Goal: Information Seeking & Learning: Learn about a topic

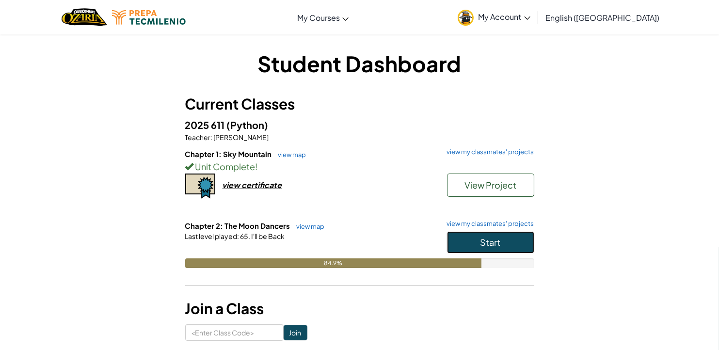
click at [506, 246] on button "Start" at bounding box center [490, 242] width 87 height 22
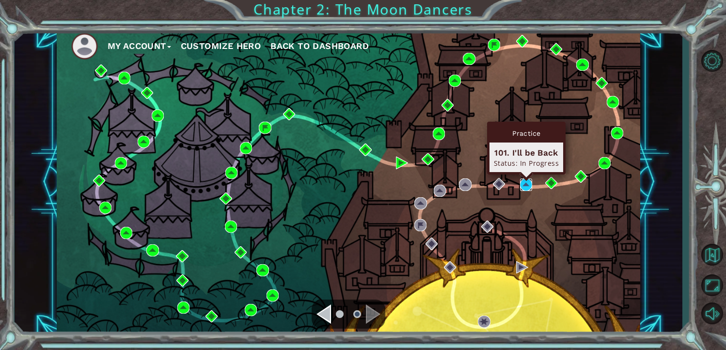
click at [525, 182] on img at bounding box center [526, 184] width 12 height 12
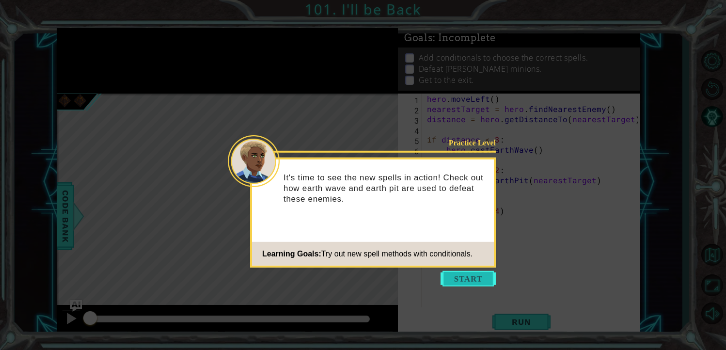
click at [472, 275] on button "Start" at bounding box center [468, 279] width 55 height 16
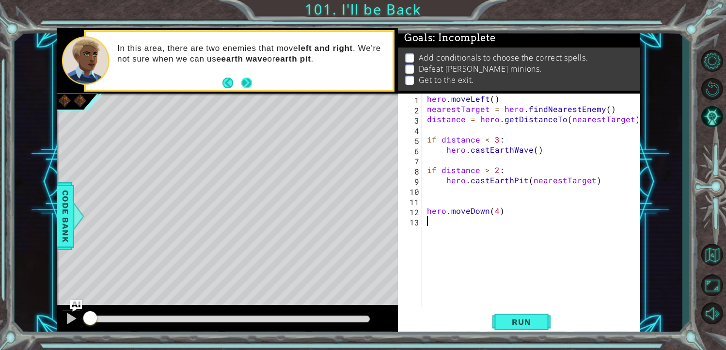
click at [250, 81] on button "Next" at bounding box center [246, 83] width 11 height 11
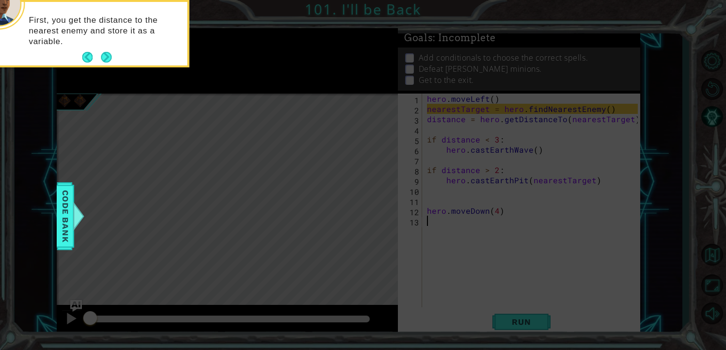
click at [112, 70] on icon at bounding box center [363, 52] width 726 height 595
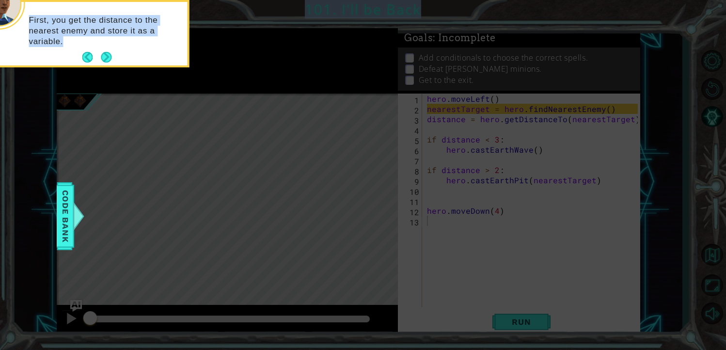
click at [110, 67] on body "1 ההההההההההההההההההההההההההההההההההההההההההההההההההההההההההההההההההההההההההההה…" at bounding box center [363, 175] width 726 height 350
click at [102, 57] on button "Next" at bounding box center [106, 57] width 11 height 11
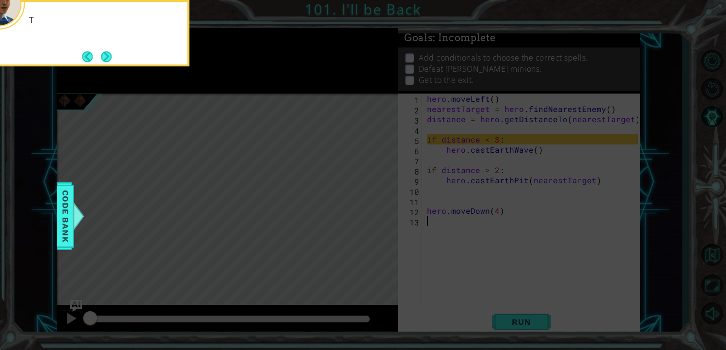
click at [175, 43] on div "T" at bounding box center [92, 25] width 190 height 38
click at [105, 55] on button "Next" at bounding box center [106, 56] width 11 height 11
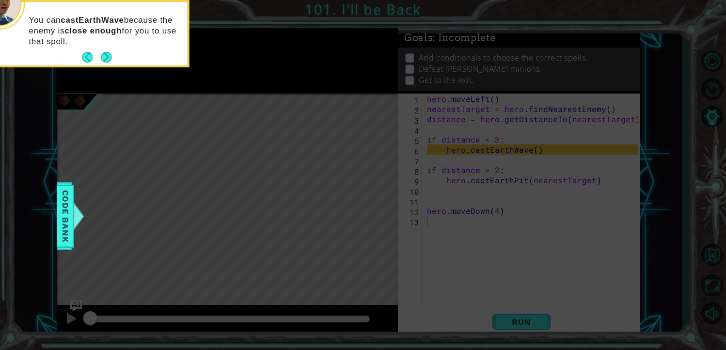
click at [105, 55] on button "Next" at bounding box center [106, 57] width 11 height 11
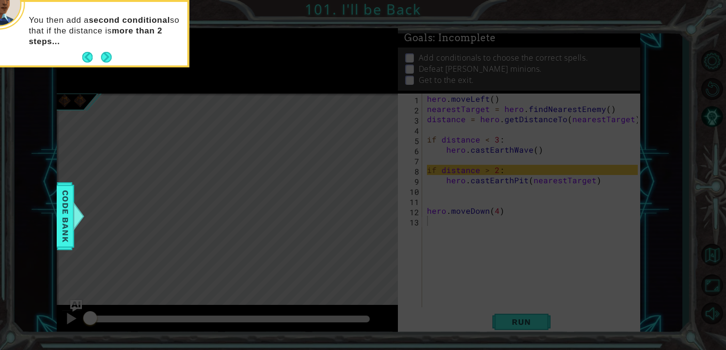
click at [105, 55] on button "Next" at bounding box center [106, 57] width 11 height 11
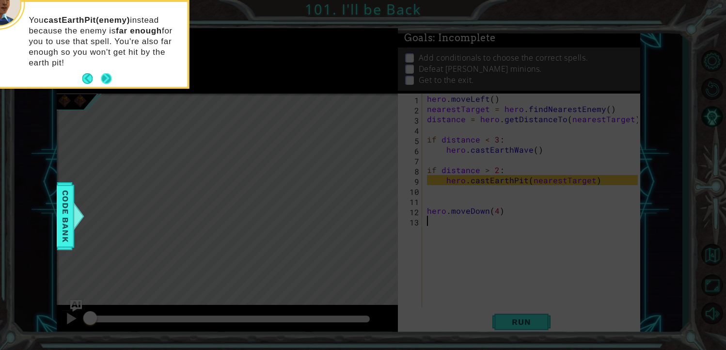
click at [105, 75] on button "Next" at bounding box center [106, 78] width 11 height 11
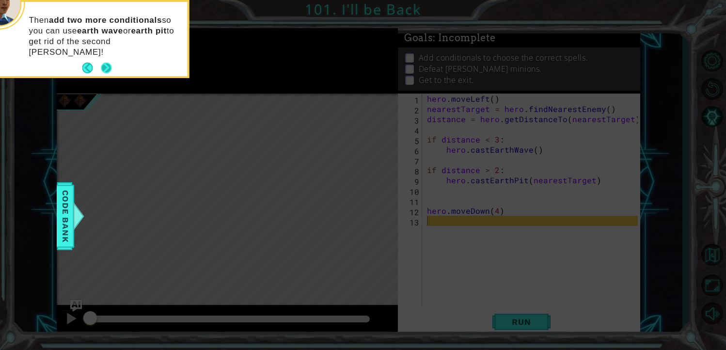
click at [109, 63] on button "Next" at bounding box center [106, 68] width 11 height 11
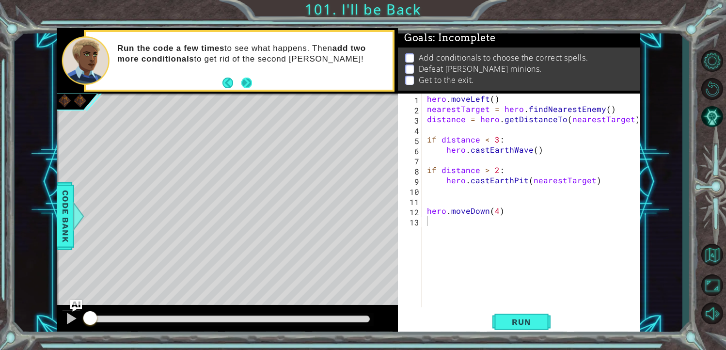
click at [249, 80] on button "Next" at bounding box center [246, 83] width 11 height 11
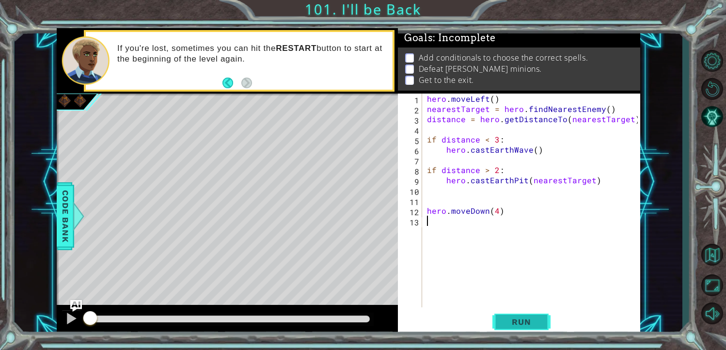
click at [534, 320] on span "Run" at bounding box center [521, 322] width 38 height 10
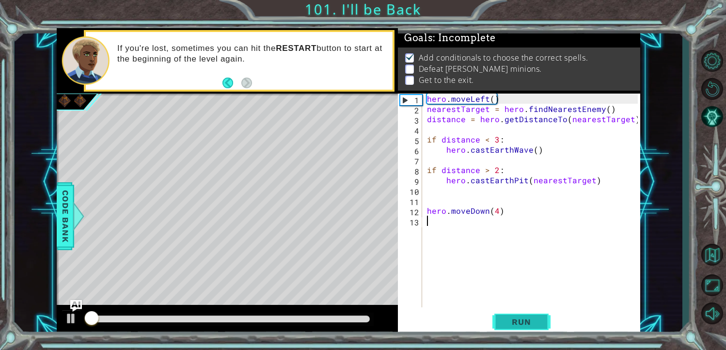
click at [534, 320] on span "Run" at bounding box center [521, 322] width 38 height 10
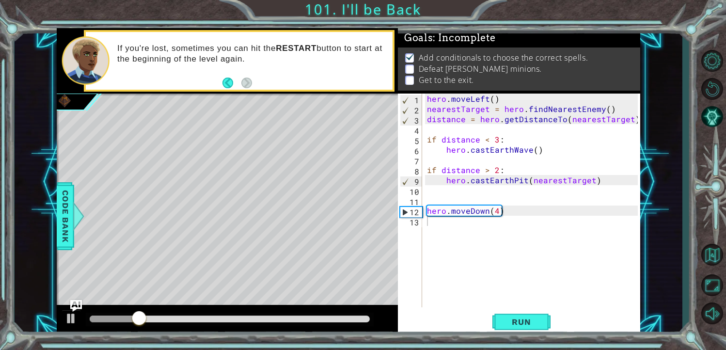
click at [57, 313] on div at bounding box center [227, 320] width 341 height 31
click at [72, 320] on div at bounding box center [71, 318] width 13 height 13
click at [73, 314] on div at bounding box center [71, 318] width 13 height 13
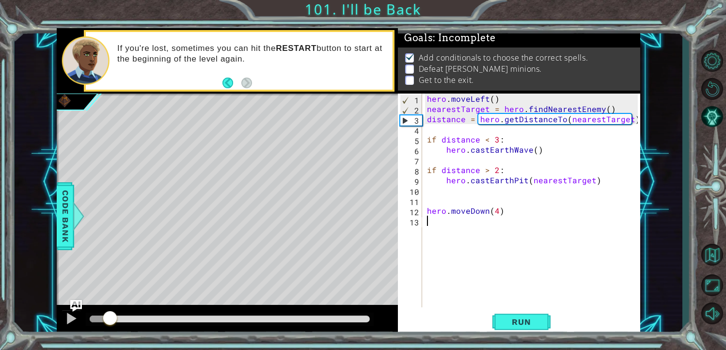
drag, startPoint x: 145, startPoint y: 312, endPoint x: 91, endPoint y: 321, distance: 54.6
click at [101, 320] on div at bounding box center [109, 318] width 17 height 17
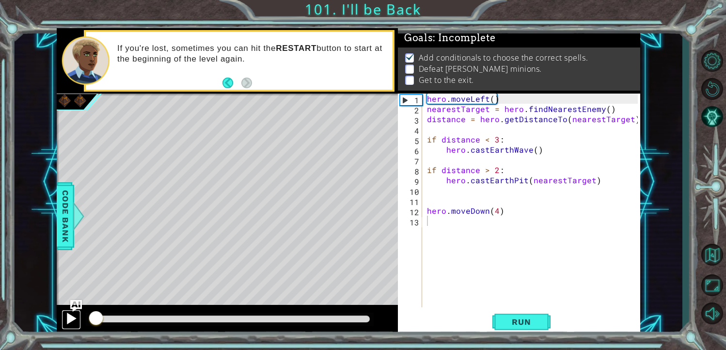
click at [75, 319] on div at bounding box center [71, 318] width 13 height 13
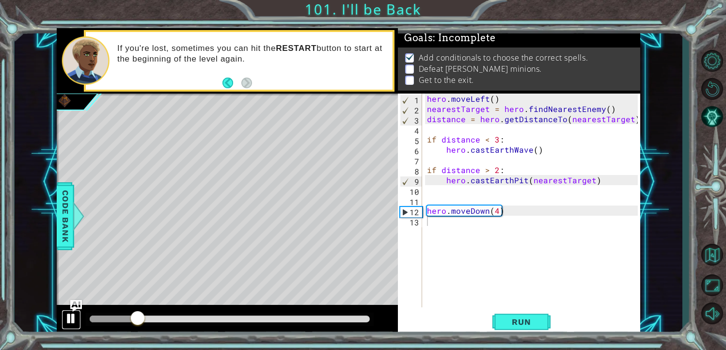
click at [66, 315] on div at bounding box center [71, 318] width 13 height 13
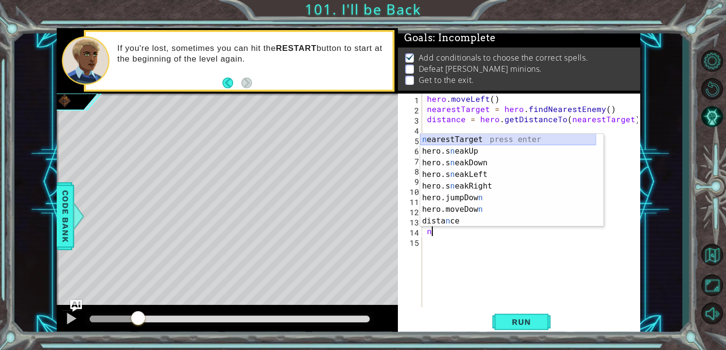
click at [506, 137] on div "n earestTarget press enter hero.s n eakUp press enter hero.s n eakDown press en…" at bounding box center [508, 192] width 176 height 116
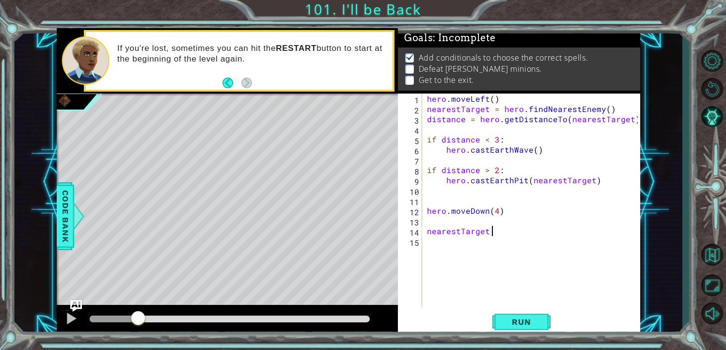
scroll to position [0, 3]
type textarea "nearestTarget = h"
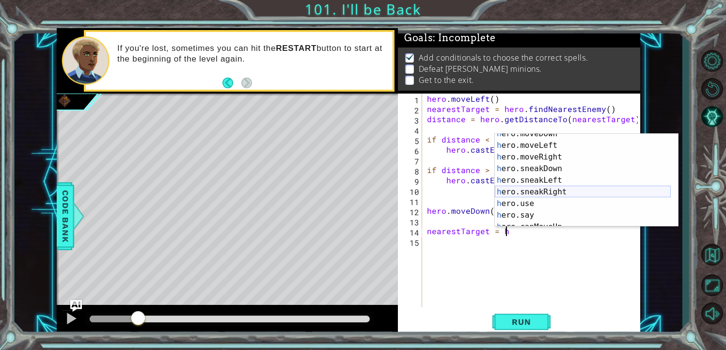
scroll to position [197, 0]
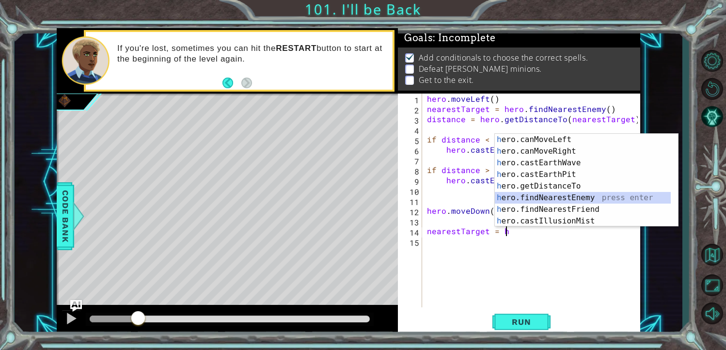
click at [552, 198] on div "h ero.canMoveLeft press enter h ero.canMoveRight press enter h ero.castEarthWav…" at bounding box center [583, 192] width 176 height 116
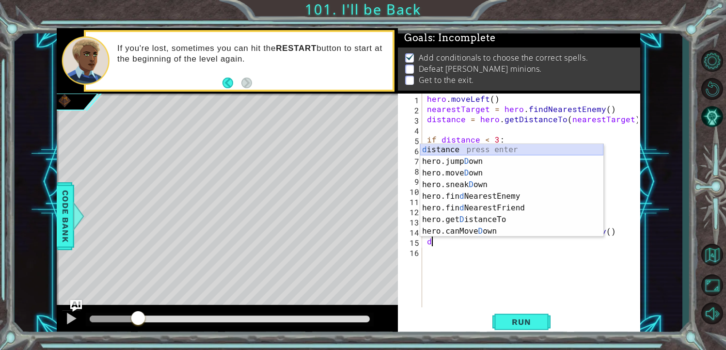
click at [481, 146] on div "d istance press enter hero.jump D own press enter hero.[PERSON_NAME] own press …" at bounding box center [511, 202] width 183 height 116
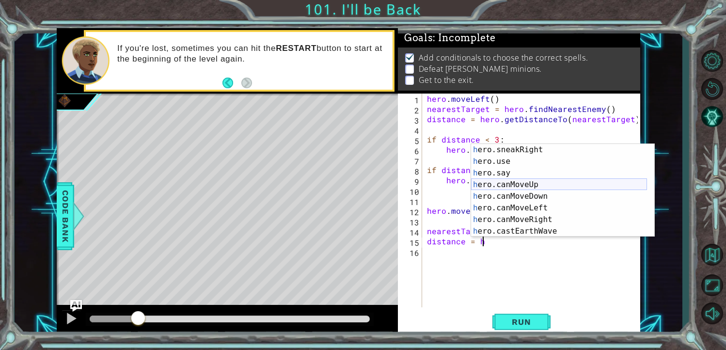
scroll to position [197, 0]
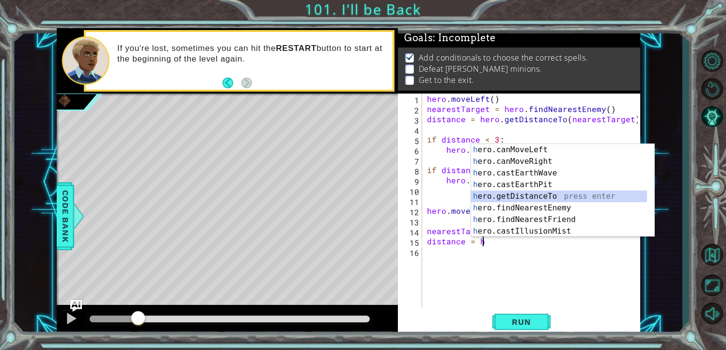
click at [542, 196] on div "h ero.canMoveLeft press enter h ero.canMoveRight press enter h ero.castEarthWav…" at bounding box center [559, 202] width 176 height 116
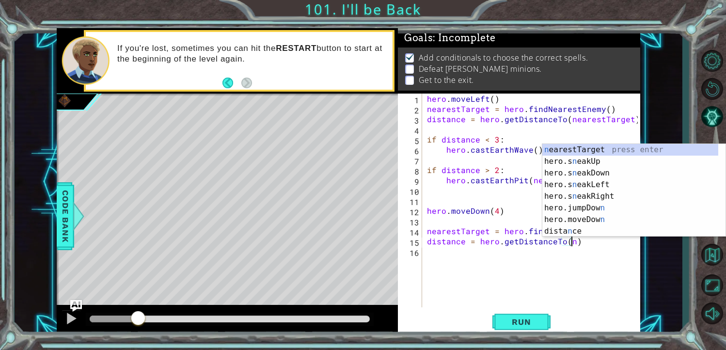
scroll to position [0, 0]
click at [564, 146] on div "n earestTarget press enter hero.s n eakUp press enter hero.s n eakDown press en…" at bounding box center [630, 202] width 176 height 116
type textarea "distance = hero.getDistanceTo(nearestTarget)"
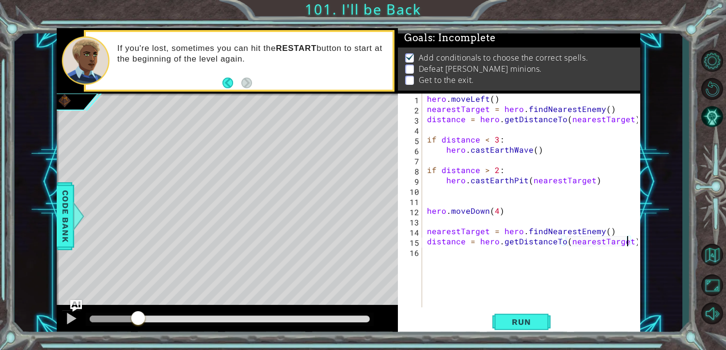
click at [474, 276] on div "hero . moveLeft ( ) nearestTarget = hero . findNearestEnemy ( ) distance = hero…" at bounding box center [534, 211] width 218 height 234
type textarea "if distance < 2"
type textarea "if distance < 2:"
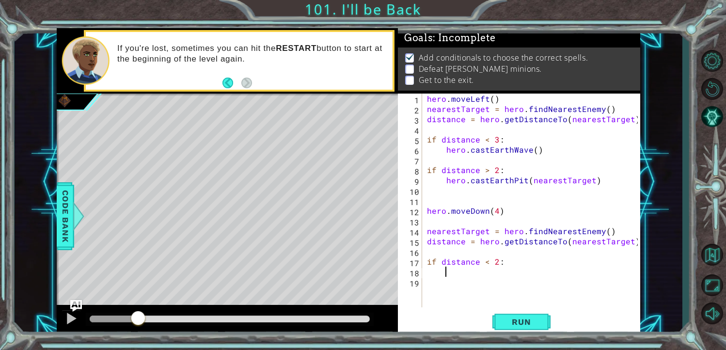
type textarea "h"
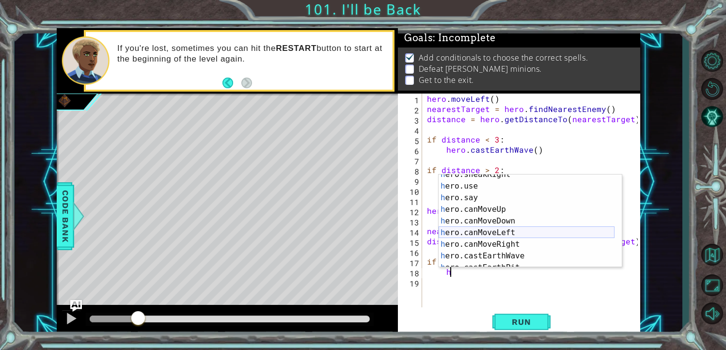
scroll to position [145, 0]
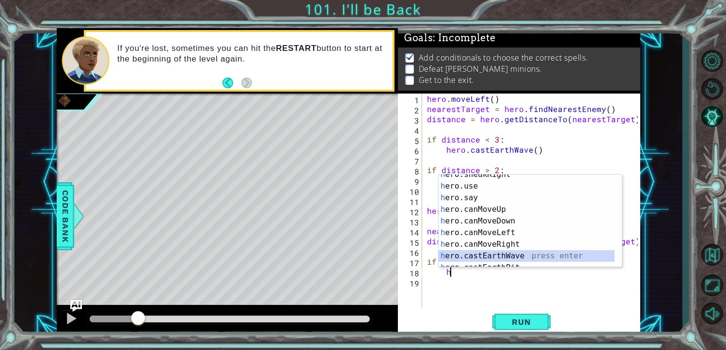
click at [510, 256] on div "h ero.sneakRight press enter h ero.use press enter h ero.say press enter h ero.…" at bounding box center [527, 227] width 176 height 116
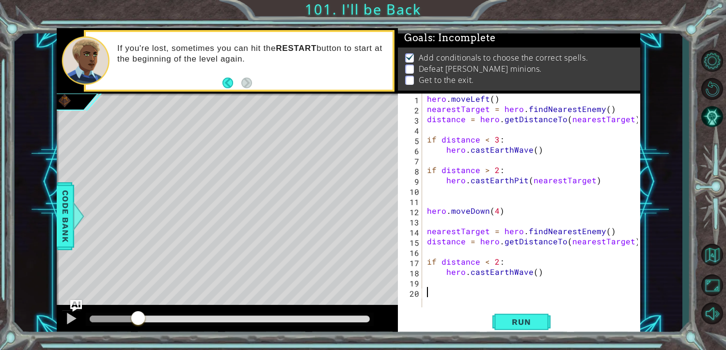
click at [430, 294] on div "hero . moveLeft ( ) nearestTarget = hero . findNearestEnemy ( ) distance = hero…" at bounding box center [534, 211] width 218 height 234
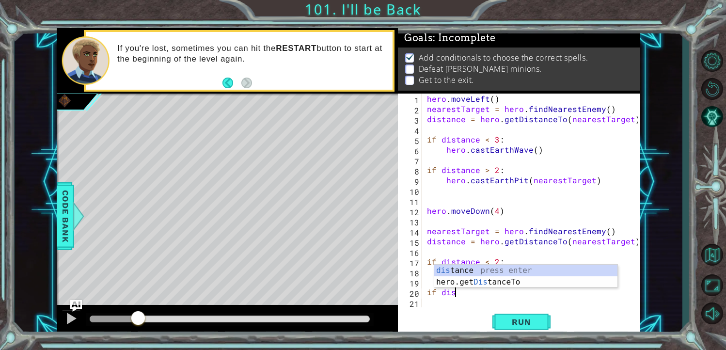
scroll to position [0, 1]
click at [493, 272] on div "dist ance press enter hero.get Dist anceTo press enter" at bounding box center [525, 288] width 183 height 47
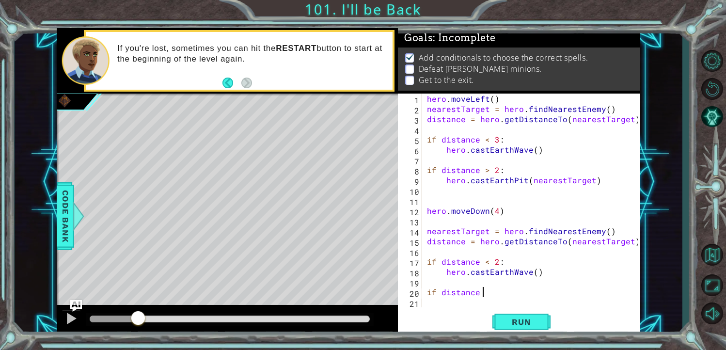
scroll to position [0, 3]
type textarea "if distance > 3"
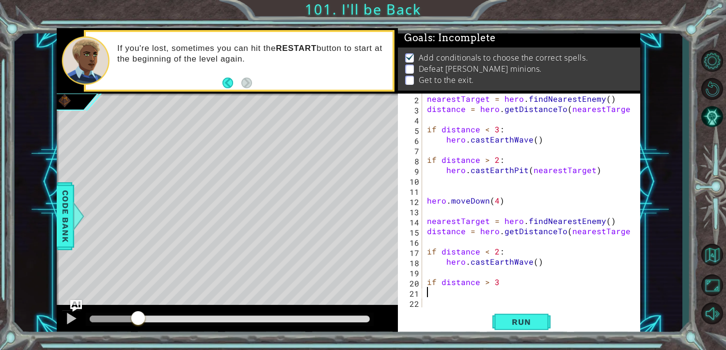
scroll to position [10, 0]
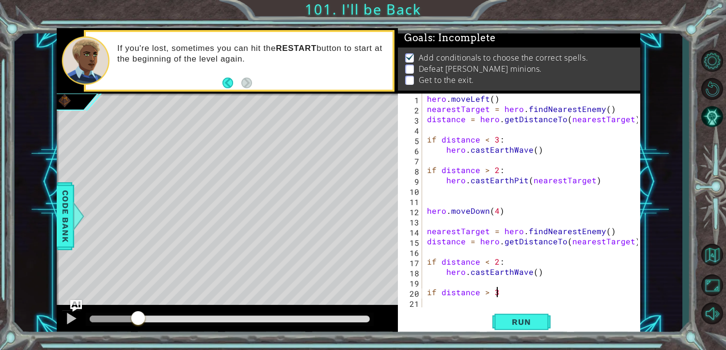
type textarea "if distance > 3:"
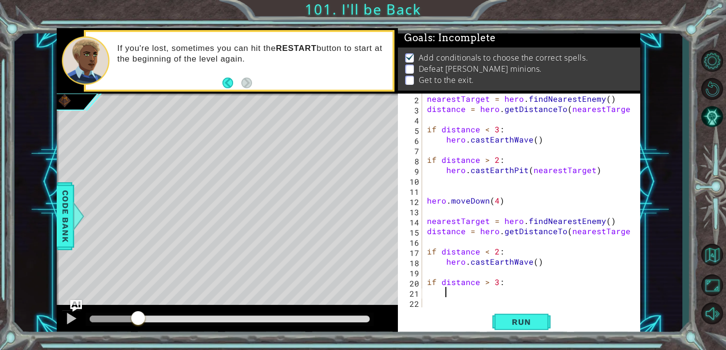
type textarea "h"
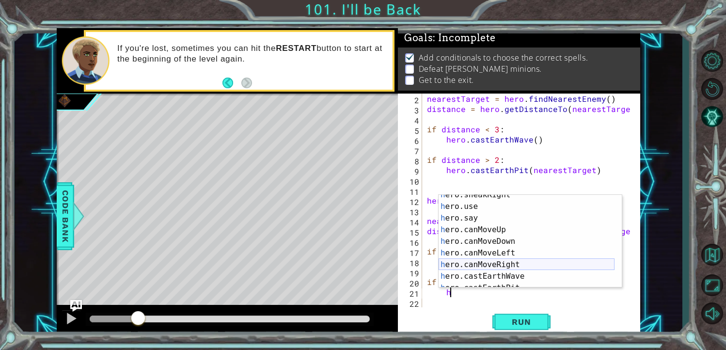
scroll to position [197, 0]
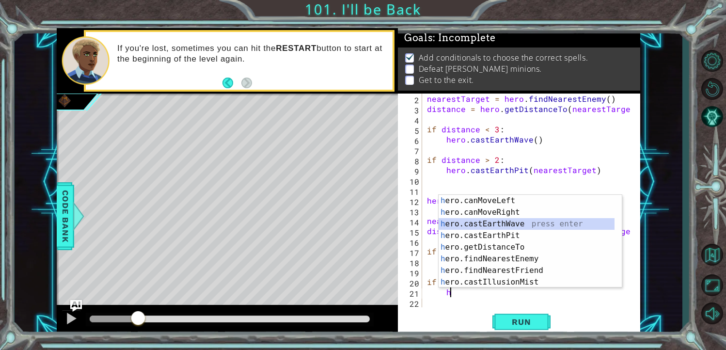
click at [503, 229] on div "h ero.canMoveLeft press enter h ero.canMoveRight press enter h ero.castEarthWav…" at bounding box center [527, 253] width 176 height 116
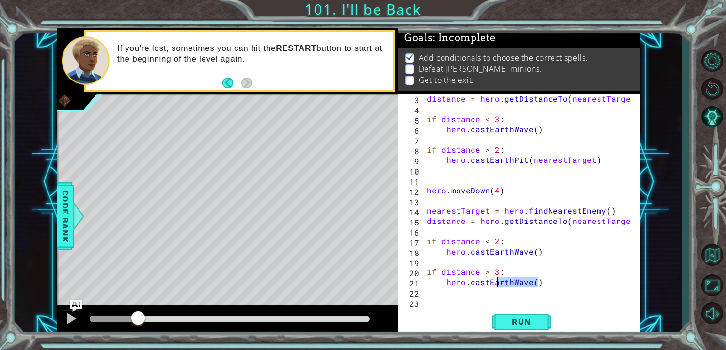
drag, startPoint x: 540, startPoint y: 282, endPoint x: 497, endPoint y: 278, distance: 42.4
click at [497, 278] on div "distance = hero . getDistanceTo ( nearestTarget ) if distance < 3 : hero . cast…" at bounding box center [530, 211] width 211 height 234
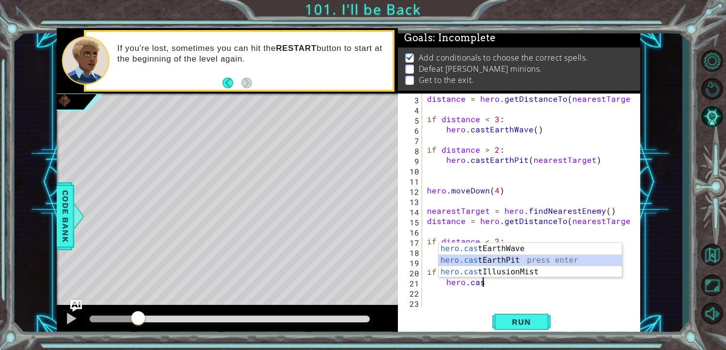
click at [506, 260] on div "hero.cas tEarthWave press enter hero.cas tEarthPit press enter hero.cas tIllusi…" at bounding box center [530, 272] width 183 height 58
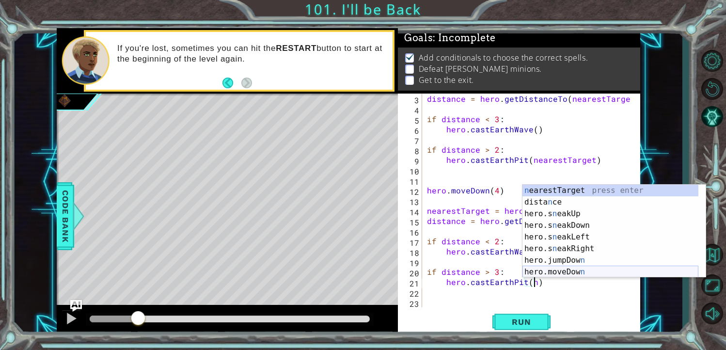
scroll to position [0, 0]
click at [548, 188] on div "n earestTarget press enter dista n ce press enter hero.s n eakUp press enter he…" at bounding box center [611, 243] width 176 height 116
type textarea "hero.castEarthPit(nearestTarget)"
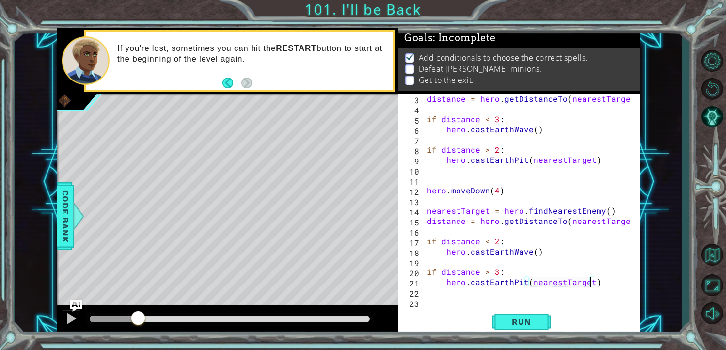
click at [607, 292] on div "distance = hero . getDistanceTo ( nearestTarget ) if distance < 3 : hero . cast…" at bounding box center [530, 211] width 211 height 234
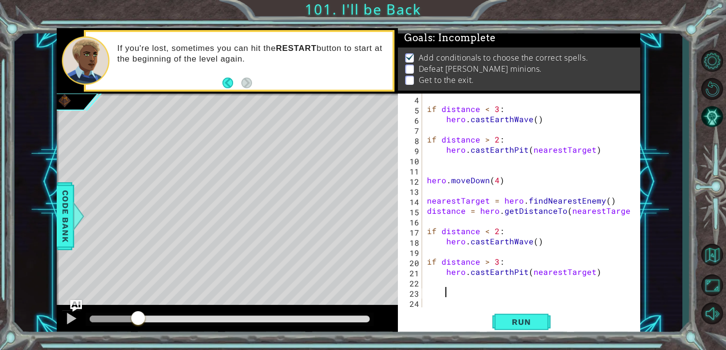
scroll to position [30, 0]
click at [456, 296] on div "if distance < 3 : hero . castEarthWave ( ) if distance > 2 : hero . [GEOGRAPHIC…" at bounding box center [530, 211] width 211 height 234
click at [428, 293] on div "if distance < 3 : hero . castEarthWave ( ) if distance > 2 : hero . [GEOGRAPHIC…" at bounding box center [530, 211] width 211 height 234
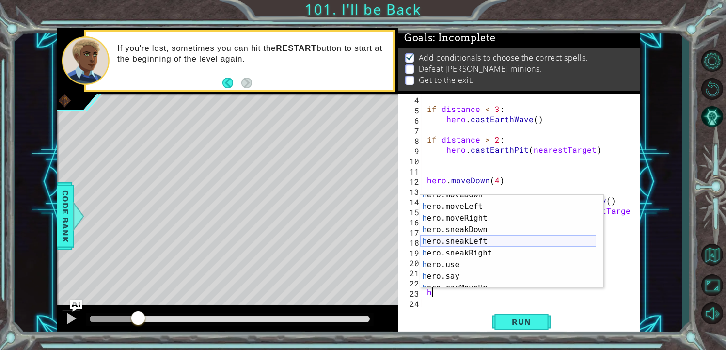
scroll to position [87, 0]
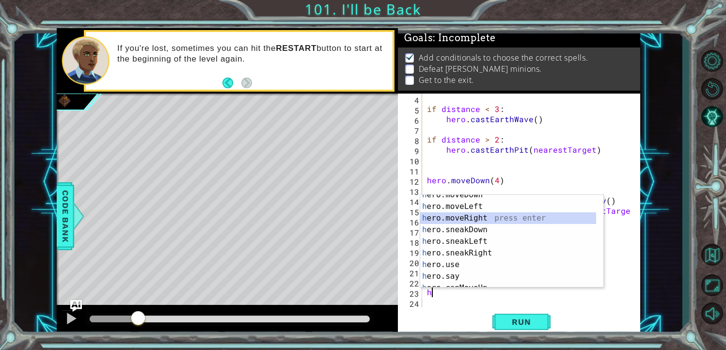
click at [474, 216] on div "h ero.moveDown press enter h ero.moveLeft press enter h ero.moveRight press ent…" at bounding box center [508, 247] width 176 height 116
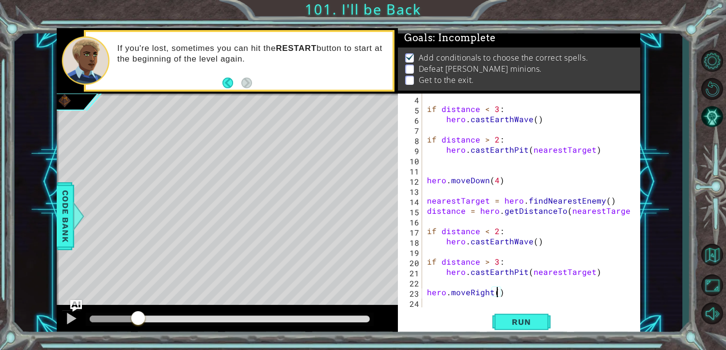
type textarea "hero.moveRight(4)"
click at [518, 287] on div "if distance < 3 : hero . castEarthWave ( ) if distance > 2 : hero . [GEOGRAPHIC…" at bounding box center [530, 211] width 211 height 234
click at [535, 291] on div "if distance < 3 : hero . castEarthWave ( ) if distance > 2 : hero . [GEOGRAPHIC…" at bounding box center [530, 211] width 211 height 234
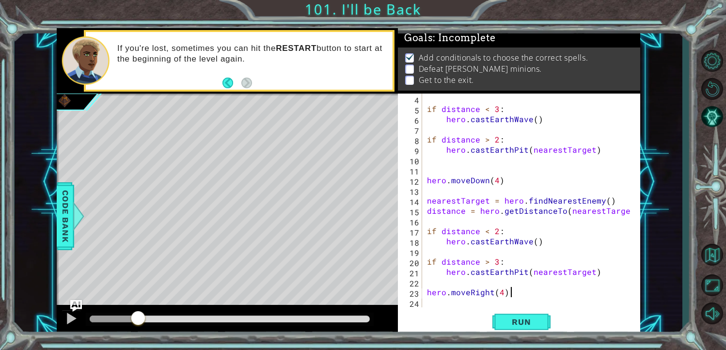
type textarea "hero.moveRight(4)"
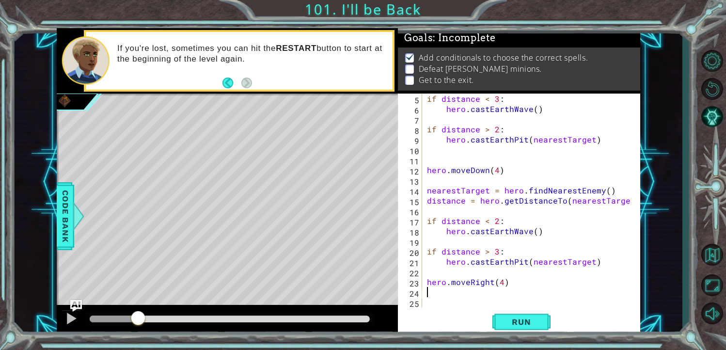
type textarea "h"
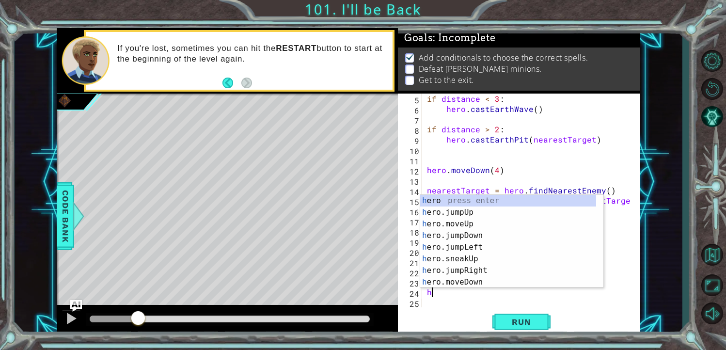
scroll to position [0, 0]
click at [482, 266] on div "h ero press enter h ero.jumpUp press enter h ero.moveUp press enter h ero.jumpD…" at bounding box center [508, 253] width 176 height 116
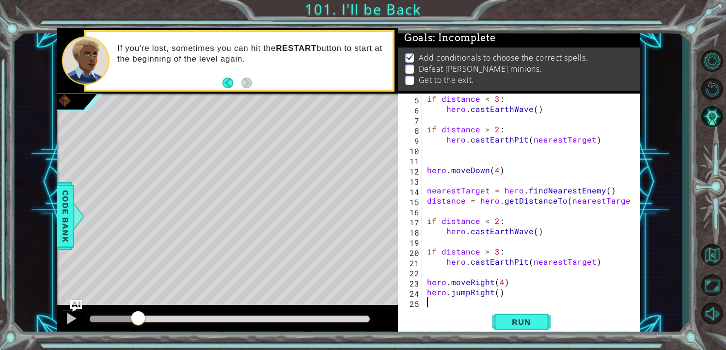
scroll to position [51, 0]
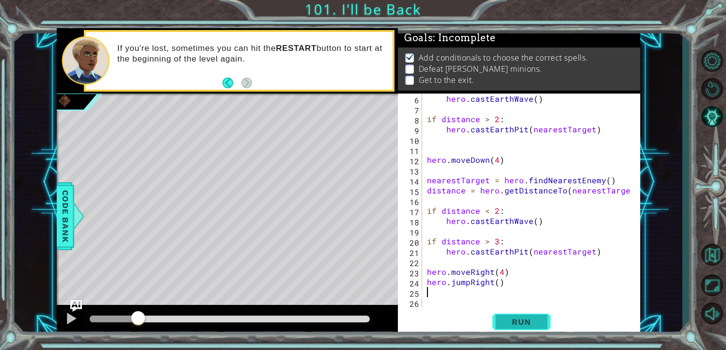
click at [528, 323] on span "Run" at bounding box center [521, 322] width 38 height 10
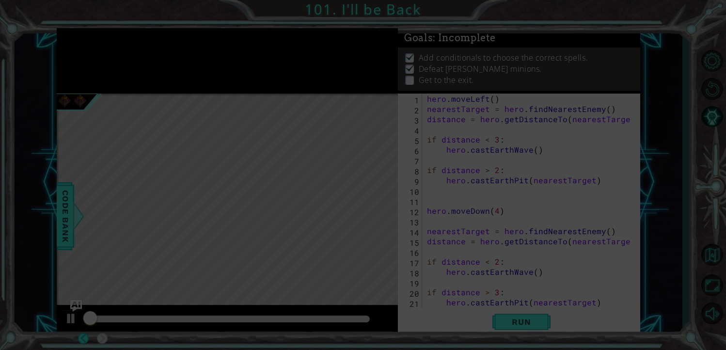
scroll to position [0, 0]
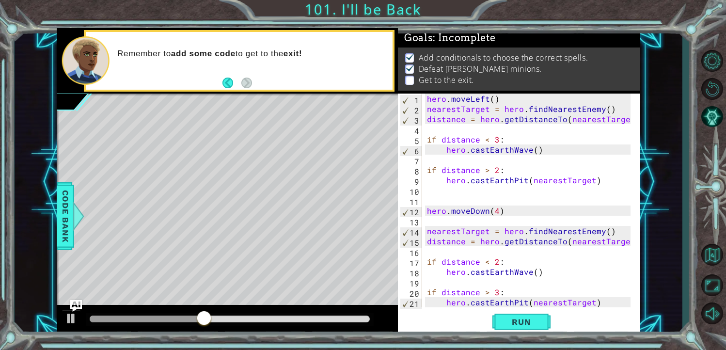
click at [68, 309] on div at bounding box center [227, 320] width 341 height 31
click at [71, 314] on div at bounding box center [71, 318] width 13 height 13
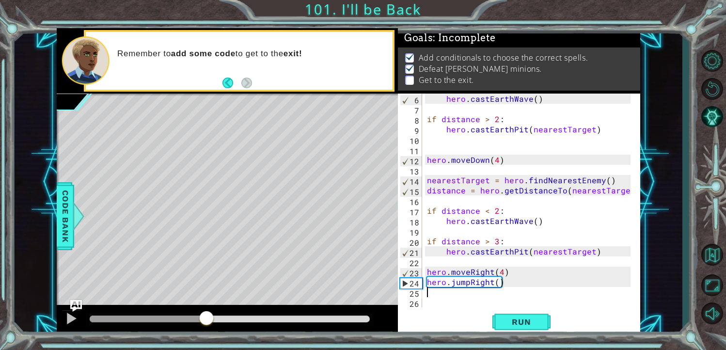
scroll to position [51, 0]
click at [491, 266] on div "hero . castEarthWave ( ) if distance > 2 : hero . [GEOGRAPHIC_DATA] ( nearestTa…" at bounding box center [530, 211] width 211 height 234
click at [493, 267] on div "hero . castEarthWave ( ) if distance > 2 : hero . [GEOGRAPHIC_DATA] ( nearestTa…" at bounding box center [530, 211] width 211 height 234
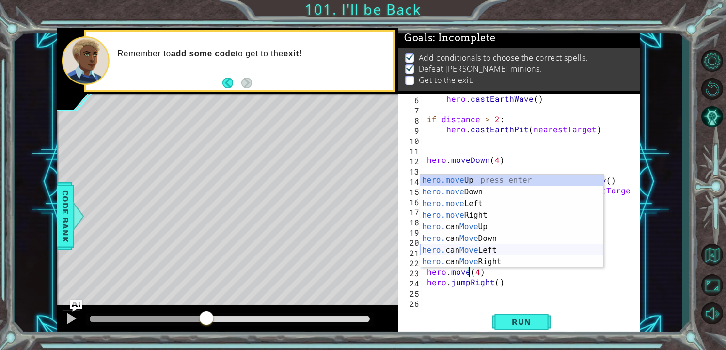
click at [484, 250] on div "hero.move Up press enter hero.move Down press enter hero.move Left press enter …" at bounding box center [511, 233] width 183 height 116
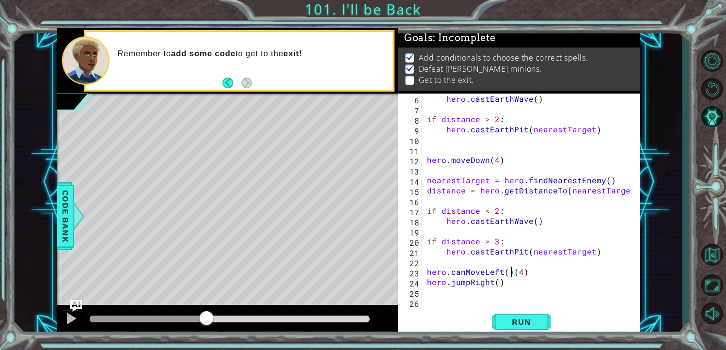
click at [487, 281] on div "hero . castEarthWave ( ) if distance > 2 : hero . [GEOGRAPHIC_DATA] ( nearestTa…" at bounding box center [530, 211] width 211 height 234
click at [488, 281] on div "hero . castEarthWave ( ) if distance > 2 : hero . [GEOGRAPHIC_DATA] ( nearestTa…" at bounding box center [530, 211] width 211 height 234
click at [490, 283] on div "hero . castEarthWave ( ) if distance > 2 : hero . [GEOGRAPHIC_DATA] ( nearestTa…" at bounding box center [528, 201] width 206 height 214
click at [490, 283] on div "hero . castEarthWave ( ) if distance > 2 : hero . [GEOGRAPHIC_DATA] ( nearestTa…" at bounding box center [530, 211] width 211 height 234
click at [493, 283] on div "hero . castEarthWave ( ) if distance > 2 : hero . [GEOGRAPHIC_DATA] ( nearestTa…" at bounding box center [530, 211] width 211 height 234
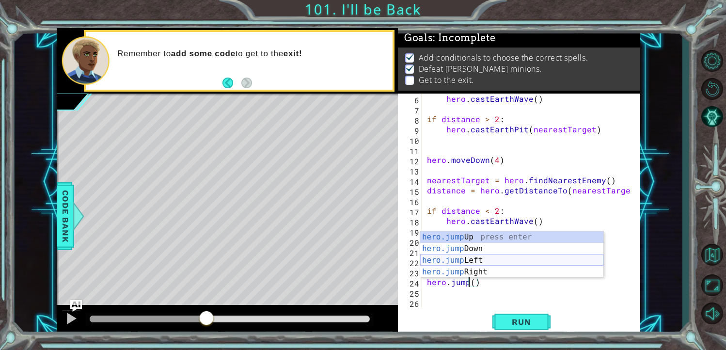
click at [481, 257] on div "hero.jump Up press enter hero.jump Down press enter hero.jump Left press enter …" at bounding box center [511, 266] width 183 height 70
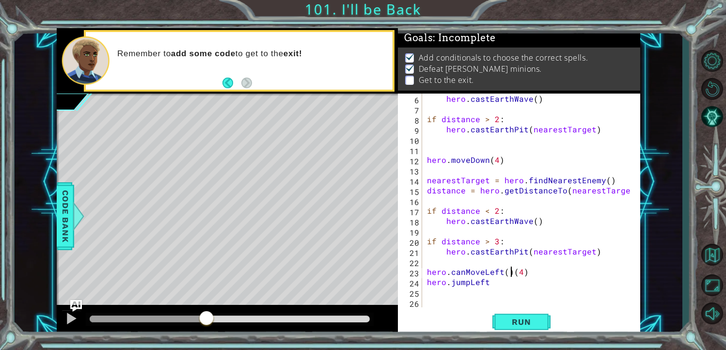
click at [509, 274] on div "hero . castEarthWave ( ) if distance > 2 : hero . [GEOGRAPHIC_DATA] ( nearestTa…" at bounding box center [530, 211] width 211 height 234
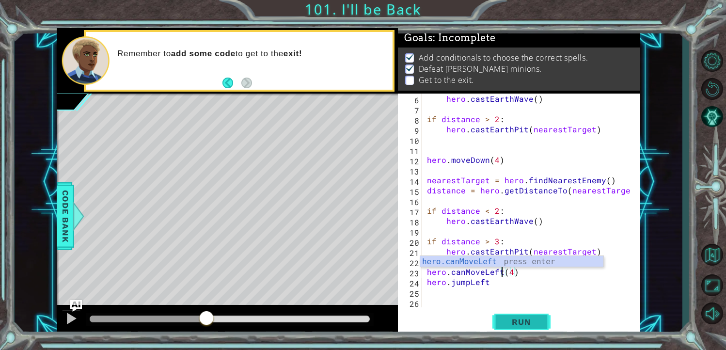
click at [519, 313] on button "Run" at bounding box center [522, 322] width 58 height 24
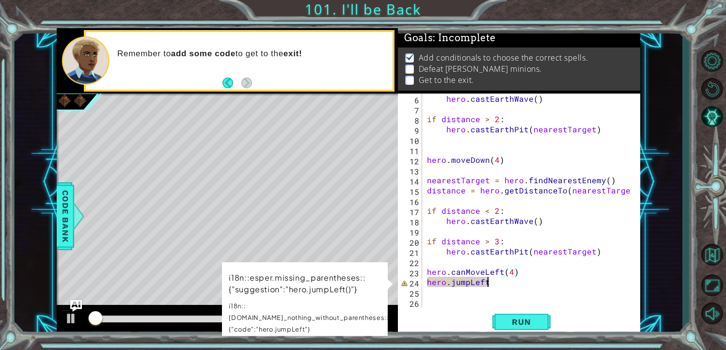
click at [490, 283] on div "hero . castEarthWave ( ) if distance > 2 : hero . [GEOGRAPHIC_DATA] ( nearestTa…" at bounding box center [530, 211] width 211 height 234
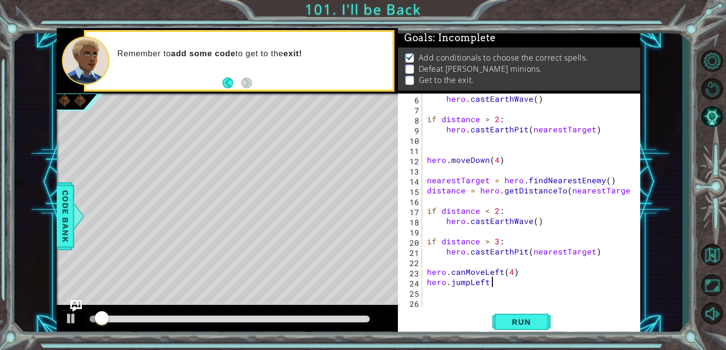
scroll to position [0, 3]
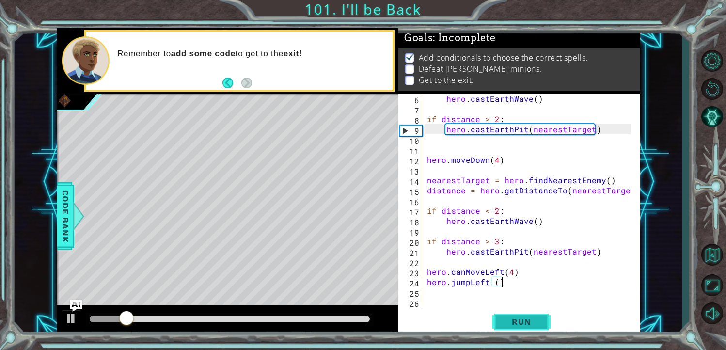
click at [533, 323] on span "Run" at bounding box center [521, 322] width 38 height 10
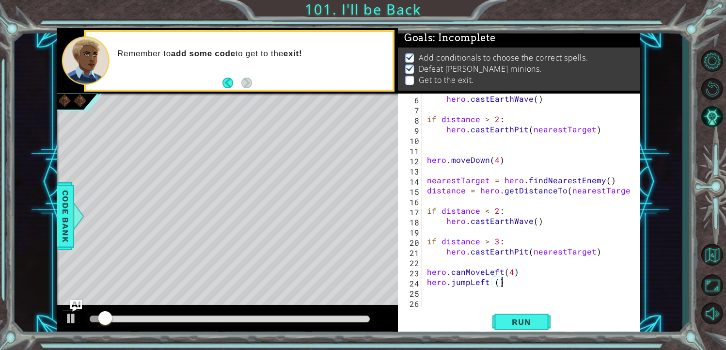
scroll to position [51, 0]
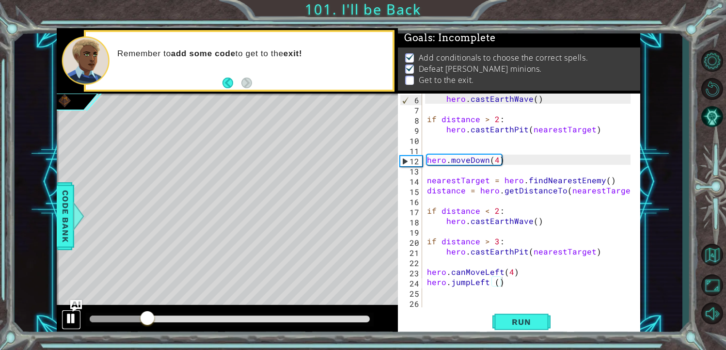
click at [71, 317] on div at bounding box center [71, 318] width 13 height 13
click at [462, 272] on div "hero . castEarthWave ( ) if distance > 2 : hero . [GEOGRAPHIC_DATA] ( nearestTa…" at bounding box center [530, 211] width 211 height 234
click at [465, 274] on div "hero . castEarthWave ( ) if distance > 2 : hero . [GEOGRAPHIC_DATA] ( nearestTa…" at bounding box center [530, 211] width 211 height 234
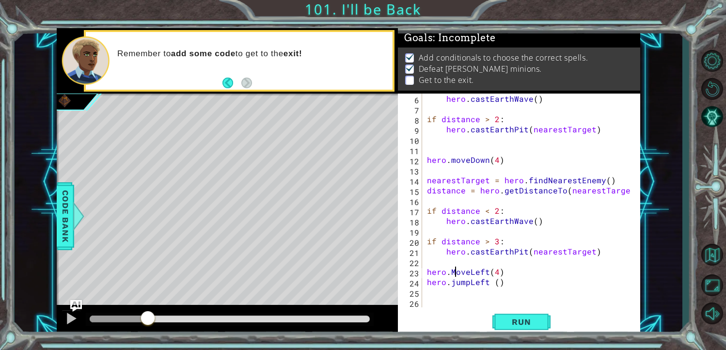
click at [454, 267] on div "hero . castEarthWave ( ) if distance > 2 : hero . [GEOGRAPHIC_DATA] ( nearestTa…" at bounding box center [530, 211] width 211 height 234
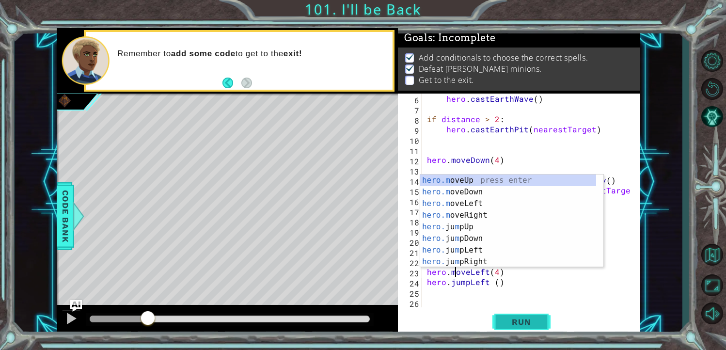
scroll to position [0, 1]
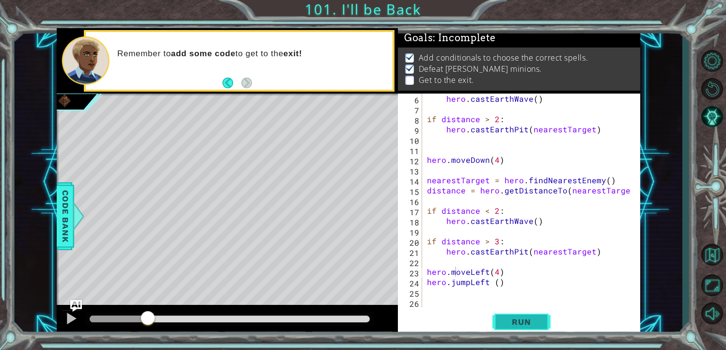
click at [502, 320] on button "Run" at bounding box center [522, 322] width 58 height 24
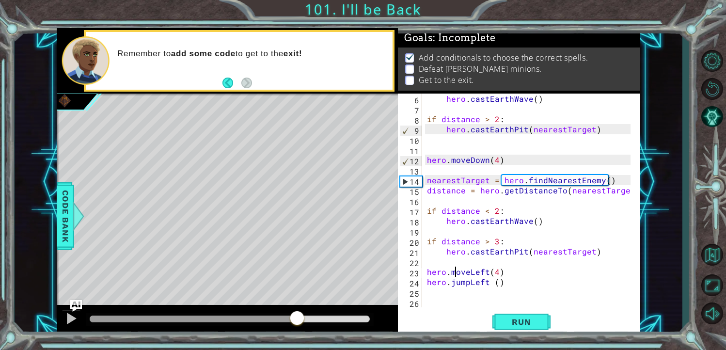
click at [297, 316] on div at bounding box center [193, 319] width 207 height 7
click at [75, 318] on div at bounding box center [71, 318] width 13 height 13
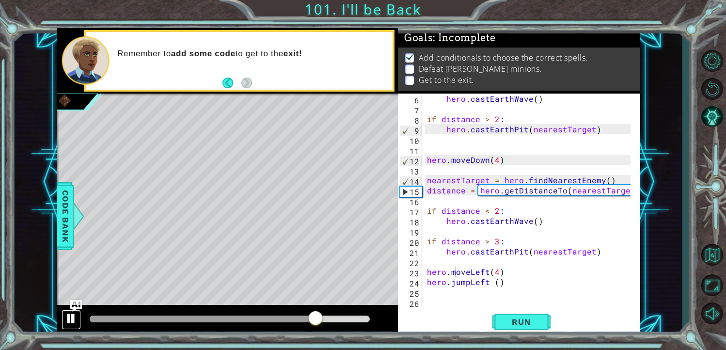
click at [75, 318] on div at bounding box center [71, 318] width 13 height 13
click at [74, 319] on div at bounding box center [71, 318] width 13 height 13
click at [533, 221] on div "hero . castEarthWave ( ) if distance > 2 : hero . [GEOGRAPHIC_DATA] ( nearestTa…" at bounding box center [530, 211] width 211 height 234
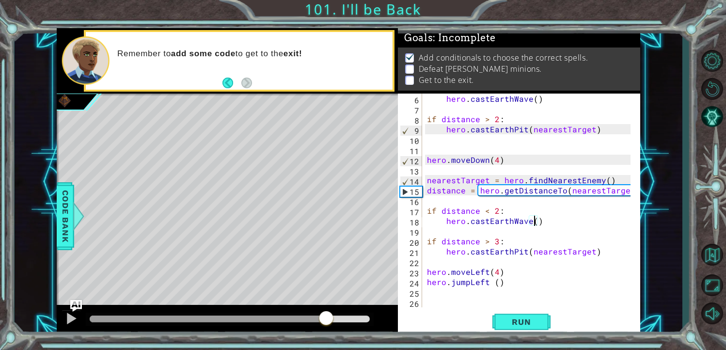
scroll to position [0, 6]
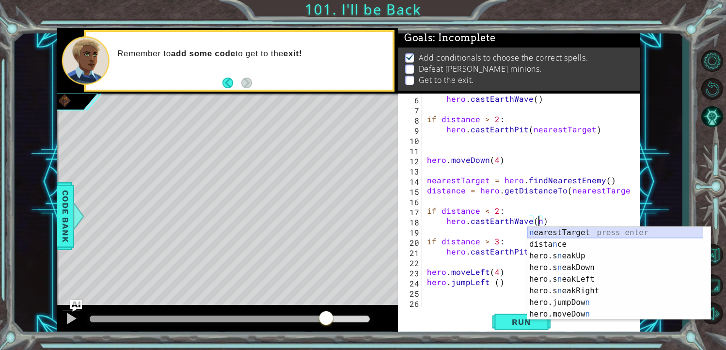
click at [558, 230] on div "n earestTarget press enter dista n ce press enter hero.s n eakUp press enter he…" at bounding box center [615, 285] width 176 height 116
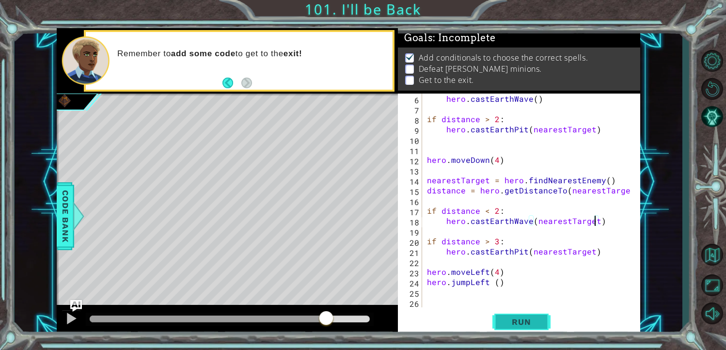
type textarea "hero.castEarthWave(nearestTarget)"
click at [532, 317] on button "Run" at bounding box center [522, 322] width 58 height 24
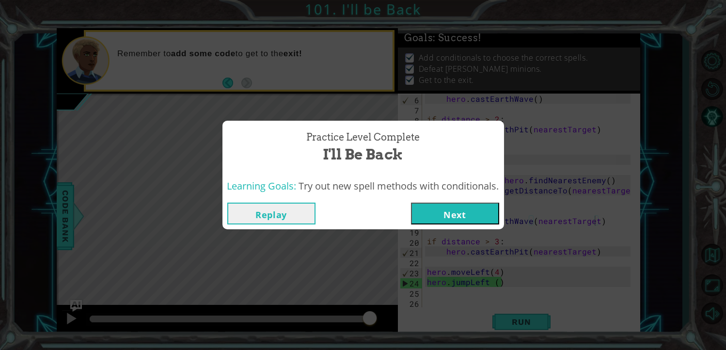
click at [464, 205] on button "Next" at bounding box center [455, 214] width 88 height 22
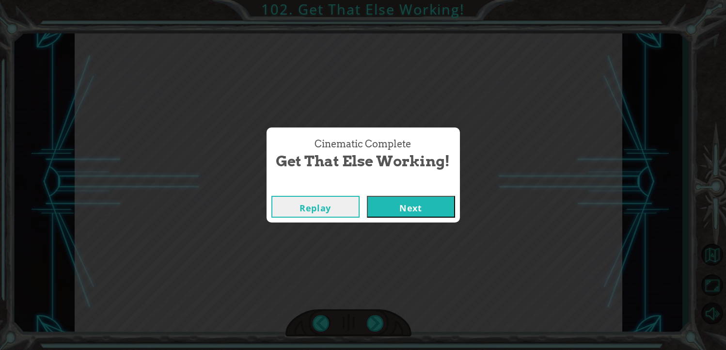
click at [436, 212] on button "Next" at bounding box center [411, 207] width 88 height 22
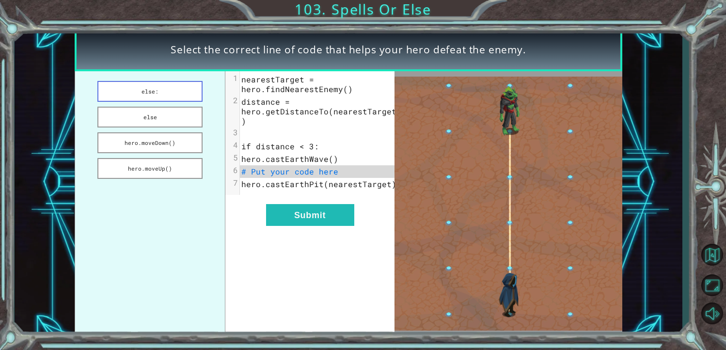
click at [165, 93] on button "else:" at bounding box center [149, 91] width 105 height 21
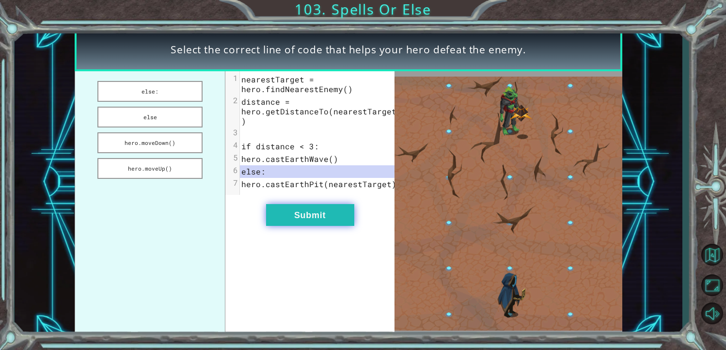
click at [318, 222] on button "Submit" at bounding box center [310, 215] width 88 height 22
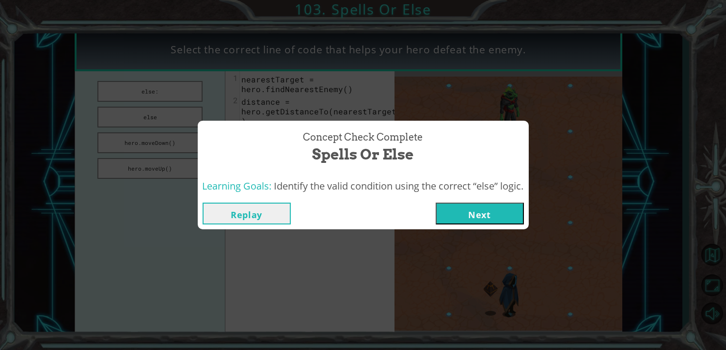
click at [454, 224] on button "Next" at bounding box center [480, 214] width 88 height 22
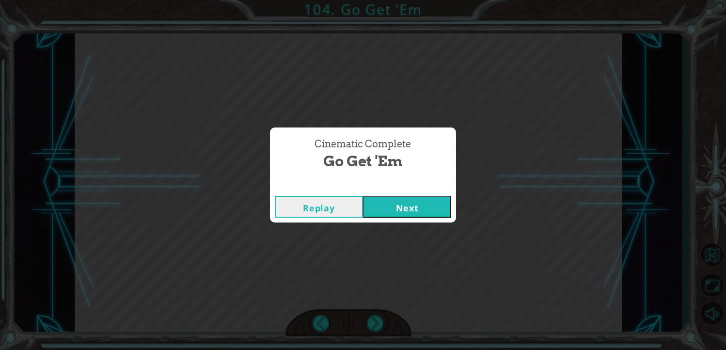
click at [417, 215] on button "Next" at bounding box center [407, 207] width 88 height 22
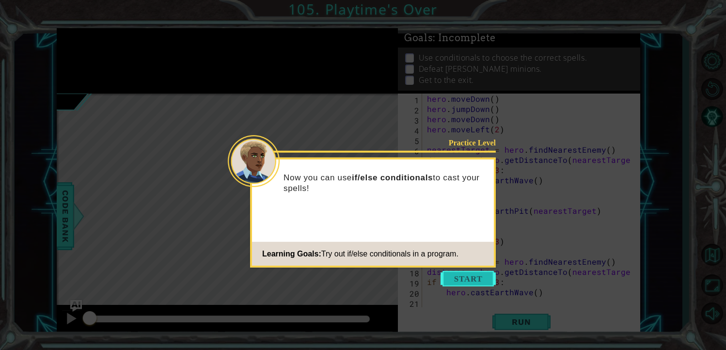
click at [463, 276] on button "Start" at bounding box center [468, 279] width 55 height 16
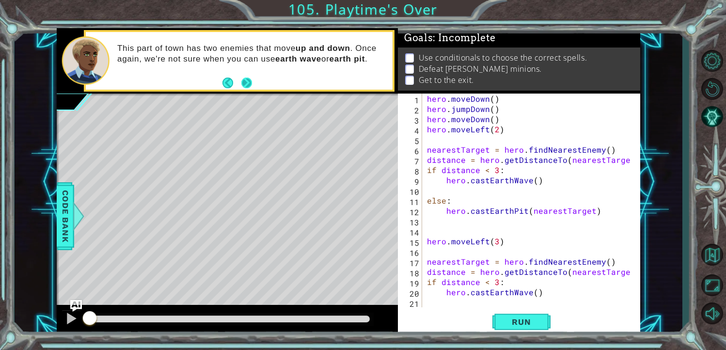
click at [244, 86] on button "Next" at bounding box center [246, 83] width 11 height 11
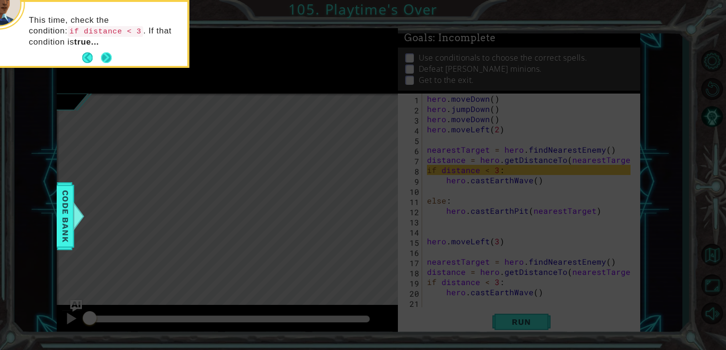
click at [111, 54] on button "Next" at bounding box center [106, 57] width 11 height 11
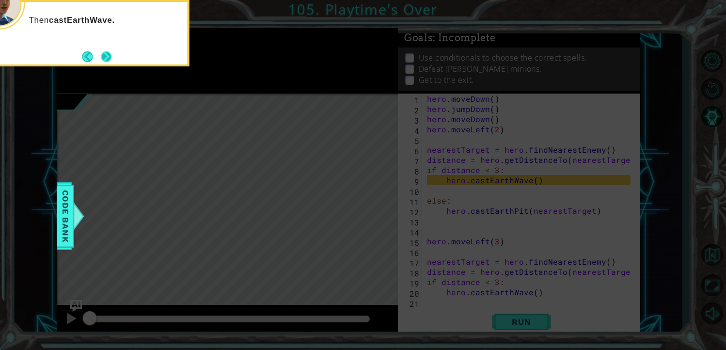
click at [112, 56] on div "Then castEarthWave." at bounding box center [92, 33] width 194 height 66
click at [111, 55] on button "Next" at bounding box center [106, 56] width 11 height 11
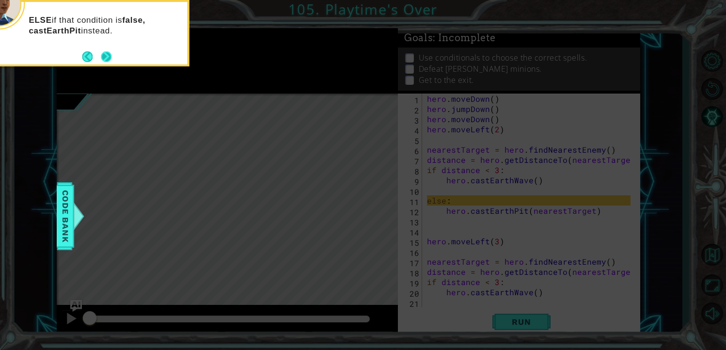
click at [110, 52] on button "Next" at bounding box center [106, 56] width 11 height 11
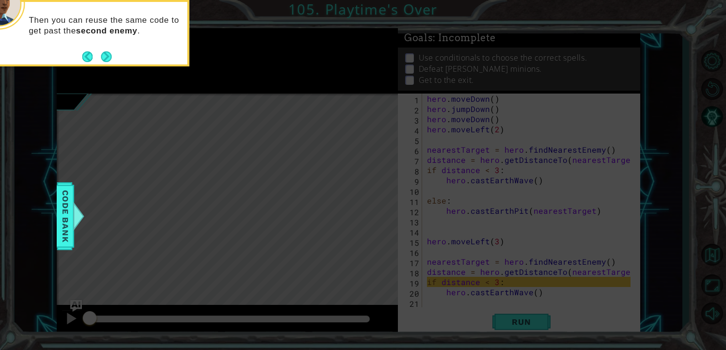
click at [110, 52] on button "Next" at bounding box center [106, 56] width 11 height 11
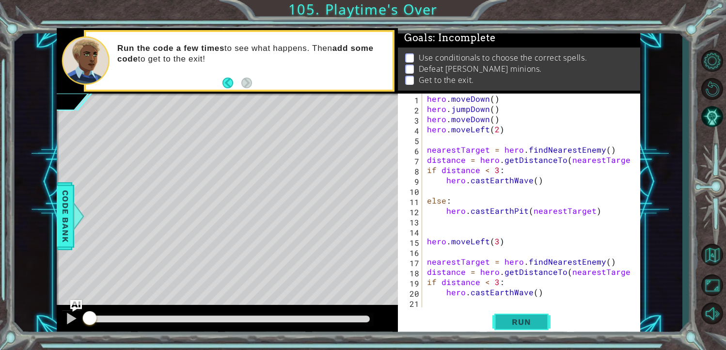
click at [523, 317] on span "Run" at bounding box center [521, 322] width 38 height 10
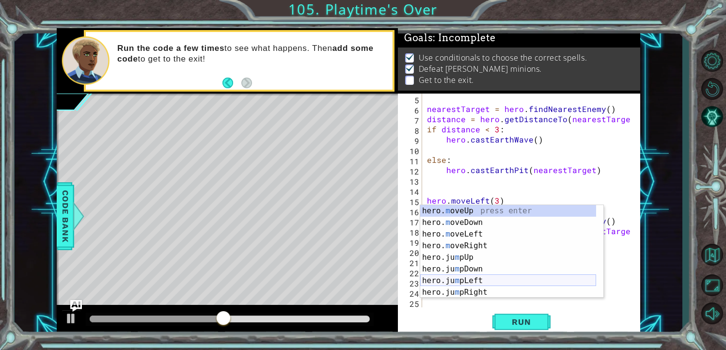
scroll to position [40, 0]
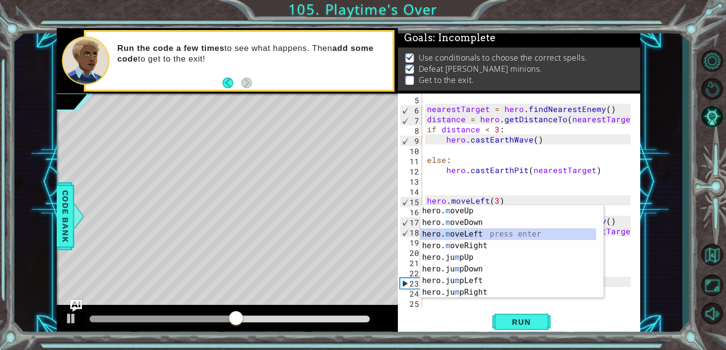
click at [479, 231] on div "hero. m oveUp press enter hero. m oveDown press enter hero. m oveLeft press ent…" at bounding box center [508, 263] width 176 height 116
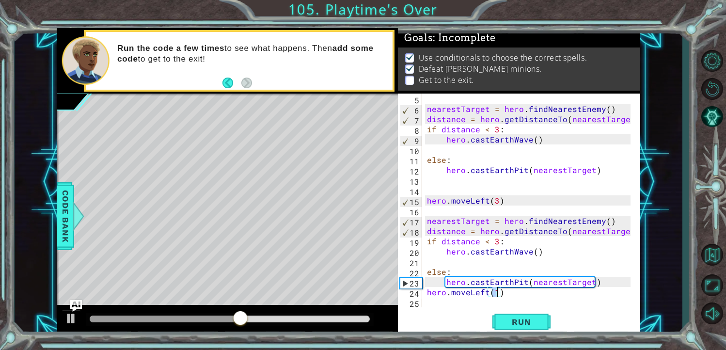
type textarea "hero.moveLeft()"
click at [517, 295] on div "nearestTarget = hero . findNearestEnemy ( ) distance = hero . getDistanceTo ( n…" at bounding box center [530, 211] width 211 height 234
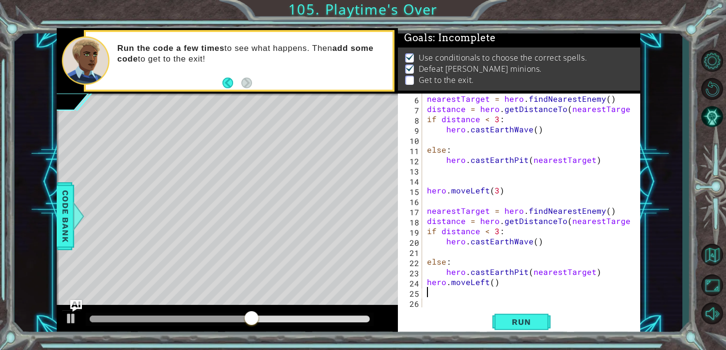
scroll to position [51, 0]
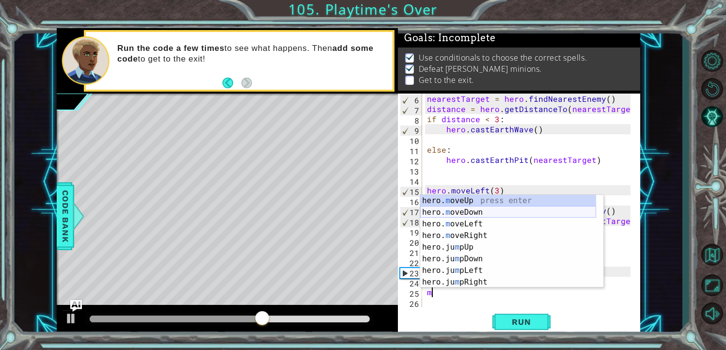
click at [495, 214] on div "hero. m oveUp press enter hero. m oveDown press enter hero. m oveLeft press ent…" at bounding box center [508, 253] width 176 height 116
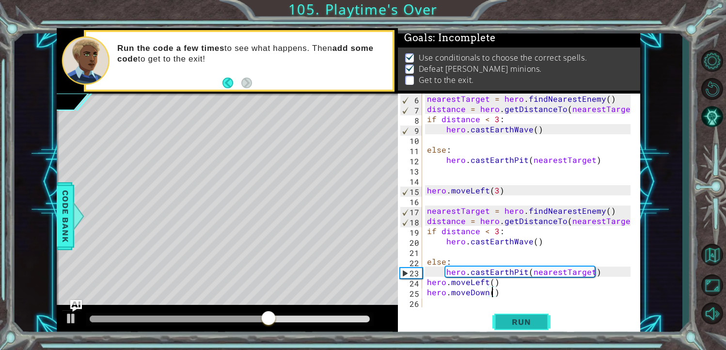
type textarea "hero.moveDown()"
click at [518, 322] on span "Run" at bounding box center [521, 322] width 38 height 10
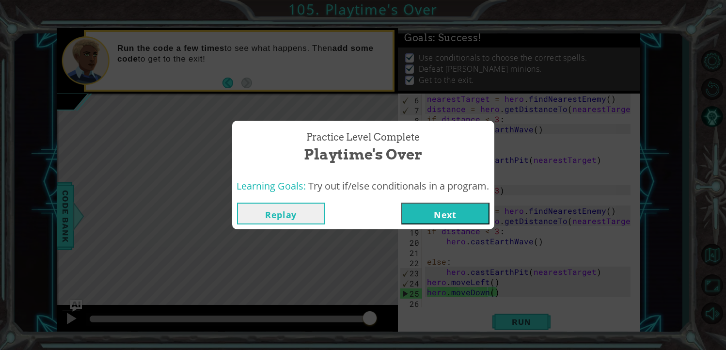
click at [471, 218] on button "Next" at bounding box center [445, 214] width 88 height 22
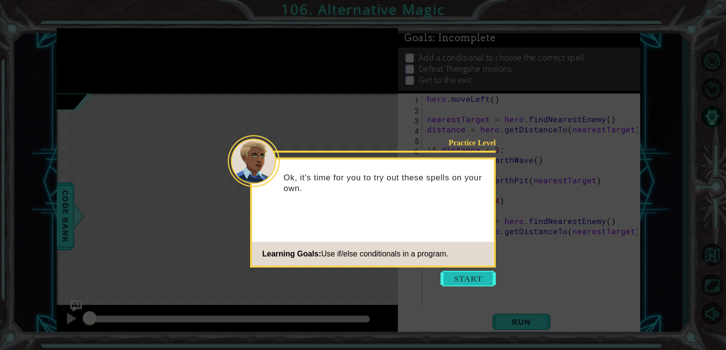
click at [474, 276] on button "Start" at bounding box center [468, 279] width 55 height 16
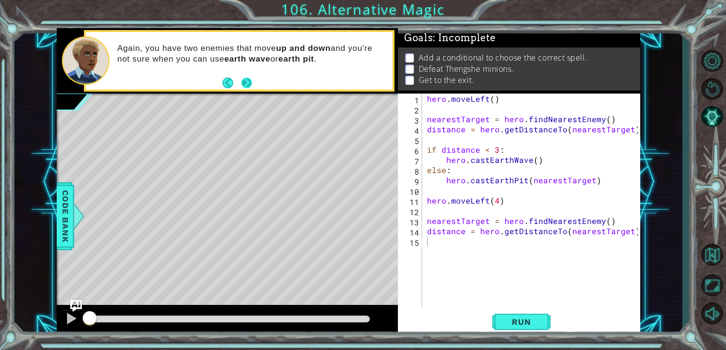
click at [252, 83] on button "Next" at bounding box center [246, 83] width 11 height 11
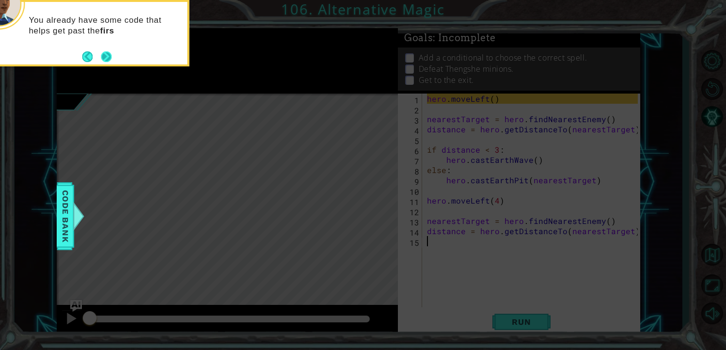
click at [111, 54] on button "Next" at bounding box center [106, 56] width 11 height 11
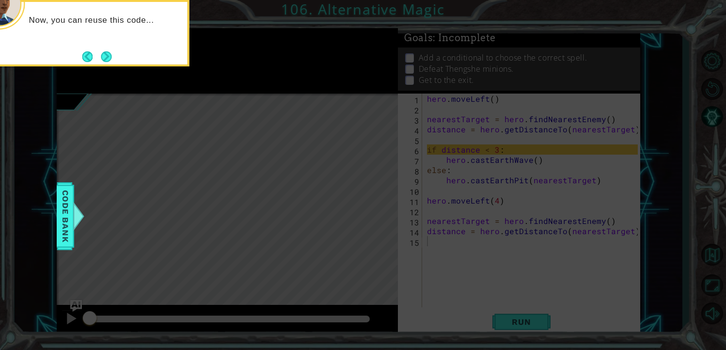
click at [111, 54] on button "Next" at bounding box center [106, 56] width 11 height 11
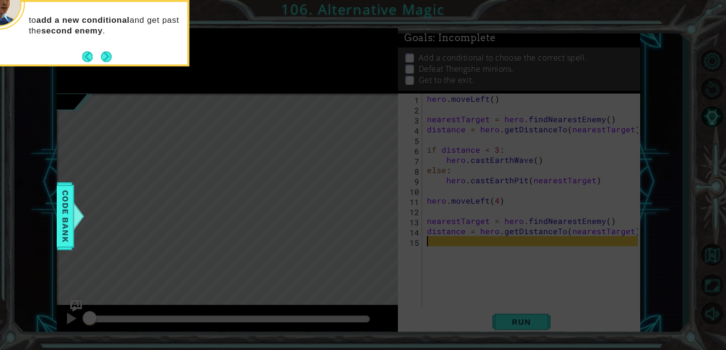
click at [111, 54] on button "Next" at bounding box center [106, 56] width 11 height 11
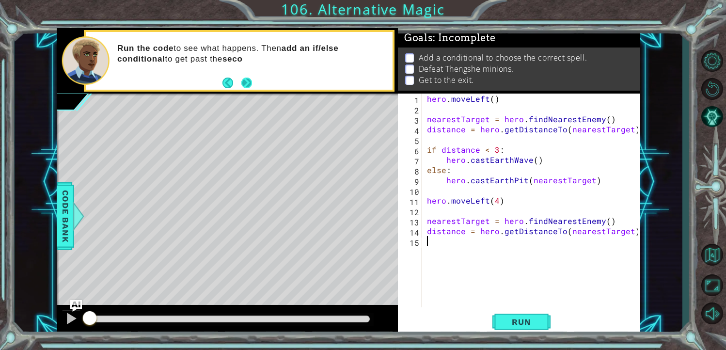
click at [250, 87] on button "Next" at bounding box center [246, 83] width 11 height 11
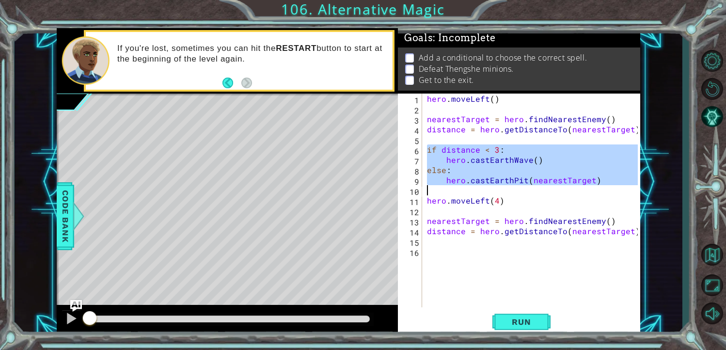
drag, startPoint x: 427, startPoint y: 153, endPoint x: 520, endPoint y: 188, distance: 99.9
click at [520, 188] on div "hero . moveLeft ( ) nearestTarget = hero . findNearestEnemy ( ) distance = hero…" at bounding box center [534, 211] width 218 height 234
type textarea "hero.castEarthPit(nearestTarget)"
click at [435, 245] on div "hero . moveLeft ( ) nearestTarget = hero . findNearestEnemy ( ) distance = hero…" at bounding box center [534, 211] width 218 height 234
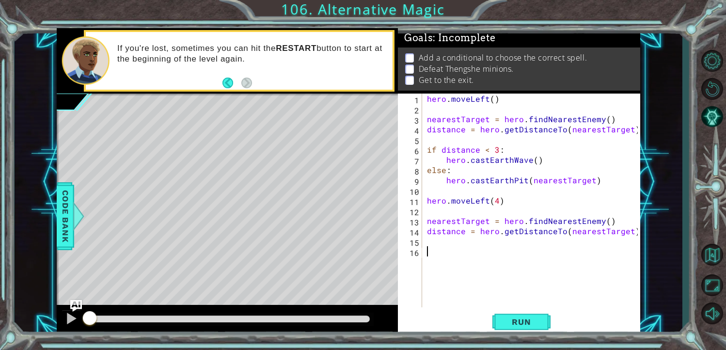
click at [427, 253] on div "hero . moveLeft ( ) nearestTarget = hero . findNearestEnemy ( ) distance = hero…" at bounding box center [534, 211] width 218 height 234
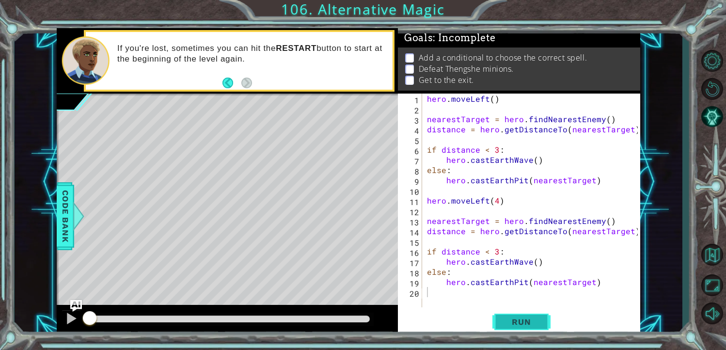
click at [533, 319] on span "Run" at bounding box center [521, 322] width 38 height 10
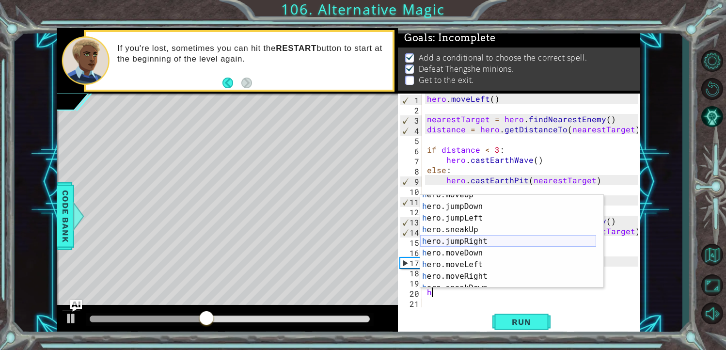
scroll to position [29, 0]
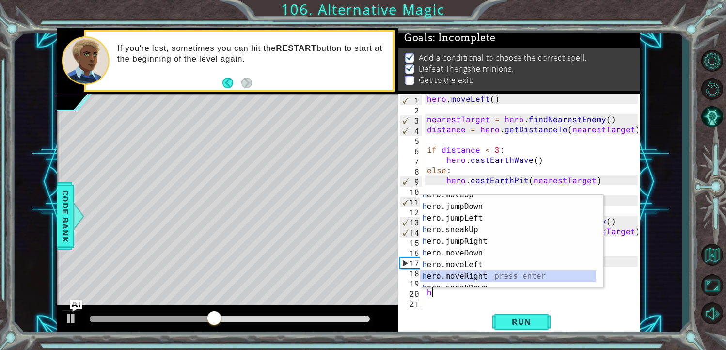
click at [481, 275] on div "h ero.moveUp press enter h ero.jumpDown press enter h ero.jumpLeft press enter …" at bounding box center [508, 247] width 176 height 116
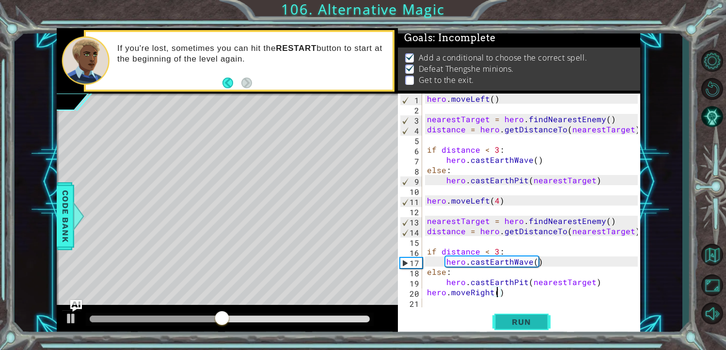
click at [510, 313] on button "Run" at bounding box center [522, 322] width 58 height 24
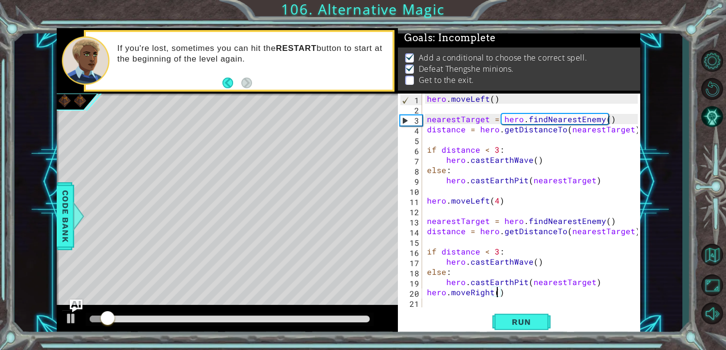
click at [74, 310] on img "Ask AI" at bounding box center [75, 306] width 13 height 13
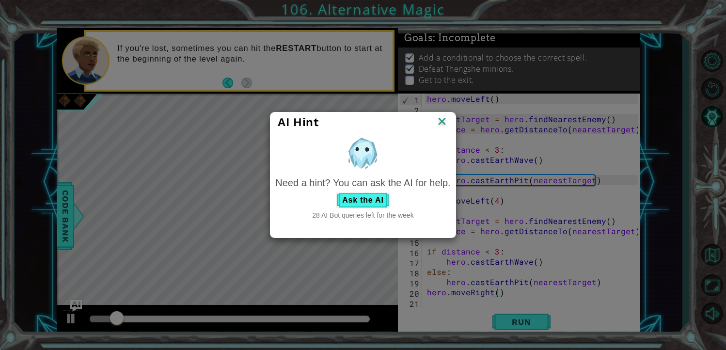
click at [440, 124] on img at bounding box center [442, 122] width 13 height 15
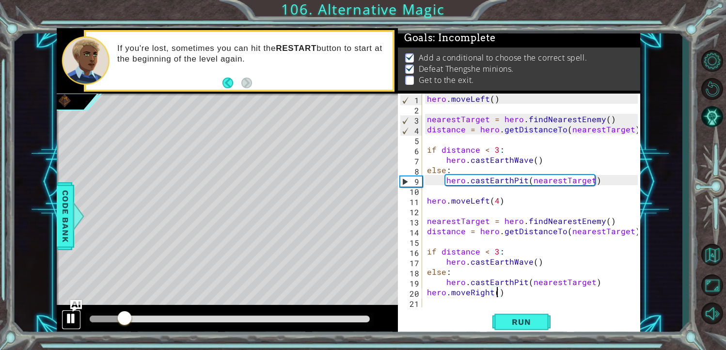
click at [68, 315] on div at bounding box center [71, 318] width 13 height 13
click at [596, 279] on div "hero . moveLeft ( ) nearestTarget = hero . findNearestEnemy ( ) distance = hero…" at bounding box center [534, 211] width 218 height 234
type textarea "hero.castEarthPit(nearestTarget)"
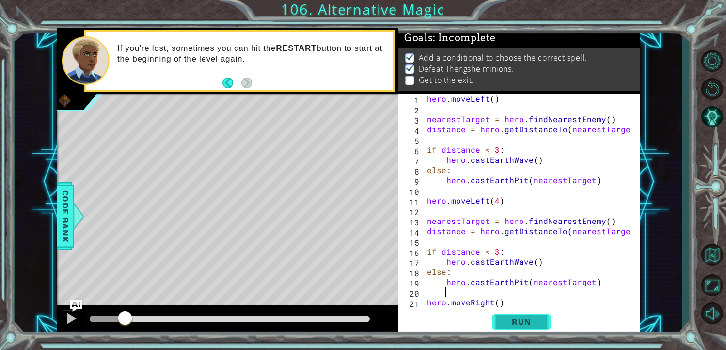
click at [532, 317] on button "Run" at bounding box center [522, 322] width 58 height 24
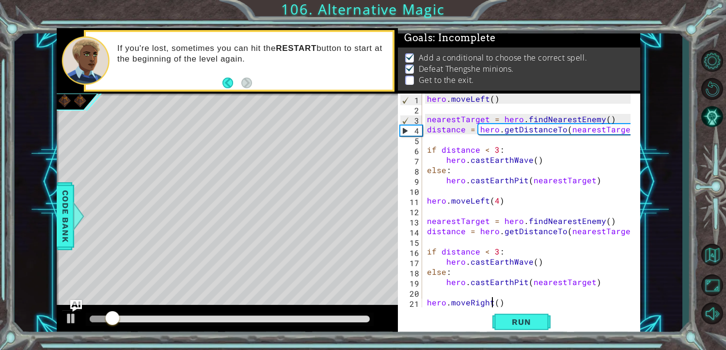
click at [490, 303] on div "hero . moveLeft ( ) nearestTarget = hero . findNearestEnemy ( ) distance = hero…" at bounding box center [530, 211] width 211 height 234
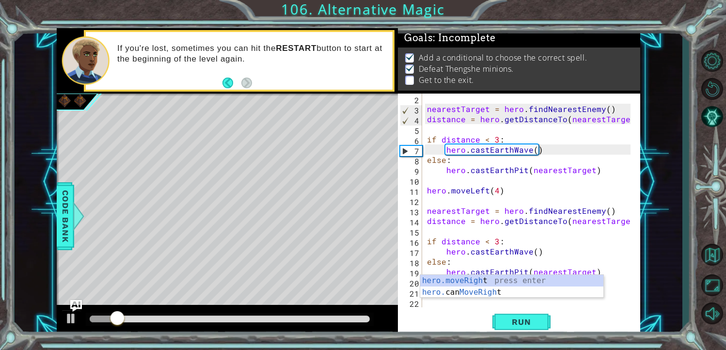
scroll to position [10, 0]
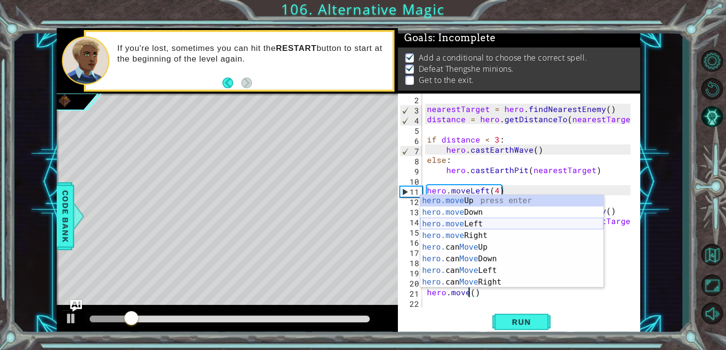
click at [475, 227] on div "hero.move Up press enter hero.move Down press enter hero.move Left press enter …" at bounding box center [511, 253] width 183 height 116
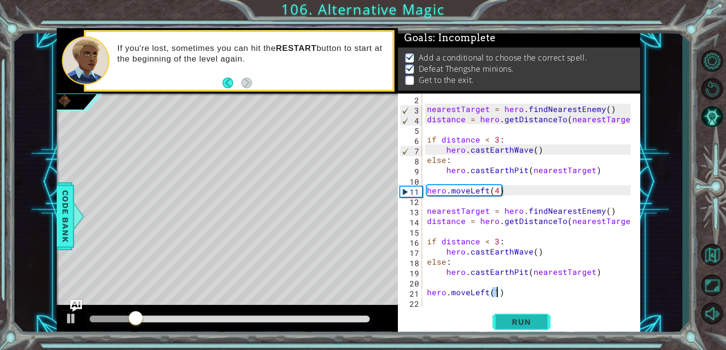
type textarea "hero.moveLeft()"
click at [528, 322] on span "Run" at bounding box center [521, 322] width 38 height 10
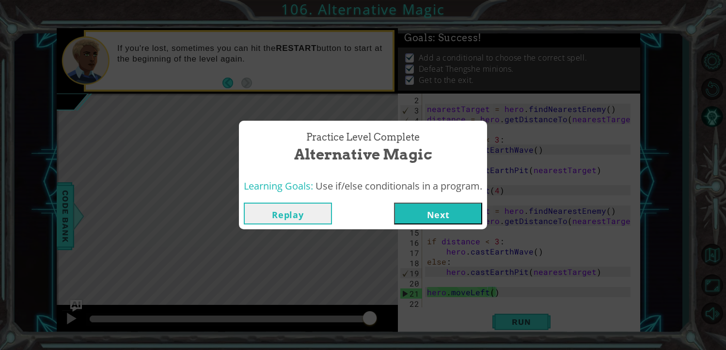
click at [398, 218] on button "Next" at bounding box center [438, 214] width 88 height 22
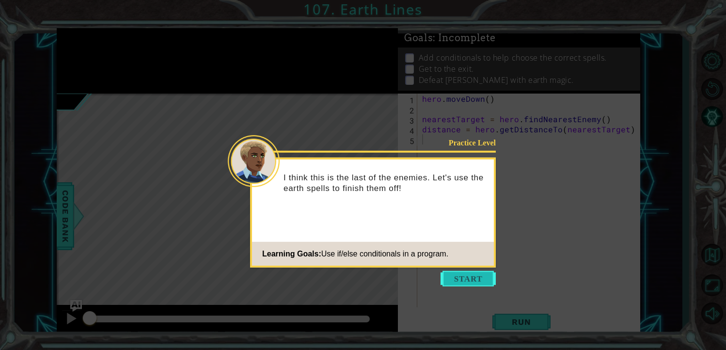
click at [474, 275] on button "Start" at bounding box center [468, 279] width 55 height 16
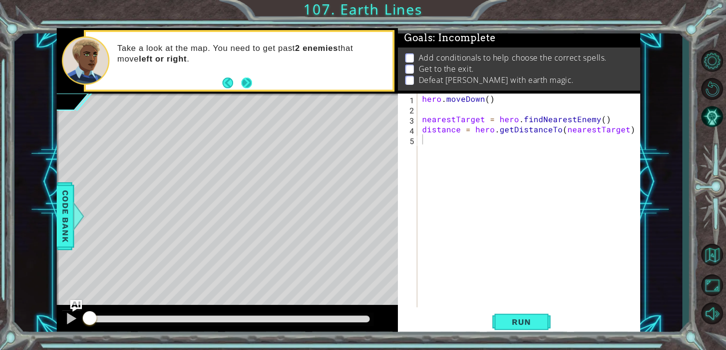
click at [248, 85] on button "Next" at bounding box center [246, 83] width 11 height 11
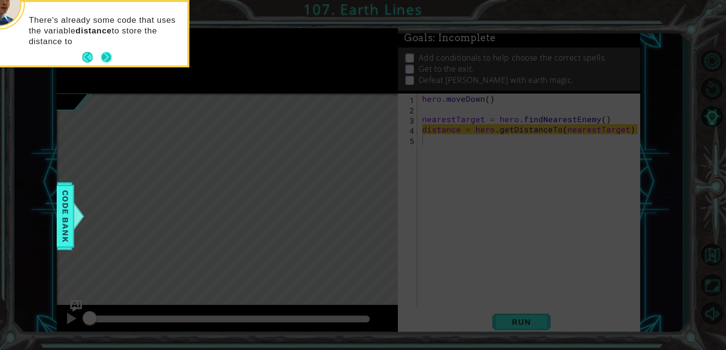
click at [103, 61] on button "Next" at bounding box center [106, 57] width 11 height 11
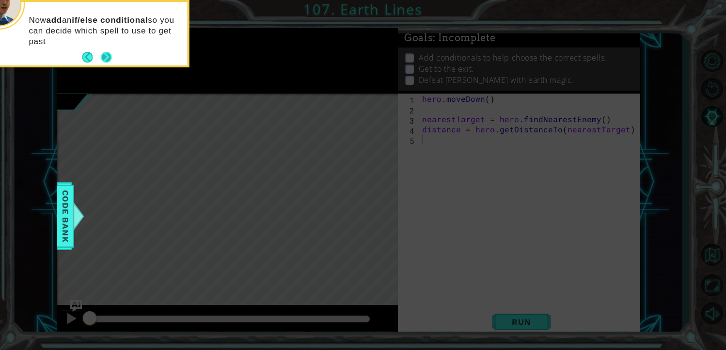
click at [110, 59] on button "Next" at bounding box center [106, 57] width 11 height 11
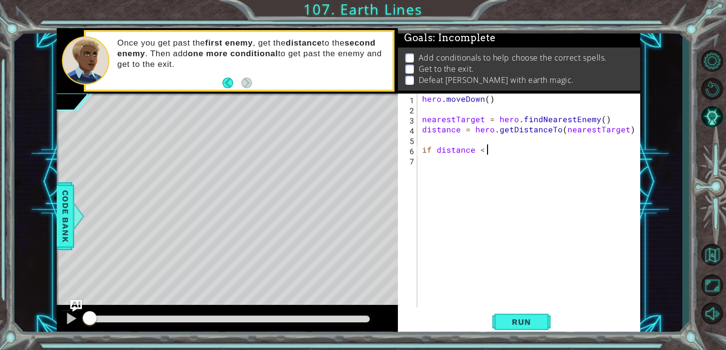
scroll to position [0, 3]
type textarea "if distance < 3:"
type textarea "h"
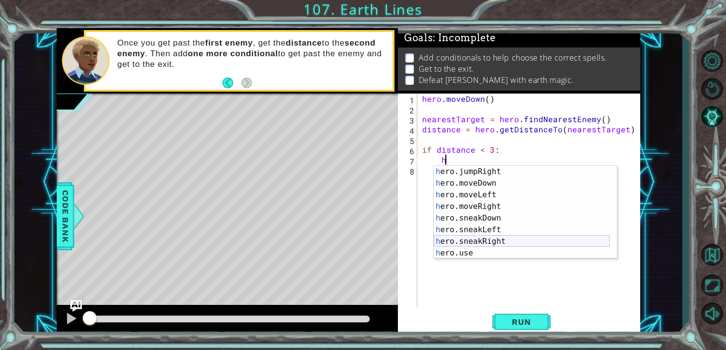
scroll to position [186, 0]
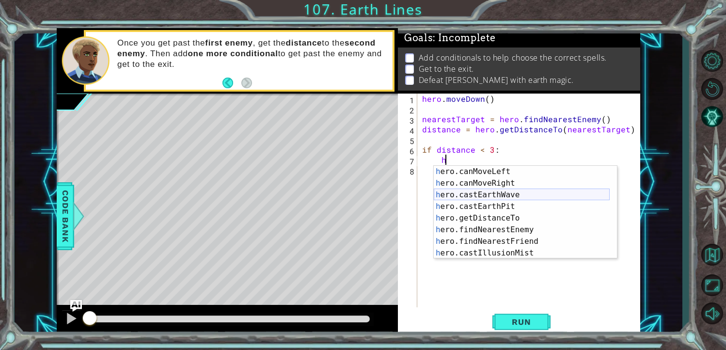
click at [493, 197] on div "h ero.canMoveLeft press enter h ero.canMoveRight press enter h ero.castEarthWav…" at bounding box center [522, 224] width 176 height 116
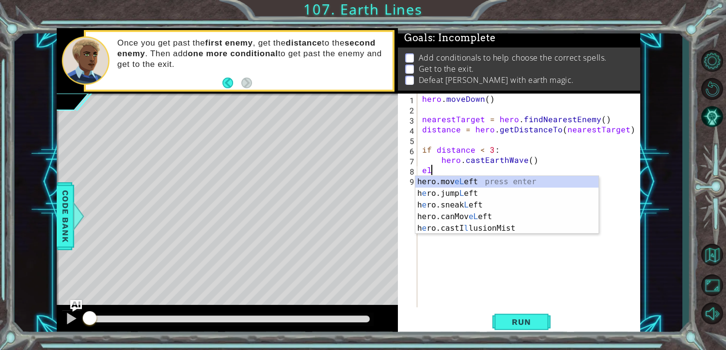
scroll to position [0, 0]
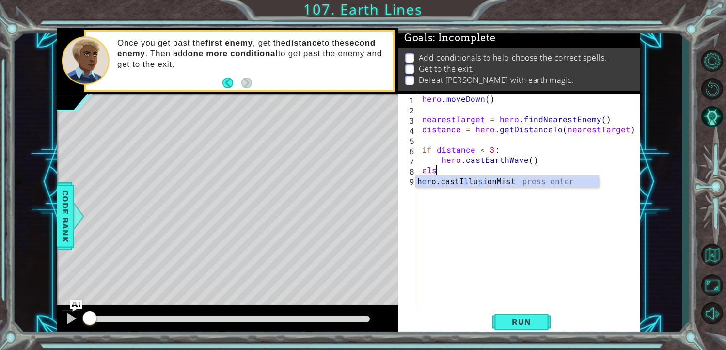
type textarea "else"
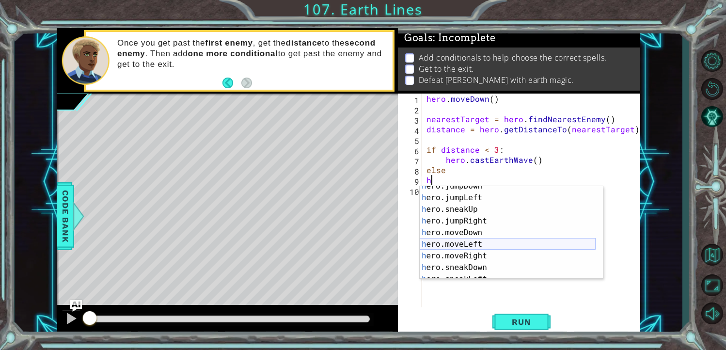
scroll to position [175, 0]
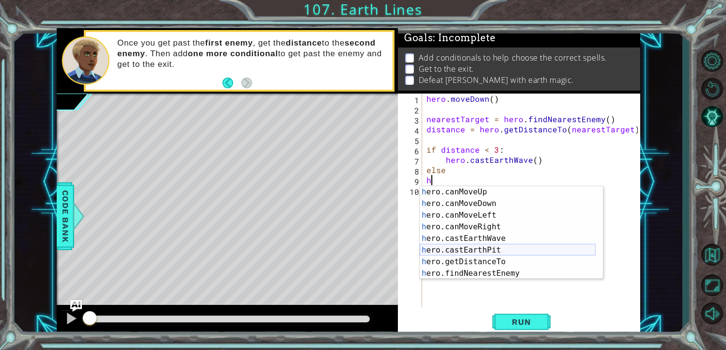
click at [498, 253] on div "h ero.canMoveUp press enter h ero.canMoveDown press enter h ero.canMoveLeft pre…" at bounding box center [508, 244] width 176 height 116
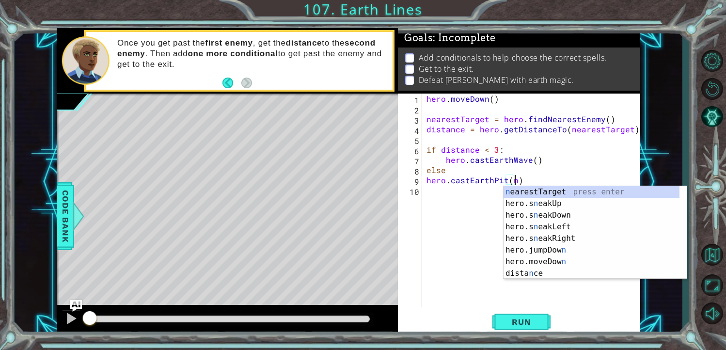
scroll to position [0, 0]
click at [512, 194] on div "n earestTarget press enter hero.s n eakUp press enter hero.s n eakDown press en…" at bounding box center [592, 244] width 176 height 116
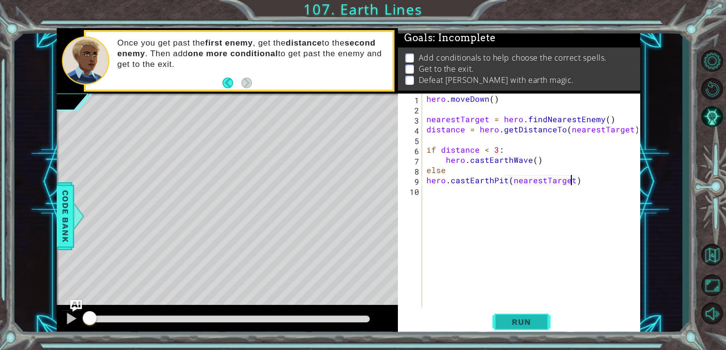
click at [537, 321] on span "Run" at bounding box center [521, 322] width 38 height 10
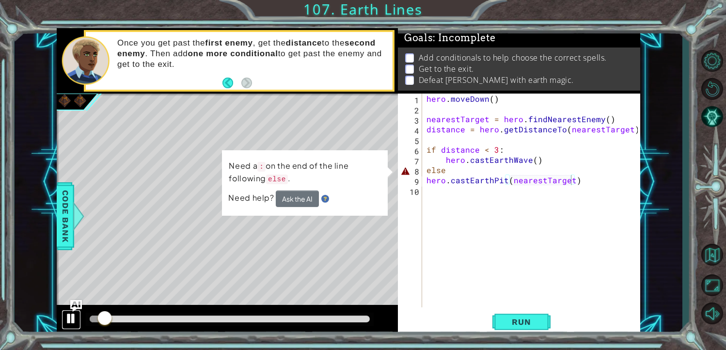
click at [66, 313] on div at bounding box center [71, 318] width 13 height 13
click at [448, 170] on div "hero . [GEOGRAPHIC_DATA] ( ) nearestTarget = hero . findNearestEnemy ( ) distan…" at bounding box center [534, 211] width 219 height 234
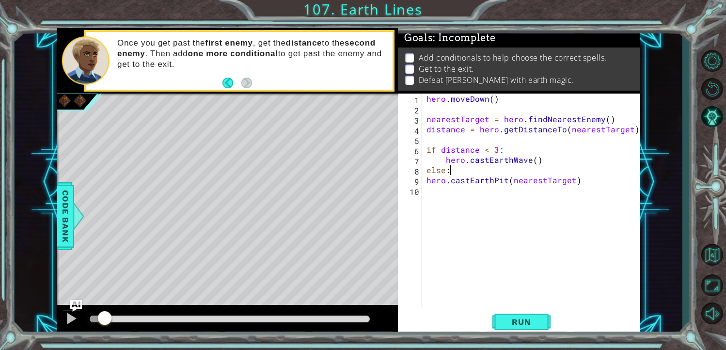
scroll to position [0, 0]
click at [505, 327] on span "Run" at bounding box center [521, 322] width 38 height 10
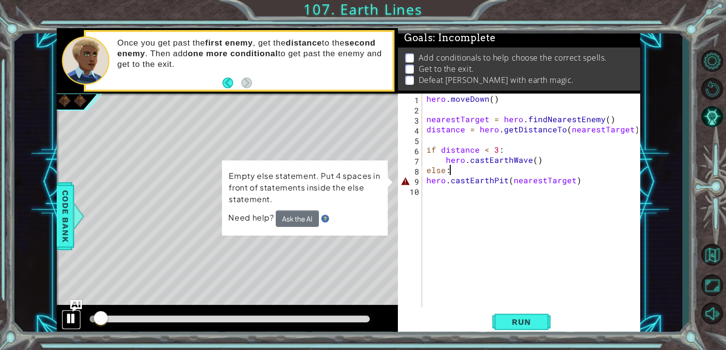
click at [69, 318] on div at bounding box center [71, 318] width 13 height 13
click at [429, 177] on div "hero . [GEOGRAPHIC_DATA] ( ) nearestTarget = hero . findNearestEnemy ( ) distan…" at bounding box center [534, 211] width 219 height 234
click at [426, 183] on div "hero . [GEOGRAPHIC_DATA] ( ) nearestTarget = hero . findNearestEnemy ( ) distan…" at bounding box center [534, 211] width 219 height 234
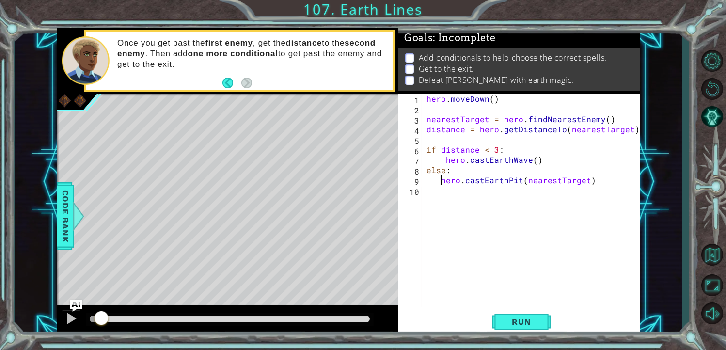
type textarea "hero.castEarthPit(nearestTarget)"
click at [543, 310] on button "Run" at bounding box center [522, 322] width 58 height 24
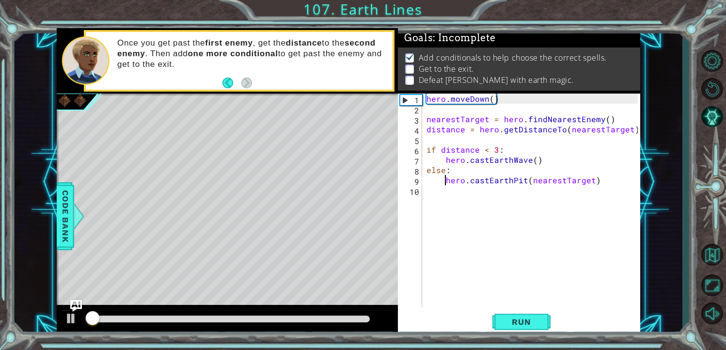
scroll to position [5, 0]
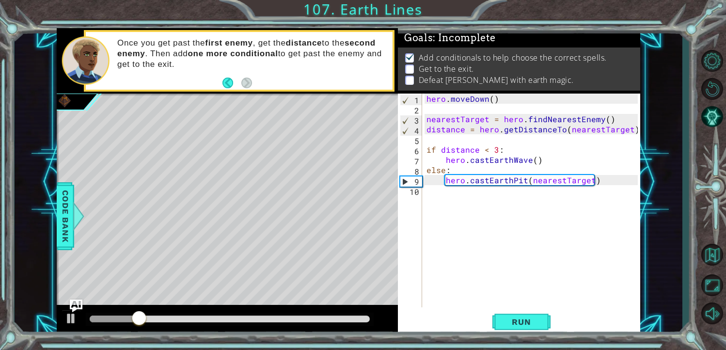
click at [73, 309] on img "Ask AI" at bounding box center [75, 306] width 13 height 13
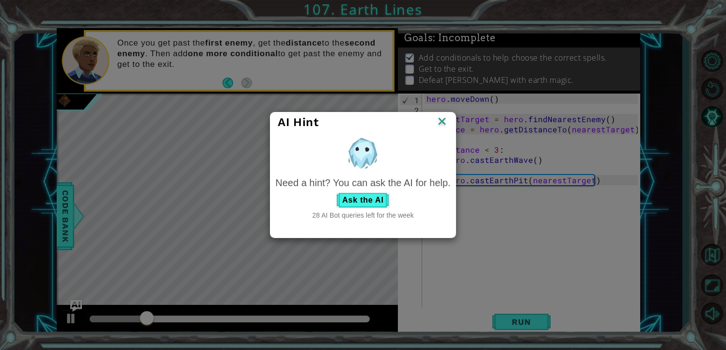
click at [437, 121] on img at bounding box center [442, 122] width 13 height 15
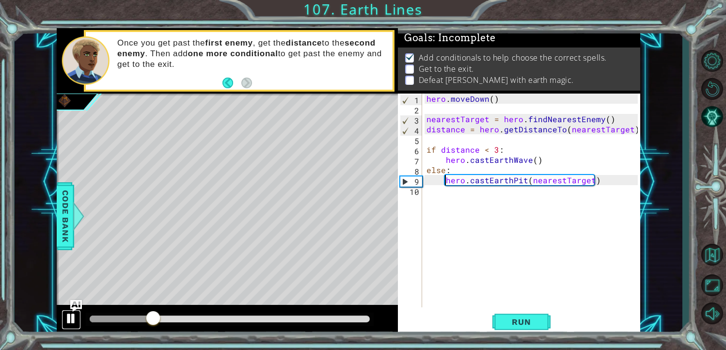
click at [68, 317] on div at bounding box center [71, 318] width 13 height 13
click at [434, 196] on div "hero . [GEOGRAPHIC_DATA] ( ) nearestTarget = hero . findNearestEnemy ( ) distan…" at bounding box center [534, 211] width 219 height 234
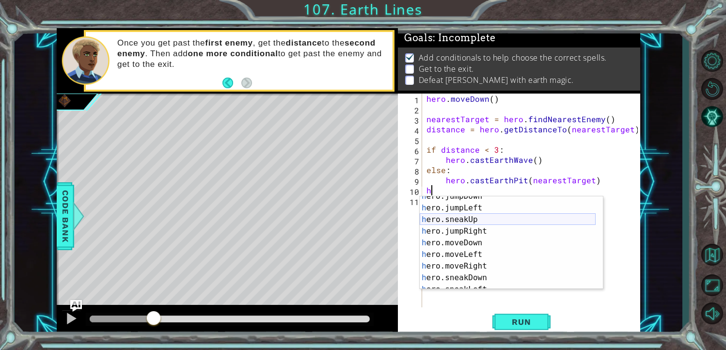
scroll to position [29, 0]
click at [478, 246] on div "h ero.jumpDown press enter h ero.jumpLeft press enter h ero.sneakUp press enter…" at bounding box center [508, 249] width 176 height 116
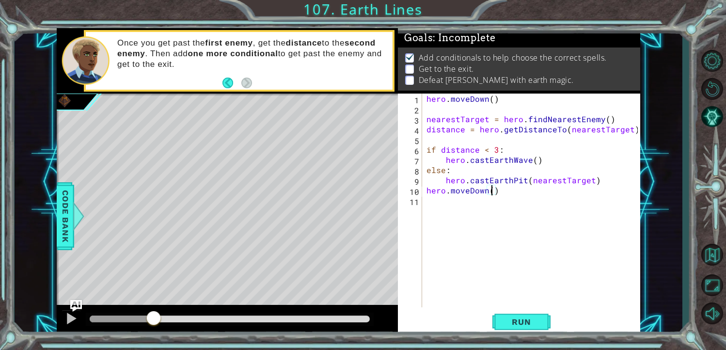
type textarea "hero.moveDown(3)"
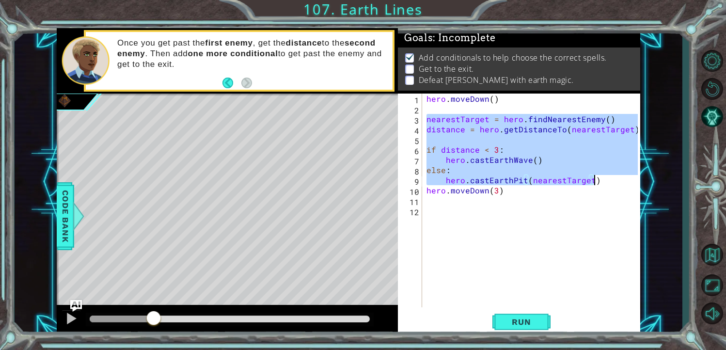
drag, startPoint x: 425, startPoint y: 119, endPoint x: 598, endPoint y: 181, distance: 183.2
click at [598, 181] on div "hero . [GEOGRAPHIC_DATA] ( ) nearestTarget = hero . findNearestEnemy ( ) distan…" at bounding box center [534, 211] width 219 height 234
type textarea "else: hero.castEarthPit(nearestTarget)"
click at [514, 198] on div "hero . [GEOGRAPHIC_DATA] ( ) nearestTarget = hero . findNearestEnemy ( ) distan…" at bounding box center [534, 211] width 219 height 234
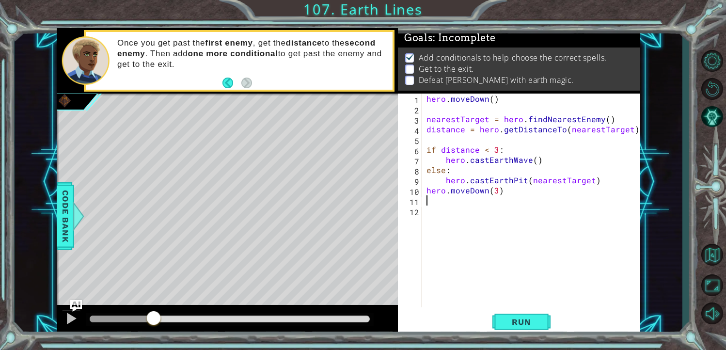
paste textarea "hero.castEarthPit(nearestTarget)"
type textarea "hero.castEarthPit(nearestTarget)"
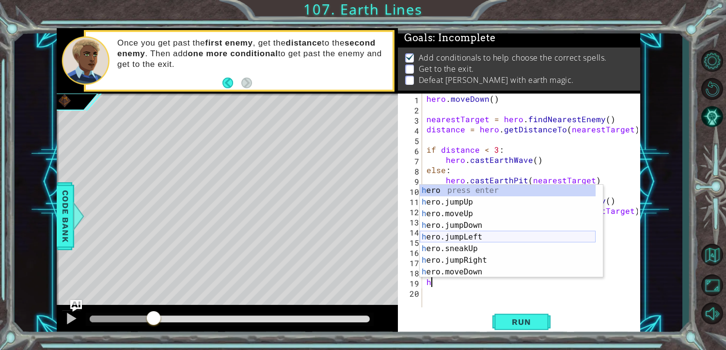
scroll to position [29, 0]
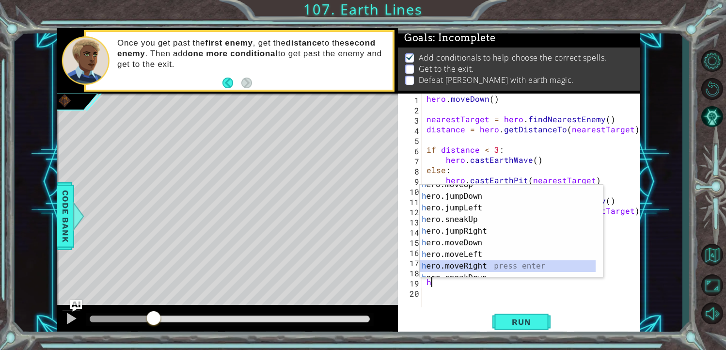
click at [477, 262] on div "h ero.moveUp press enter h ero.jumpDown press enter h ero.jumpLeft press enter …" at bounding box center [508, 237] width 176 height 116
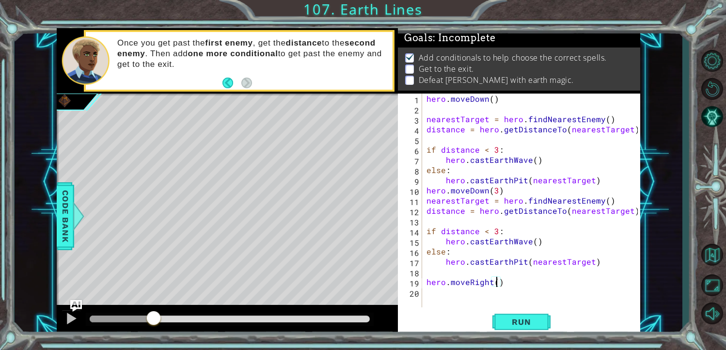
scroll to position [0, 4]
type textarea "hero.moveRight(5)"
click at [528, 312] on button "Run" at bounding box center [522, 322] width 58 height 24
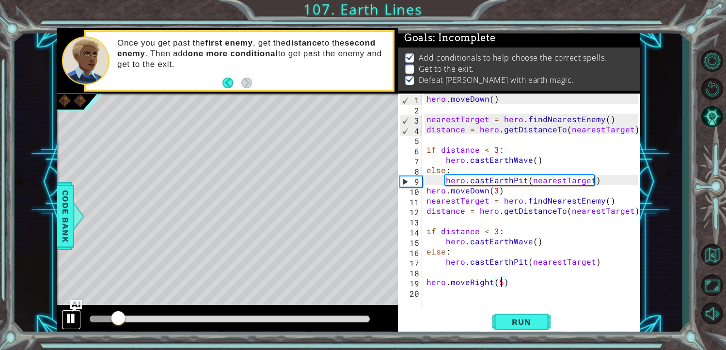
click at [69, 318] on div at bounding box center [71, 318] width 13 height 13
drag, startPoint x: 488, startPoint y: 275, endPoint x: 492, endPoint y: 278, distance: 5.0
click at [488, 276] on div "hero . [GEOGRAPHIC_DATA] ( ) nearestTarget = hero . findNearestEnemy ( ) distan…" at bounding box center [534, 211] width 219 height 234
drag, startPoint x: 487, startPoint y: 281, endPoint x: 492, endPoint y: 284, distance: 5.7
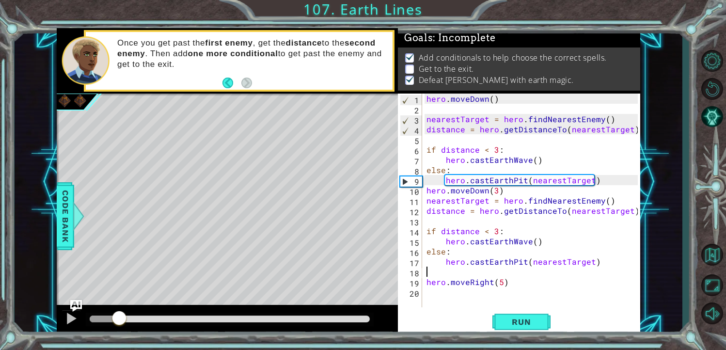
click at [488, 281] on div "hero . [GEOGRAPHIC_DATA] ( ) nearestTarget = hero . findNearestEnemy ( ) distan…" at bounding box center [534, 211] width 219 height 234
click at [493, 285] on div "hero . [GEOGRAPHIC_DATA] ( ) nearestTarget = hero . findNearestEnemy ( ) distan…" at bounding box center [534, 211] width 219 height 234
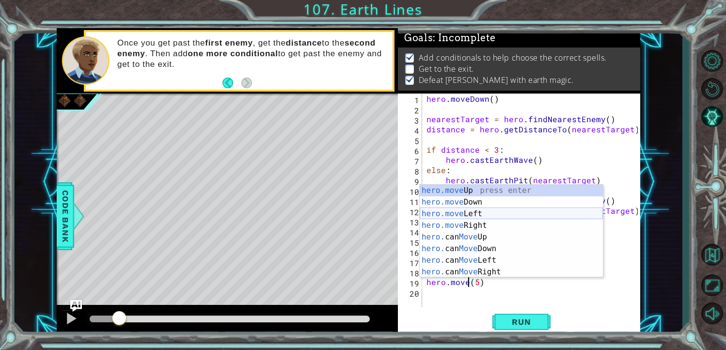
click at [472, 210] on div "hero.move Up press enter hero.move Down press enter hero.move Left press enter …" at bounding box center [511, 243] width 183 height 116
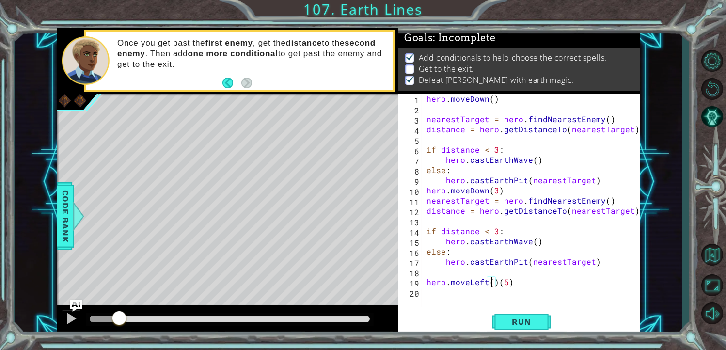
click at [495, 279] on div "hero . [GEOGRAPHIC_DATA] ( ) nearestTarget = hero . findNearestEnemy ( ) distan…" at bounding box center [534, 211] width 219 height 234
click at [527, 315] on button "Run" at bounding box center [522, 322] width 58 height 24
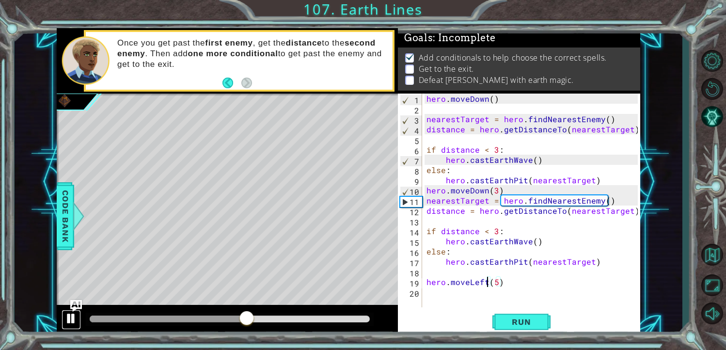
click at [77, 316] on div at bounding box center [71, 318] width 13 height 13
click at [496, 187] on div "hero . [GEOGRAPHIC_DATA] ( ) nearestTarget = hero . findNearestEnemy ( ) distan…" at bounding box center [534, 211] width 219 height 234
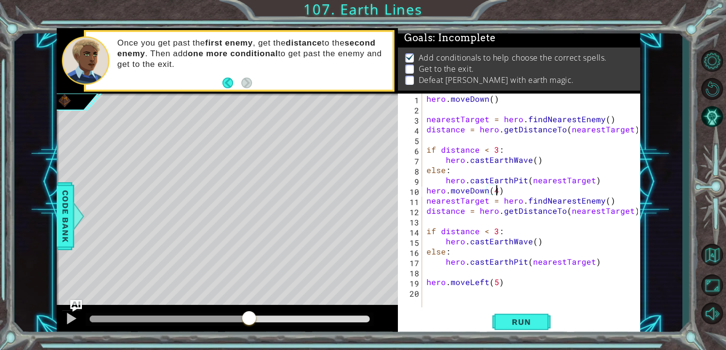
scroll to position [0, 3]
type textarea "hero.moveDown(4)"
click at [542, 319] on button "Run" at bounding box center [522, 322] width 58 height 24
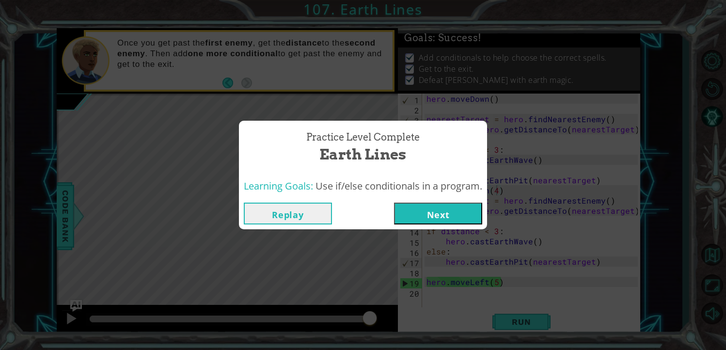
click at [656, 170] on div "Practice Level Complete Earth Lines Learning Goals: Use if/else conditionals in…" at bounding box center [363, 175] width 726 height 350
click at [456, 221] on button "Next" at bounding box center [438, 214] width 88 height 22
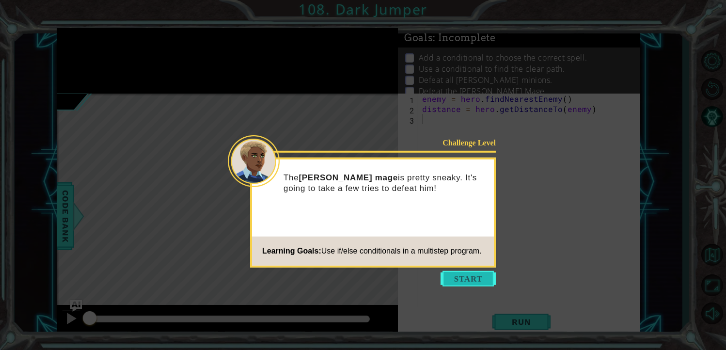
click at [467, 279] on button "Start" at bounding box center [468, 279] width 55 height 16
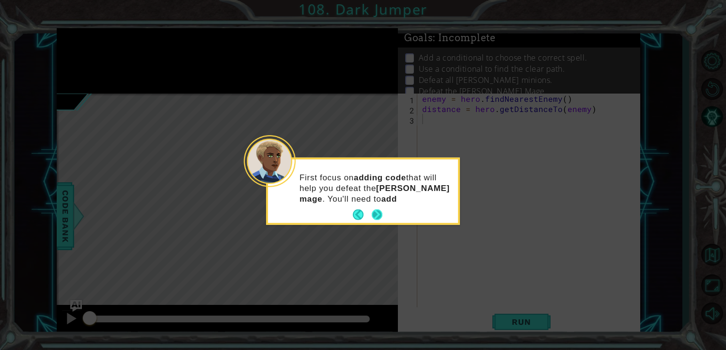
click at [382, 208] on footer at bounding box center [368, 214] width 30 height 15
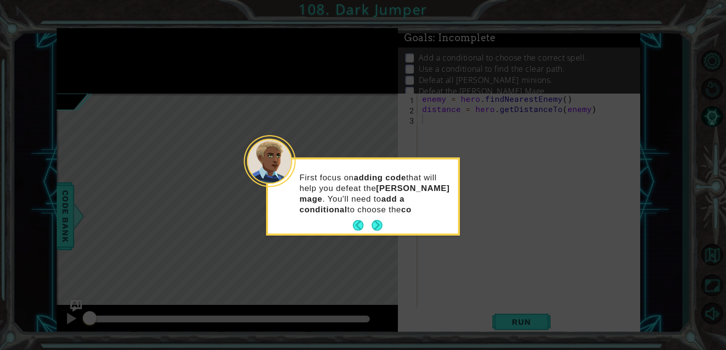
click at [377, 208] on p "First focus on adding code that will help you defeat the [PERSON_NAME] mage . Y…" at bounding box center [376, 193] width 152 height 43
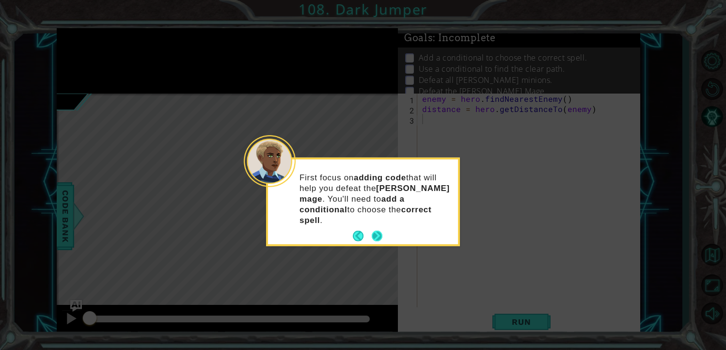
click at [381, 231] on button "Next" at bounding box center [377, 236] width 11 height 11
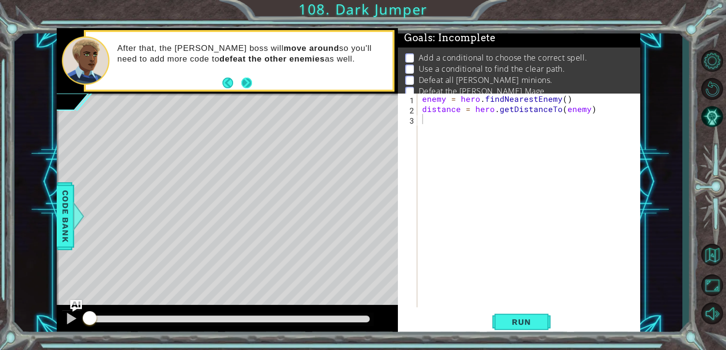
click at [248, 88] on button "Next" at bounding box center [246, 83] width 11 height 11
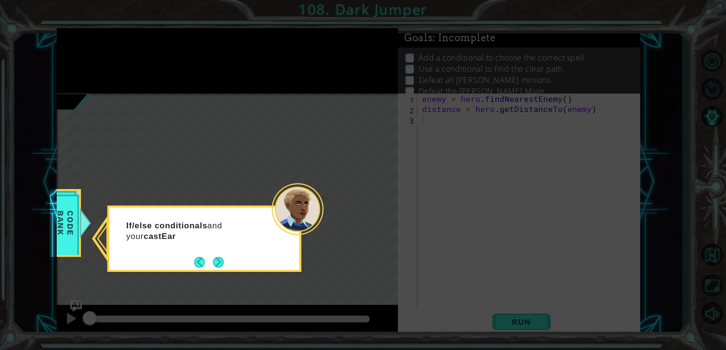
click at [229, 261] on div "If/else conditionals and your castEar" at bounding box center [205, 239] width 194 height 66
click at [220, 258] on button "Next" at bounding box center [218, 262] width 11 height 11
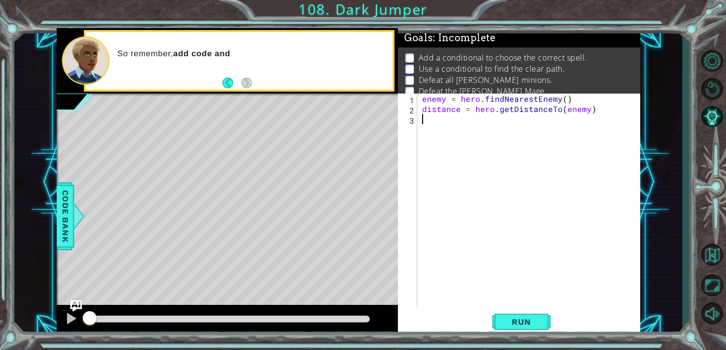
click at [330, 130] on div "Level Map" at bounding box center [281, 237] width 448 height 286
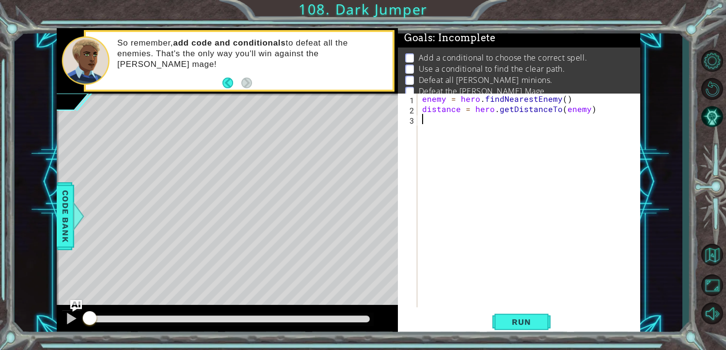
click at [440, 131] on div "enemy = hero . findNearestEnemy ( ) distance = hero . getDistanceTo ( enemy )" at bounding box center [531, 211] width 223 height 234
click at [537, 312] on button "Run" at bounding box center [522, 322] width 58 height 24
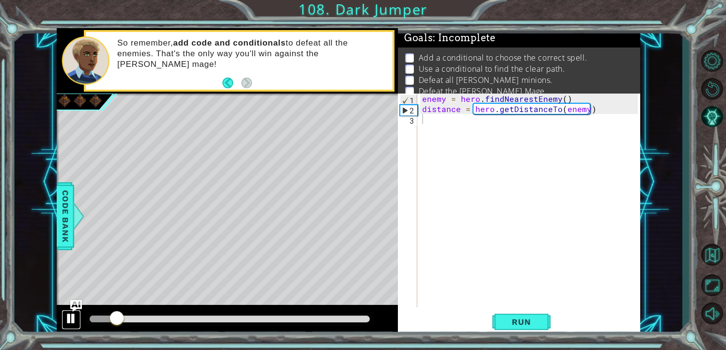
click at [73, 320] on div at bounding box center [71, 318] width 13 height 13
click at [441, 122] on div "enemy = hero . findNearestEnemy ( ) distance = hero . getDistanceTo ( enemy )" at bounding box center [531, 211] width 223 height 234
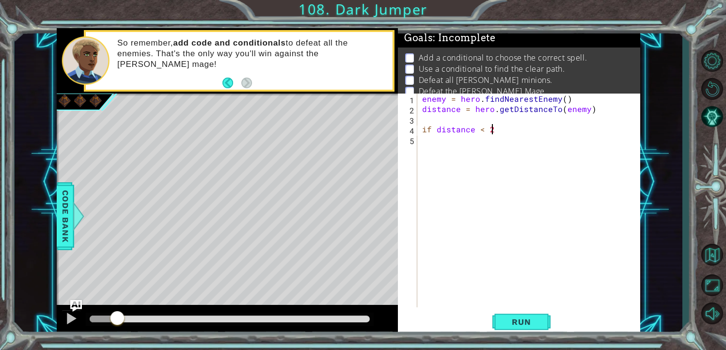
scroll to position [0, 3]
type textarea "if distance < 2:"
click at [512, 131] on div "enemy = hero . findNearestEnemy ( ) distance = hero . getDistanceTo ( enemy ) i…" at bounding box center [531, 211] width 223 height 234
type textarea "if distance < 2:"
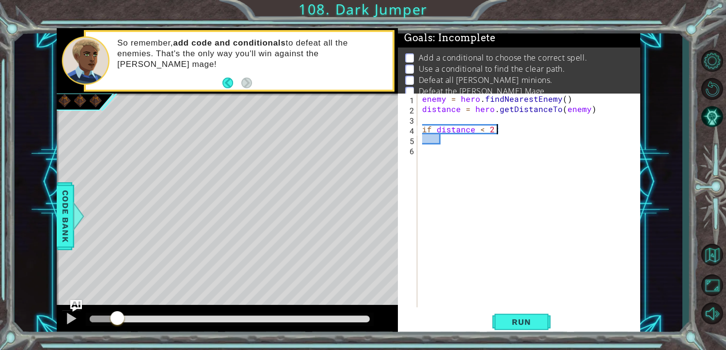
click at [451, 141] on div "enemy = hero . findNearestEnemy ( ) distance = hero . getDistanceTo ( enemy ) i…" at bounding box center [531, 211] width 223 height 234
type textarea "h"
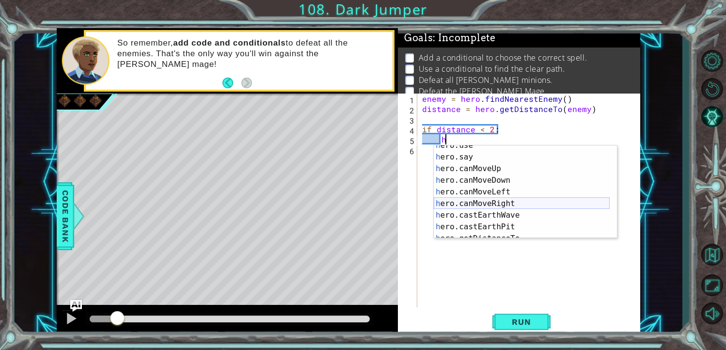
scroll to position [186, 0]
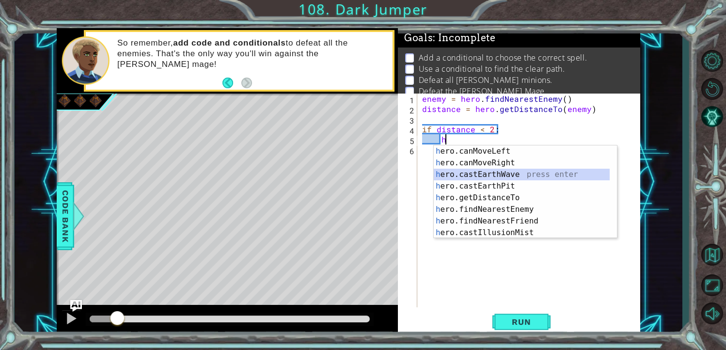
click at [502, 175] on div "h ero.canMoveLeft press enter h ero.canMoveRight press enter h ero.castEarthWav…" at bounding box center [522, 203] width 176 height 116
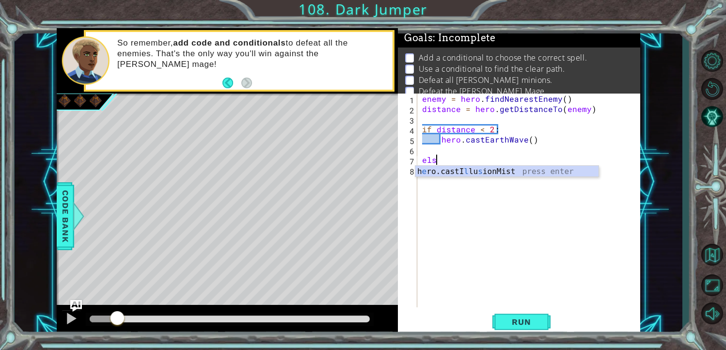
scroll to position [0, 0]
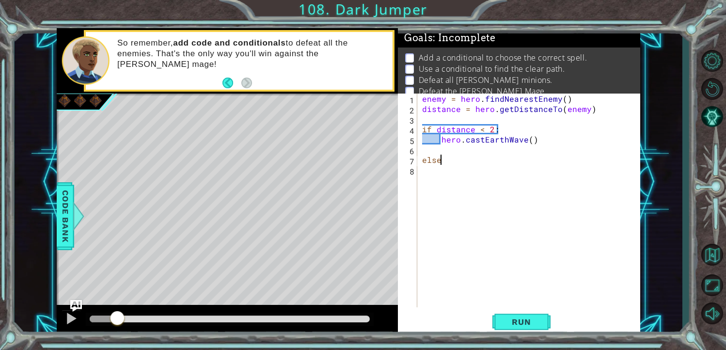
type textarea "else:"
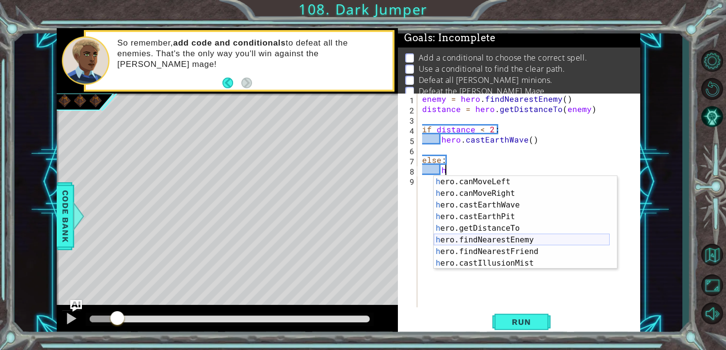
scroll to position [186, 0]
click at [494, 220] on div "h ero.canMoveLeft press enter h ero.canMoveRight press enter h ero.castEarthWav…" at bounding box center [522, 234] width 176 height 116
type textarea "hero.castEarthPit(enemy)"
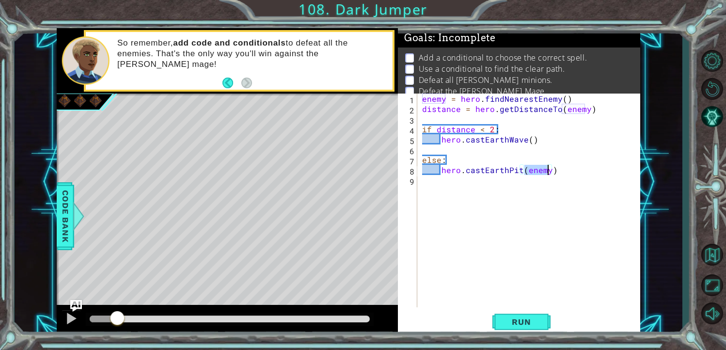
click at [546, 225] on div "enemy = hero . findNearestEnemy ( ) distance = hero . getDistanceTo ( enemy ) i…" at bounding box center [531, 211] width 223 height 234
click at [541, 315] on button "Run" at bounding box center [522, 322] width 58 height 24
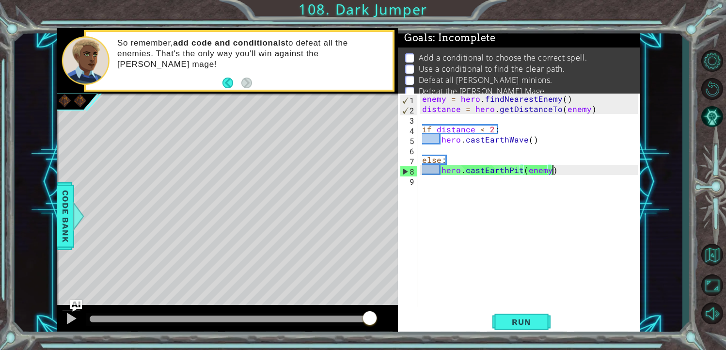
click at [553, 171] on div "enemy = hero . findNearestEnemy ( ) distance = hero . getDistanceTo ( enemy ) i…" at bounding box center [531, 211] width 223 height 234
type textarea "hero.castEarthPit(enemy)"
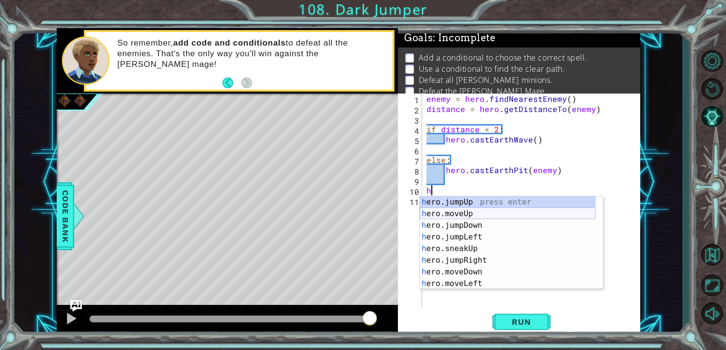
click at [486, 215] on div "h ero.jumpUp press enter h ero.moveUp press enter h ero.jumpDown press enter h …" at bounding box center [508, 254] width 176 height 116
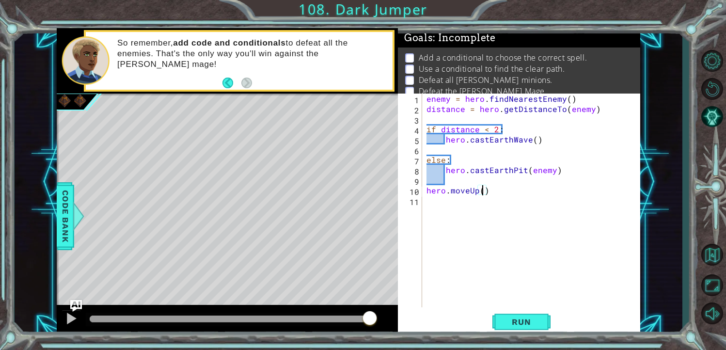
type textarea "hero.moveUp(2)"
click at [502, 190] on div "enemy = hero . findNearestEnemy ( ) distance = hero . getDistanceTo ( enemy ) i…" at bounding box center [534, 211] width 219 height 234
type textarea "if d"
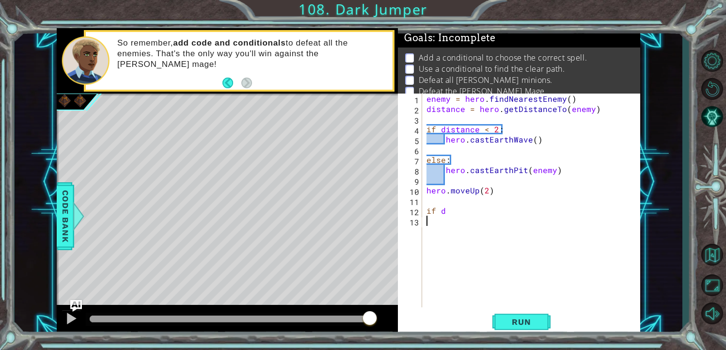
click at [454, 213] on div "enemy = hero . findNearestEnemy ( ) distance = hero . getDistanceTo ( enemy ) i…" at bounding box center [534, 211] width 219 height 234
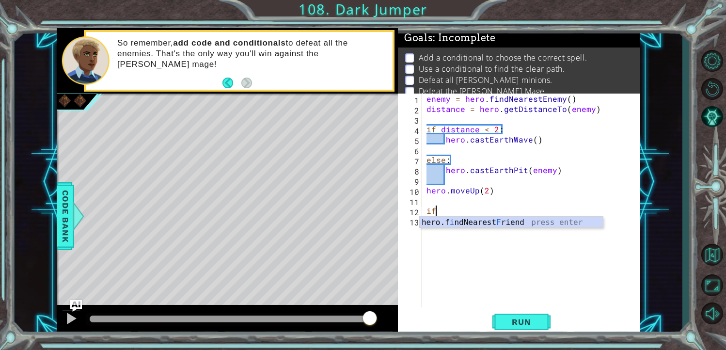
type textarea "i"
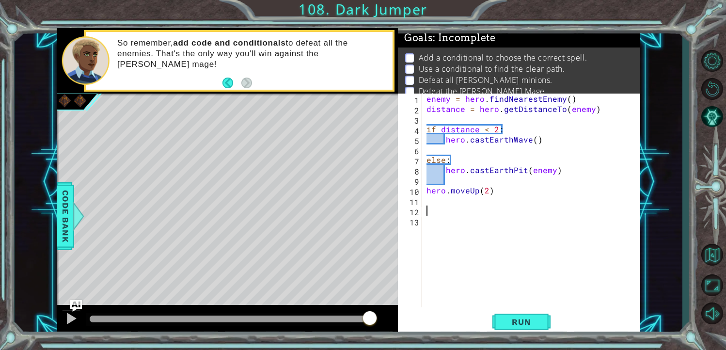
type textarea "h"
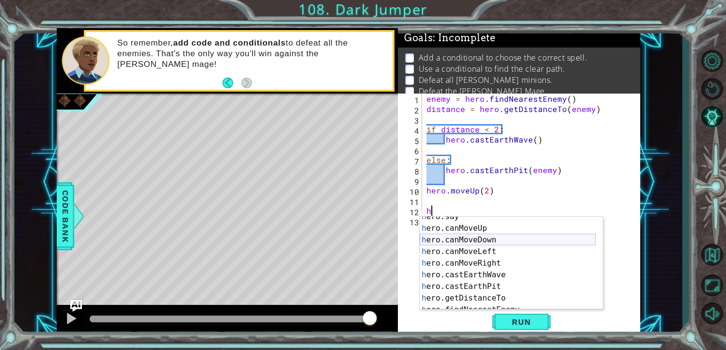
scroll to position [169, 0]
click at [481, 228] on div "h ero.say press enter h ero.canMoveUp press enter h ero.canMoveDown press enter…" at bounding box center [508, 269] width 176 height 116
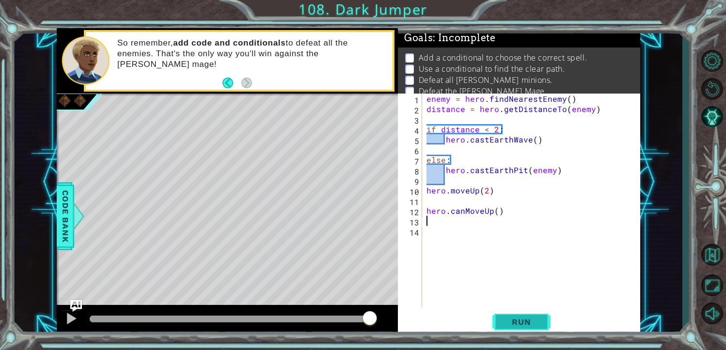
click at [537, 322] on span "Run" at bounding box center [521, 322] width 38 height 10
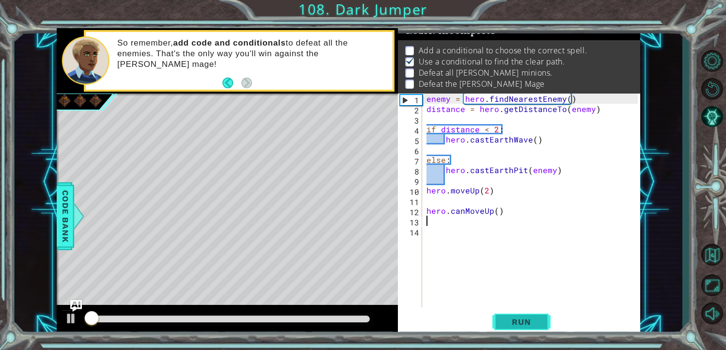
scroll to position [10, 0]
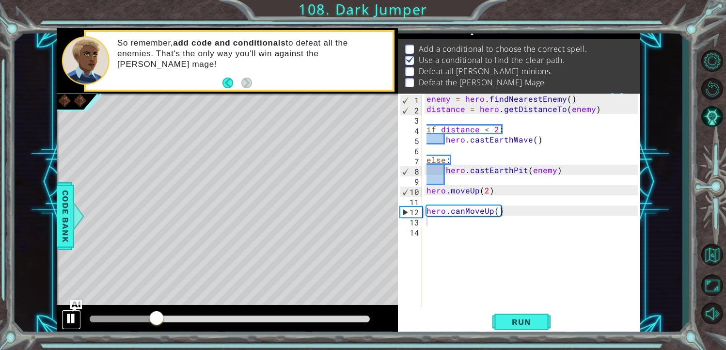
click at [76, 314] on div at bounding box center [71, 318] width 13 height 13
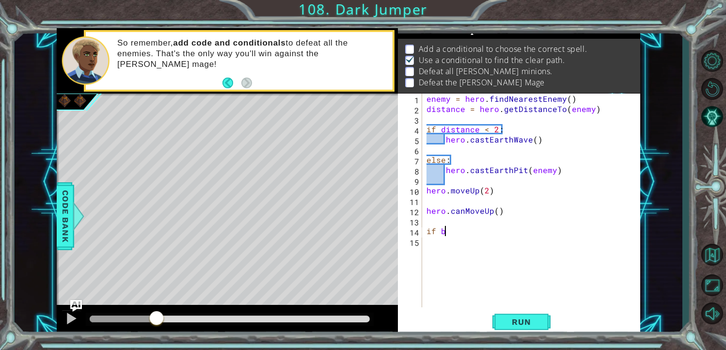
scroll to position [0, 0]
type textarea "if p"
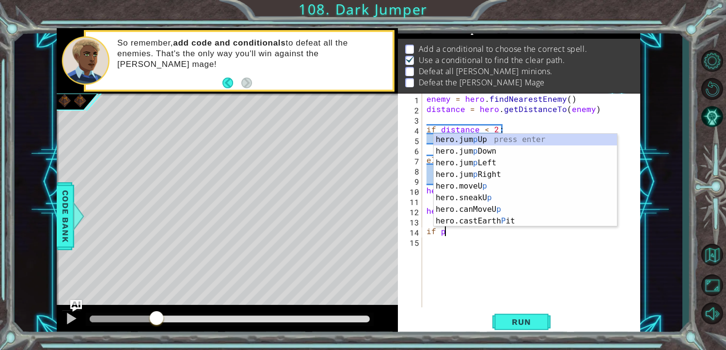
click at [527, 256] on div "enemy = hero . findNearestEnemy ( ) distance = hero . getDistanceTo ( enemy ) i…" at bounding box center [534, 211] width 219 height 234
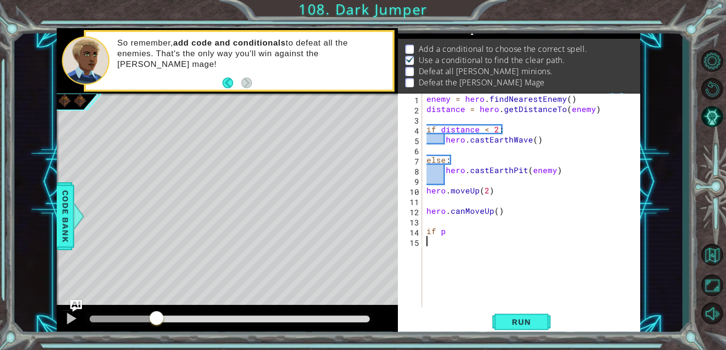
click at [519, 220] on div "enemy = hero . findNearestEnemy ( ) distance = hero . getDistanceTo ( enemy ) i…" at bounding box center [534, 211] width 219 height 234
click at [497, 225] on div "enemy = hero . findNearestEnemy ( ) distance = hero . getDistanceTo ( enemy ) i…" at bounding box center [534, 211] width 219 height 234
click at [511, 233] on div "enemy = hero . findNearestEnemy ( ) distance = hero . getDistanceTo ( enemy ) i…" at bounding box center [534, 211] width 219 height 234
type textarea "if"
click at [385, 196] on div "Level Map" at bounding box center [281, 237] width 448 height 286
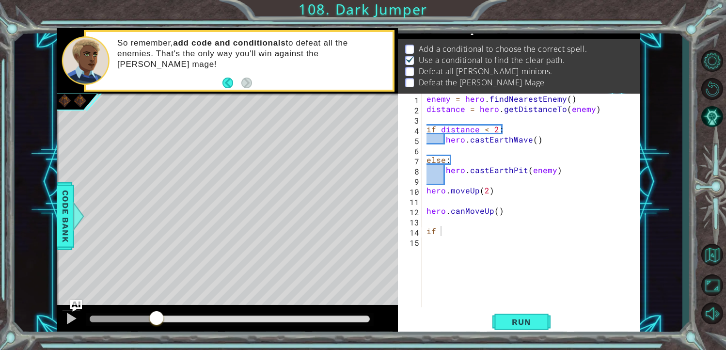
click at [511, 147] on div "enemy = hero . findNearestEnemy ( ) distance = hero . getDistanceTo ( enemy ) i…" at bounding box center [534, 211] width 219 height 234
drag, startPoint x: 724, startPoint y: 95, endPoint x: 725, endPoint y: 170, distance: 75.1
click at [718, 168] on html "1 ההההההההההההההההההההההההההההההההההההההההההההההההההההההההההההההההההההההההההההה…" at bounding box center [363, 175] width 726 height 350
click at [146, 30] on div "So remember, add code and conditionals to defeat all the enemies. That's the on…" at bounding box center [239, 61] width 311 height 62
click at [449, 225] on div "enemy = hero . findNearestEnemy ( ) distance = hero . getDistanceTo ( enemy ) i…" at bounding box center [534, 211] width 219 height 234
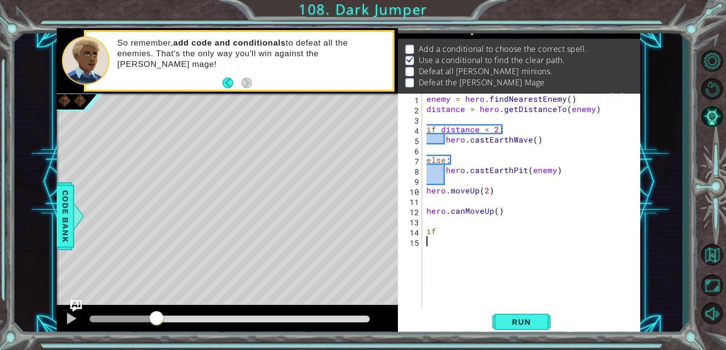
click at [463, 238] on div "enemy = hero . findNearestEnemy ( ) distance = hero . getDistanceTo ( enemy ) i…" at bounding box center [534, 211] width 219 height 234
click at [467, 237] on div "enemy = hero . findNearestEnemy ( ) distance = hero . getDistanceTo ( enemy ) i…" at bounding box center [534, 211] width 219 height 234
click at [482, 235] on div "enemy = hero . findNearestEnemy ( ) distance = hero . getDistanceTo ( enemy ) i…" at bounding box center [534, 211] width 219 height 234
type textarea "if"
click at [711, 261] on button "Back to Map" at bounding box center [712, 255] width 28 height 28
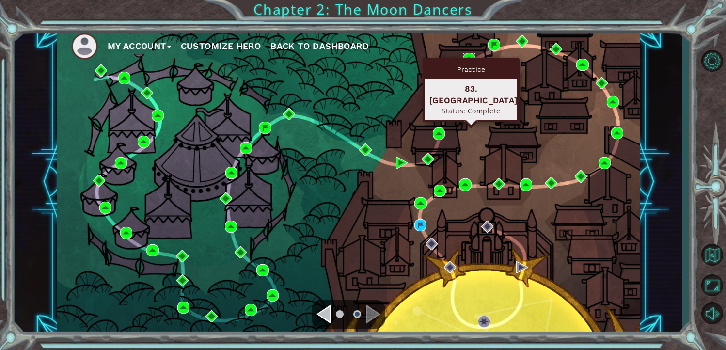
click at [473, 54] on img at bounding box center [469, 59] width 12 height 12
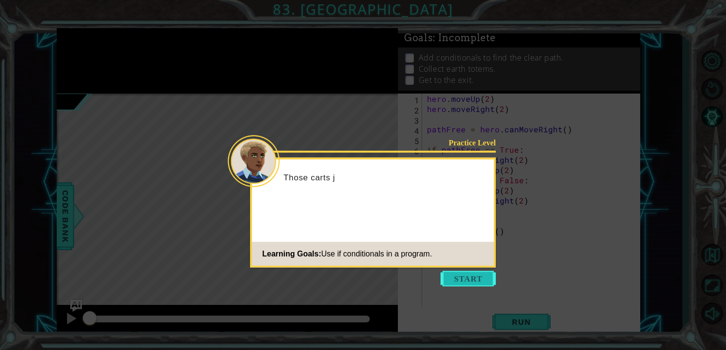
click at [479, 274] on button "Start" at bounding box center [468, 279] width 55 height 16
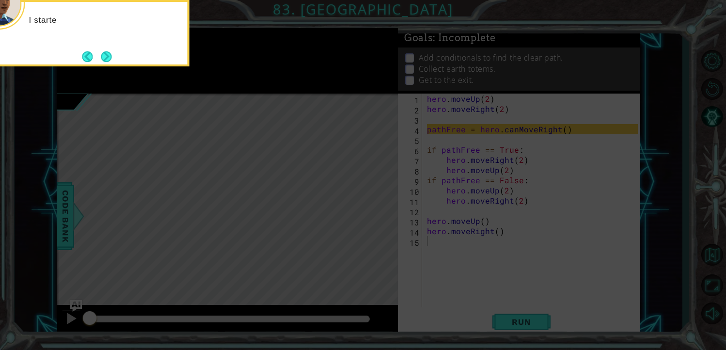
click at [314, 218] on icon at bounding box center [363, 52] width 726 height 595
click at [107, 59] on button "Next" at bounding box center [106, 56] width 11 height 11
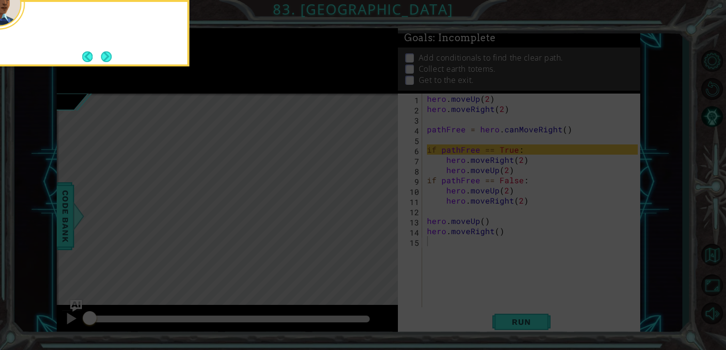
click at [107, 59] on button "Next" at bounding box center [106, 56] width 11 height 11
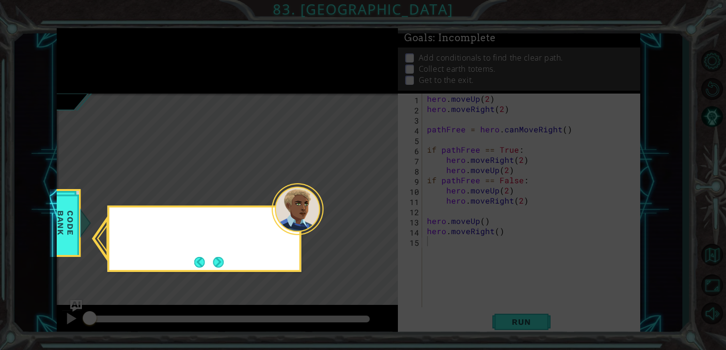
click at [107, 59] on icon at bounding box center [363, 175] width 726 height 350
click at [218, 274] on icon at bounding box center [363, 175] width 726 height 350
click at [217, 273] on icon at bounding box center [363, 175] width 726 height 350
click at [219, 271] on div "You can check the Code Bank to find example con" at bounding box center [205, 239] width 194 height 66
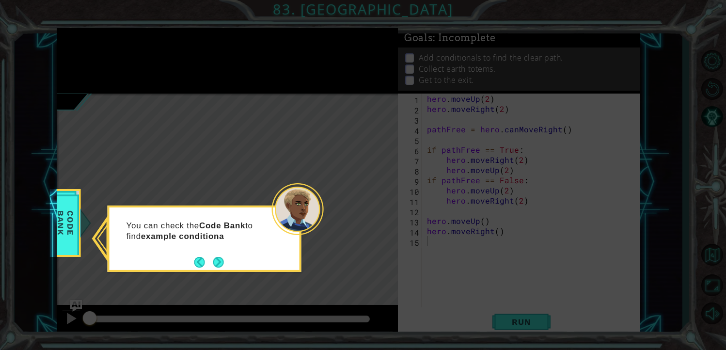
click at [219, 271] on div "You can check the Code Bank to find example conditiona" at bounding box center [205, 239] width 194 height 66
click at [219, 267] on button "Next" at bounding box center [218, 262] width 11 height 11
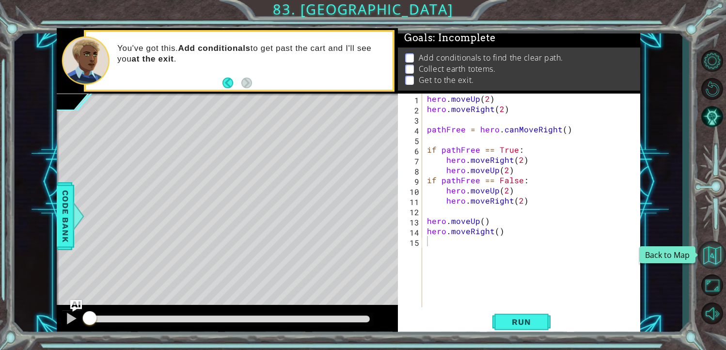
click at [708, 265] on button "Back to Map" at bounding box center [712, 255] width 28 height 28
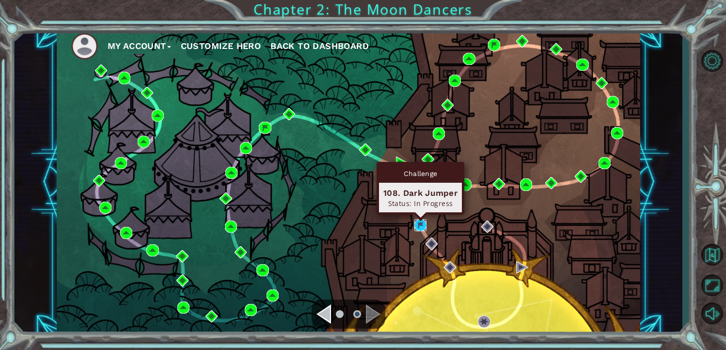
click at [420, 223] on img at bounding box center [420, 225] width 12 height 12
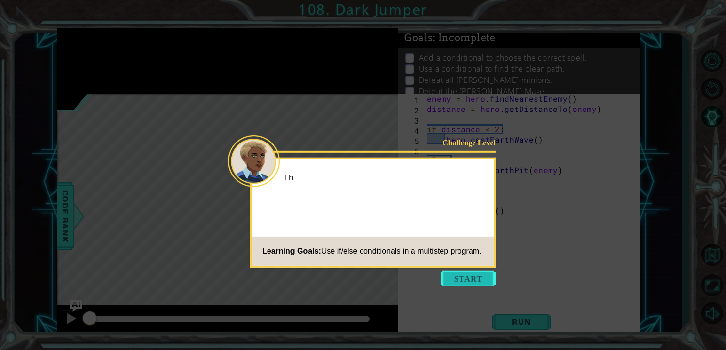
click at [474, 278] on button "Start" at bounding box center [468, 279] width 55 height 16
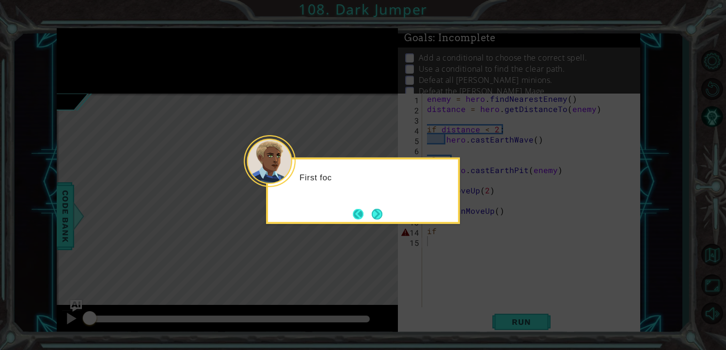
click at [368, 212] on button "Back" at bounding box center [362, 214] width 19 height 11
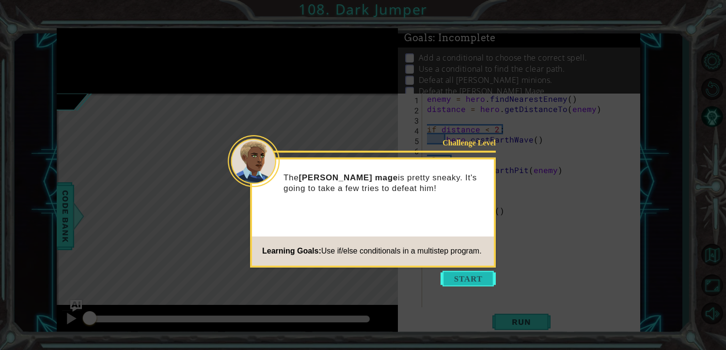
drag, startPoint x: 368, startPoint y: 212, endPoint x: 477, endPoint y: 279, distance: 128.0
click at [477, 279] on button "Start" at bounding box center [468, 279] width 55 height 16
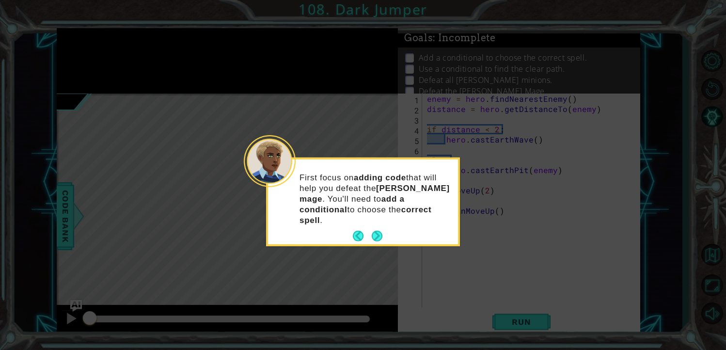
click at [378, 212] on strong "correct spell" at bounding box center [366, 215] width 132 height 20
click at [378, 231] on button "Next" at bounding box center [377, 236] width 11 height 11
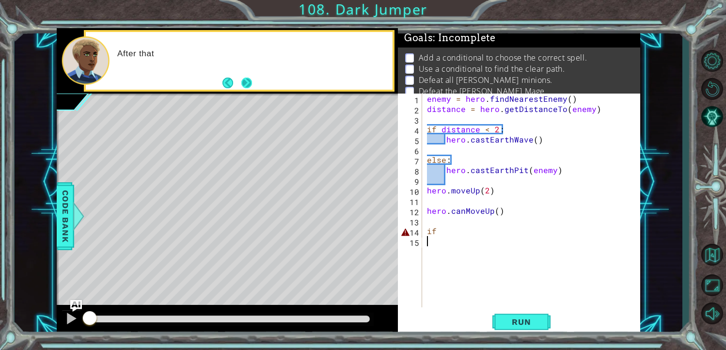
click at [250, 79] on button "Next" at bounding box center [246, 83] width 11 height 11
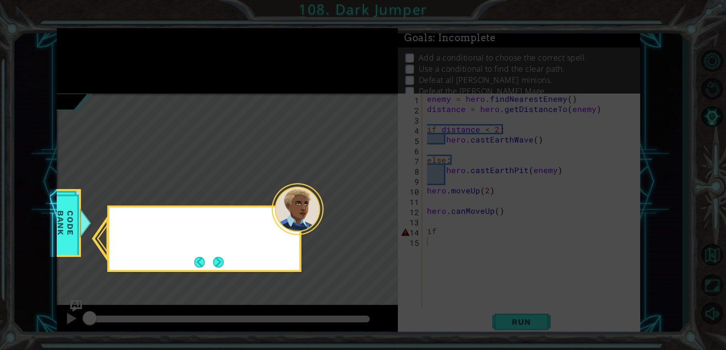
click at [250, 79] on icon at bounding box center [363, 175] width 726 height 350
click at [220, 257] on button "Next" at bounding box center [218, 262] width 11 height 11
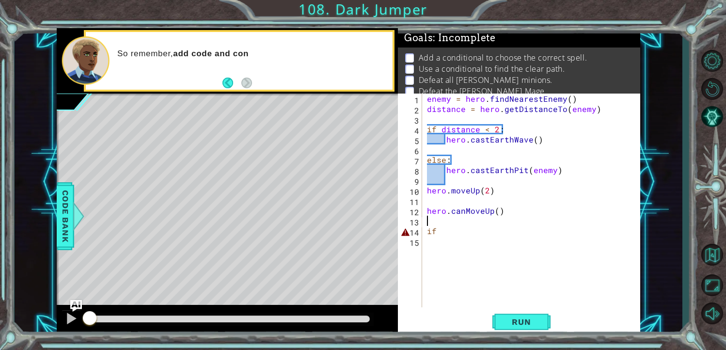
click at [428, 217] on div "enemy = hero . findNearestEnemy ( ) distance = hero . getDistanceTo ( enemy ) i…" at bounding box center [534, 211] width 218 height 234
click at [445, 225] on div "enemy = hero . findNearestEnemy ( ) distance = hero . getDistanceTo ( enemy ) i…" at bounding box center [534, 211] width 218 height 234
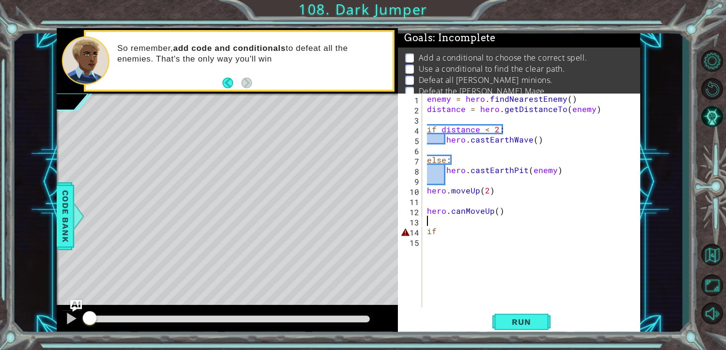
click at [459, 239] on div "enemy = hero . findNearestEnemy ( ) distance = hero . getDistanceTo ( enemy ) i…" at bounding box center [534, 211] width 218 height 234
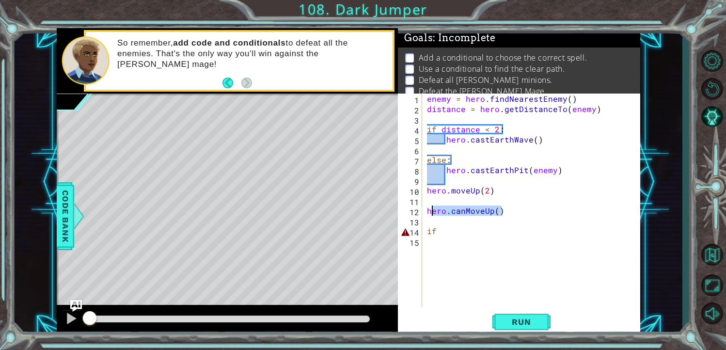
drag, startPoint x: 508, startPoint y: 212, endPoint x: 424, endPoint y: 211, distance: 83.9
click at [424, 211] on div "1 2 3 4 5 6 7 8 9 10 11 12 13 14 15 enemy = hero . findNearestEnemy ( ) distanc…" at bounding box center [518, 201] width 240 height 214
type textarea "hero.canMoveUp()"
click at [458, 245] on div "enemy = hero . findNearestEnemy ( ) distance = hero . getDistanceTo ( enemy ) i…" at bounding box center [534, 211] width 218 height 234
drag, startPoint x: 467, startPoint y: 242, endPoint x: 439, endPoint y: 240, distance: 28.7
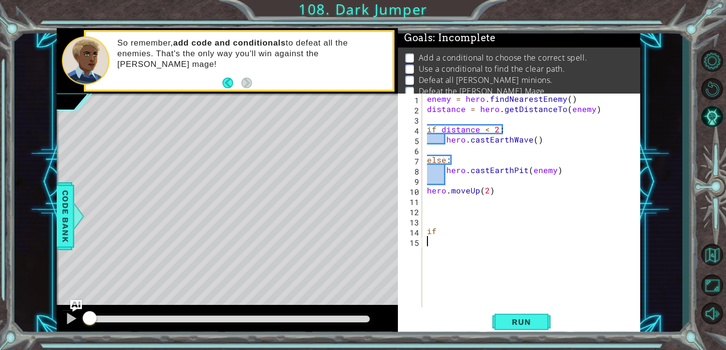
click at [439, 240] on div "enemy = hero . findNearestEnemy ( ) distance = hero . getDistanceTo ( enemy ) i…" at bounding box center [534, 211] width 218 height 234
click at [478, 229] on div "enemy = hero . findNearestEnemy ( ) distance = hero . getDistanceTo ( enemy ) i…" at bounding box center [534, 211] width 218 height 234
type textarea "i"
click at [435, 203] on div "enemy = hero . findNearestEnemy ( ) distance = hero . getDistanceTo ( enemy ) i…" at bounding box center [534, 211] width 218 height 234
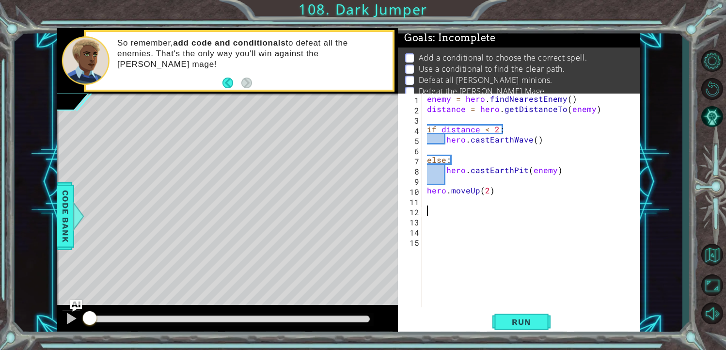
click at [442, 215] on div "enemy = hero . findNearestEnemy ( ) distance = hero . getDistanceTo ( enemy ) i…" at bounding box center [534, 211] width 218 height 234
type textarea "pathFree = h"
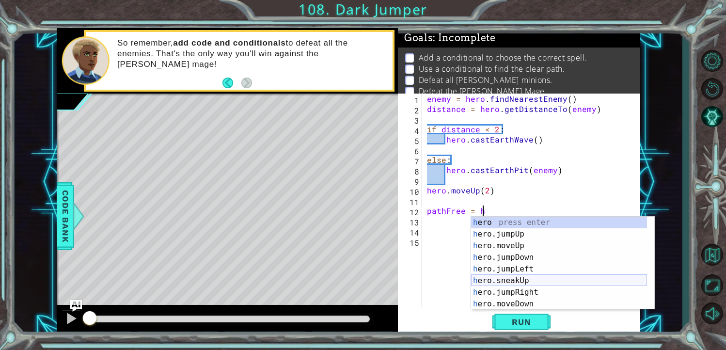
scroll to position [116, 0]
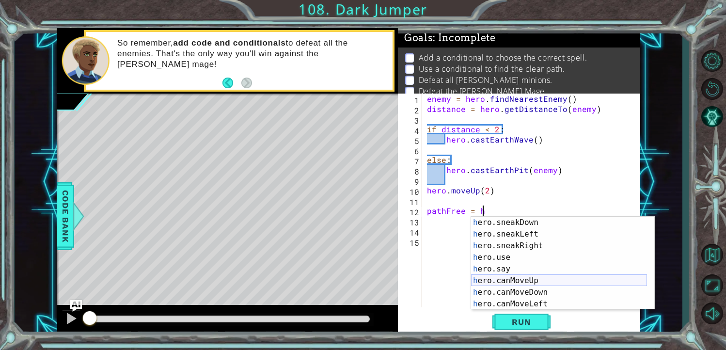
click at [540, 283] on div "h ero.sneakDown press enter h ero.sneakLeft press enter h ero.sneakRight press …" at bounding box center [559, 275] width 176 height 116
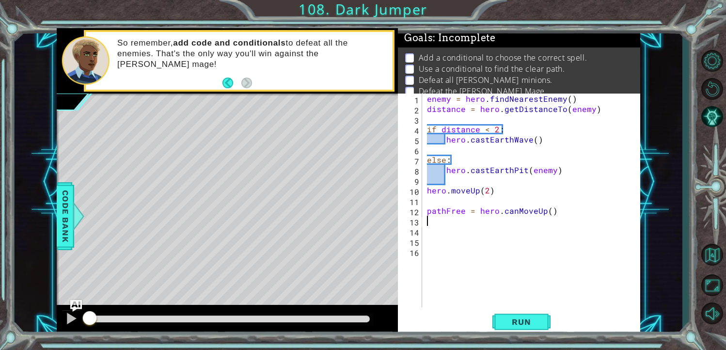
type textarea "pathFree = hero.canMoveUp()"
type textarea "if pathFree = true:"
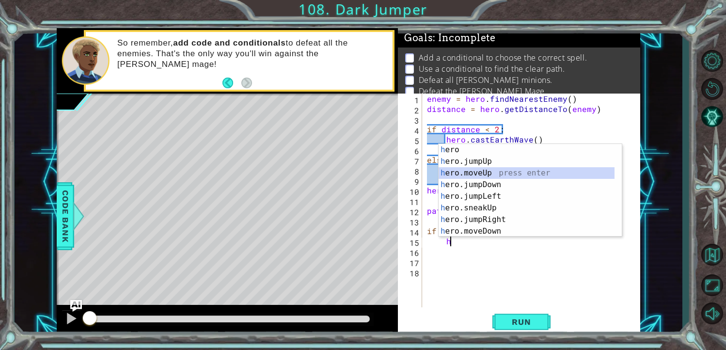
click at [483, 174] on div "h ero press enter h ero.jumpUp press enter h ero.moveUp press enter h ero.jumpD…" at bounding box center [527, 202] width 176 height 116
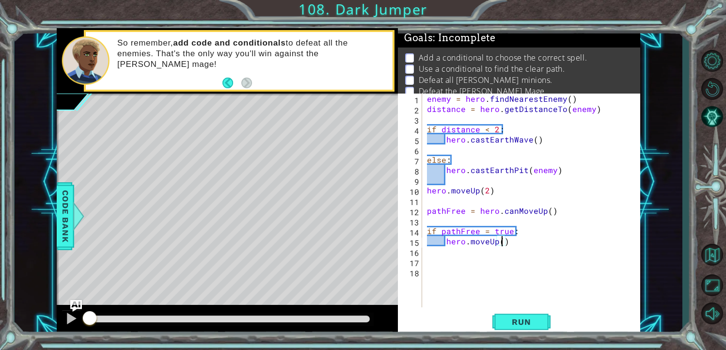
type textarea "hero.moveUp(2)"
click at [514, 246] on div "enemy = hero . findNearestEnemy ( ) distance = hero . getDistanceTo ( enemy ) i…" at bounding box center [534, 211] width 218 height 234
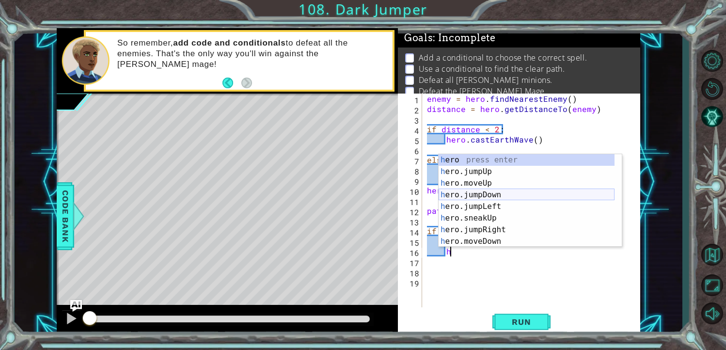
scroll to position [87, 0]
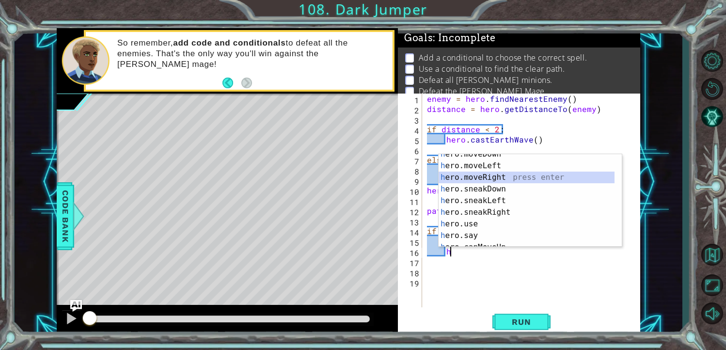
click at [490, 179] on div "h ero.moveDown press enter h ero.moveLeft press enter h ero.moveRight press ent…" at bounding box center [527, 206] width 176 height 116
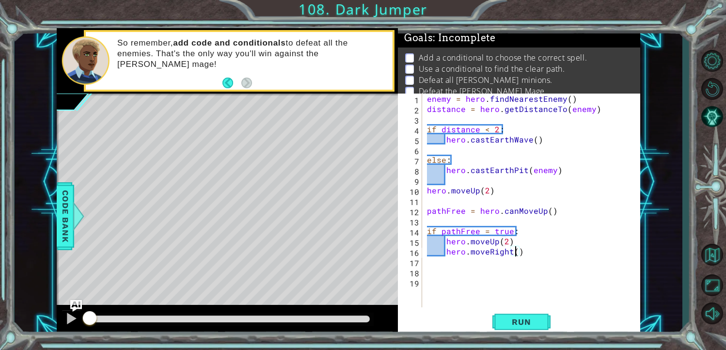
type textarea "hero.moveRight(2)"
click at [549, 259] on div "enemy = hero . findNearestEnemy ( ) distance = hero . getDistanceTo ( enemy ) i…" at bounding box center [534, 211] width 218 height 234
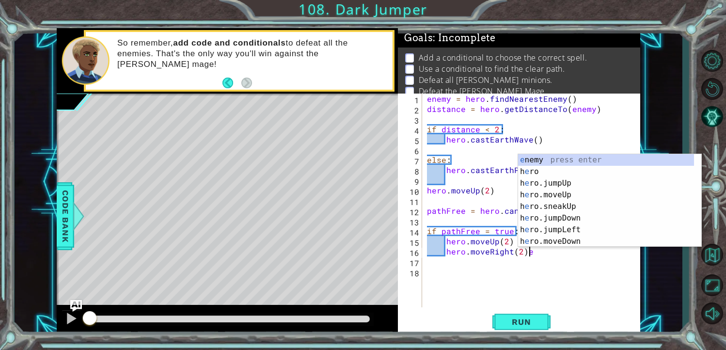
scroll to position [0, 0]
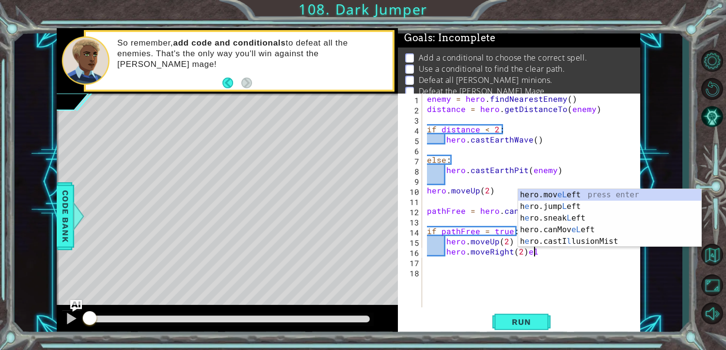
type textarea "hero.moveRight(2)"
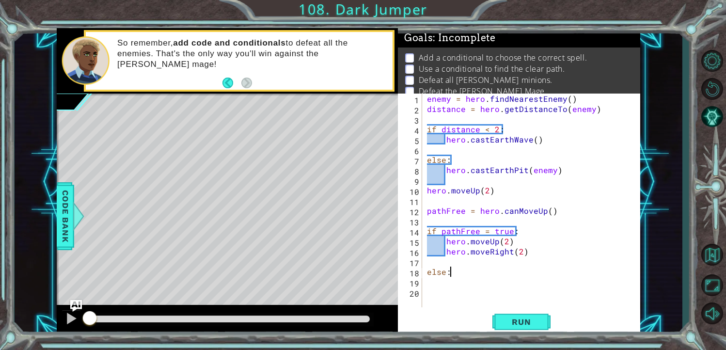
scroll to position [0, 0]
type textarea "else:"
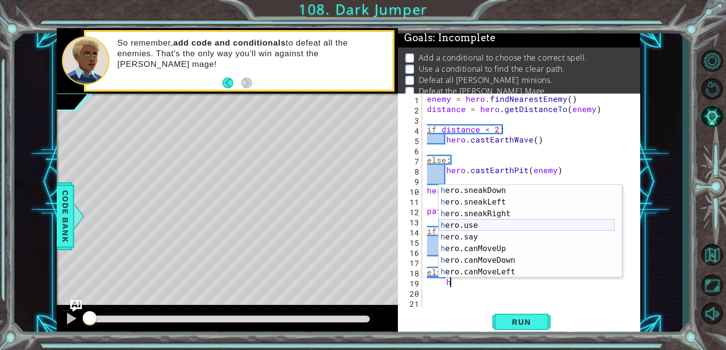
scroll to position [87, 0]
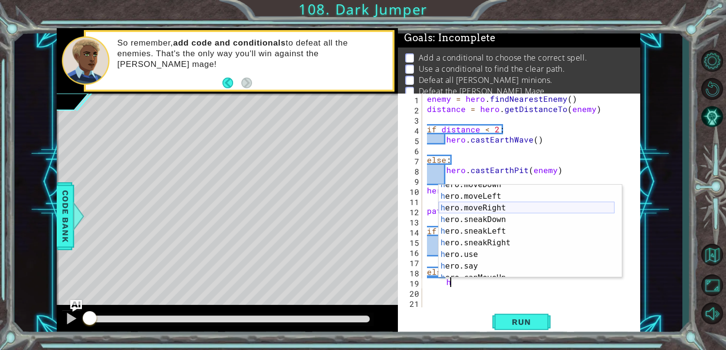
click at [505, 204] on div "h ero.moveDown press enter h ero.moveLeft press enter h ero.moveRight press ent…" at bounding box center [527, 237] width 176 height 116
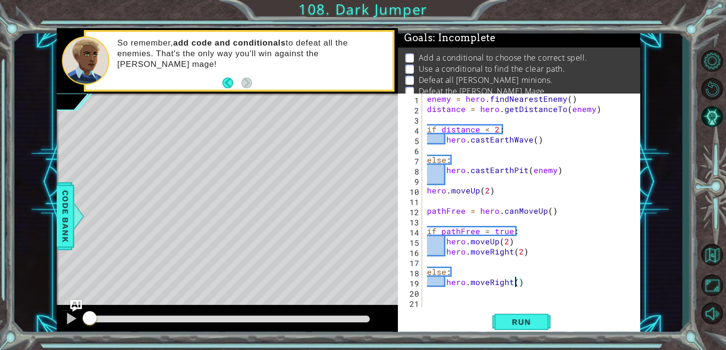
type textarea "hero.moveRight(2)"
click at [546, 287] on div "enemy = hero . findNearestEnemy ( ) distance = hero . getDistanceTo ( enemy ) i…" at bounding box center [534, 211] width 218 height 234
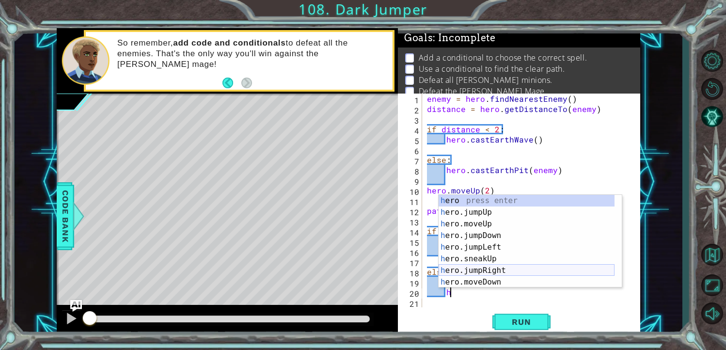
scroll to position [0, 0]
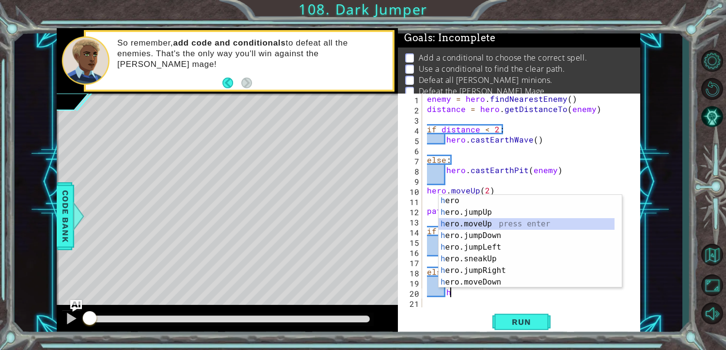
click at [508, 221] on div "h ero press enter h ero.jumpUp press enter h ero.moveUp press enter h ero.jumpD…" at bounding box center [527, 253] width 176 height 116
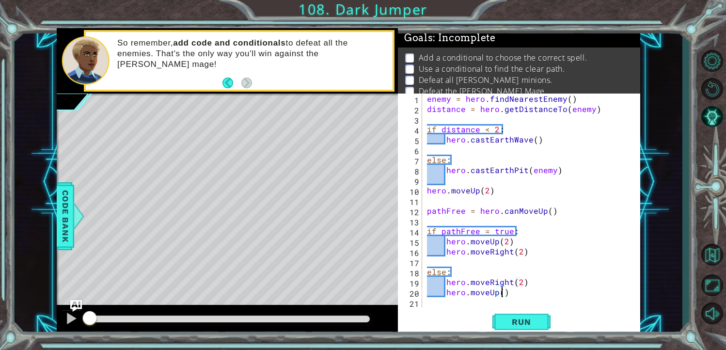
type textarea "hero.moveUp(2)"
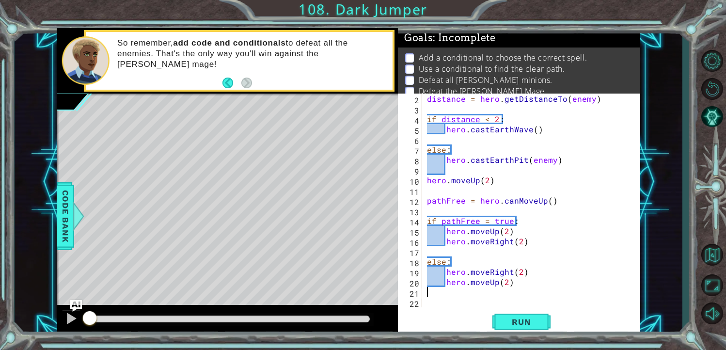
click at [538, 295] on div "distance = hero . getDistanceTo ( enemy ) if distance < 2 : hero . castEarthWav…" at bounding box center [530, 211] width 211 height 234
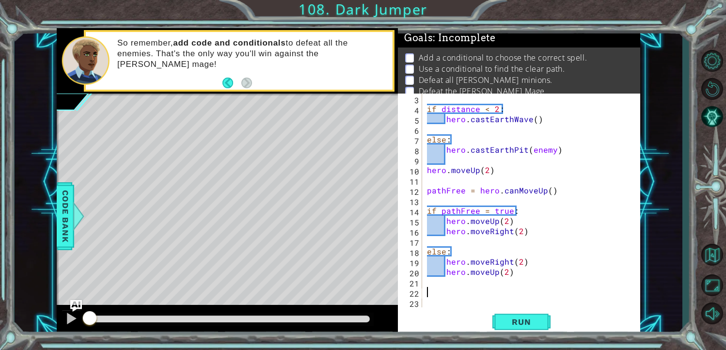
scroll to position [20, 0]
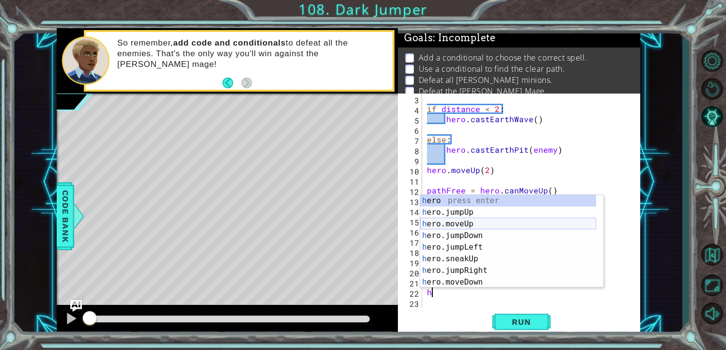
click at [480, 224] on div "h ero press enter h ero.jumpUp press enter h ero.moveUp press enter h ero.jumpD…" at bounding box center [508, 253] width 176 height 116
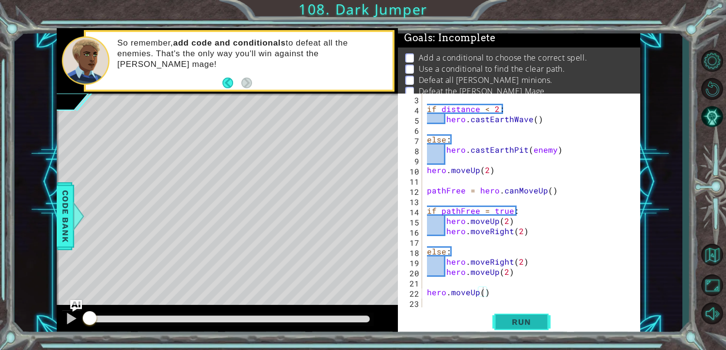
click at [516, 323] on span "Run" at bounding box center [521, 322] width 38 height 10
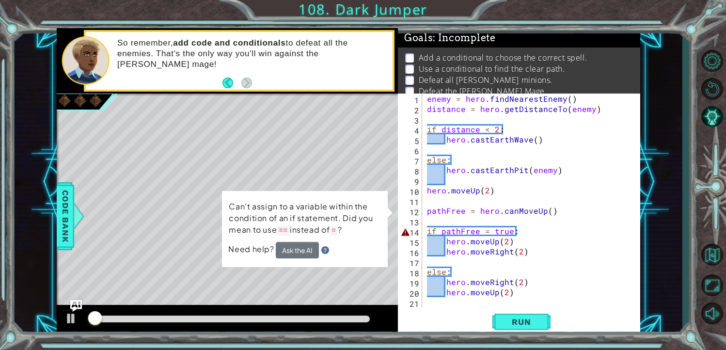
scroll to position [0, 0]
click at [75, 313] on div at bounding box center [71, 318] width 13 height 13
click at [482, 230] on div "enemy = hero . findNearestEnemy ( ) distance = hero . getDistanceTo ( enemy ) i…" at bounding box center [530, 211] width 211 height 234
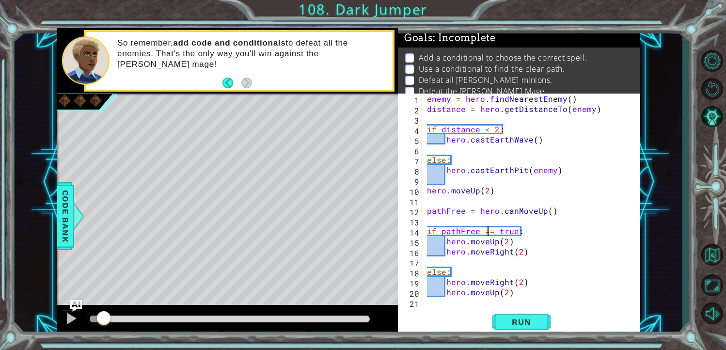
scroll to position [0, 3]
click at [511, 320] on span "Run" at bounding box center [521, 322] width 38 height 10
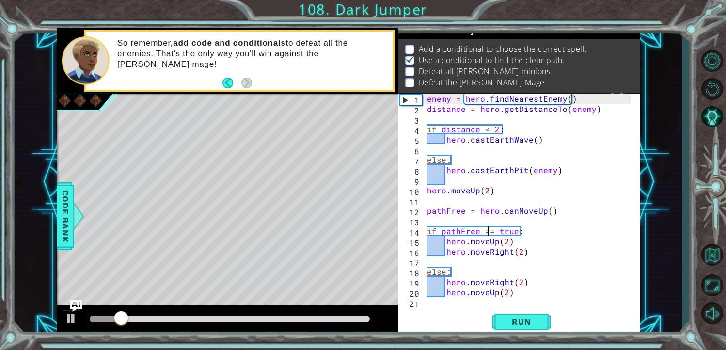
scroll to position [10, 0]
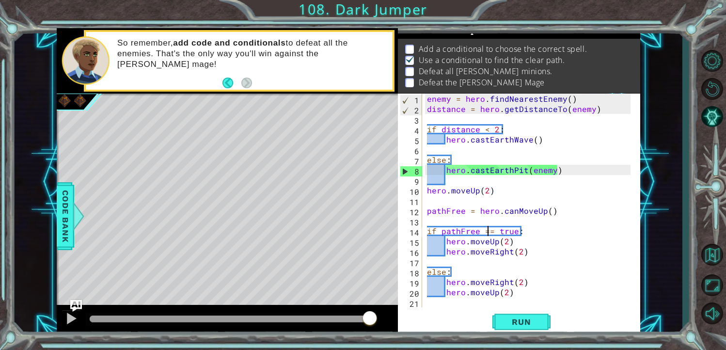
click at [408, 170] on div "8" at bounding box center [411, 171] width 22 height 10
click at [532, 327] on button "Run" at bounding box center [522, 322] width 58 height 24
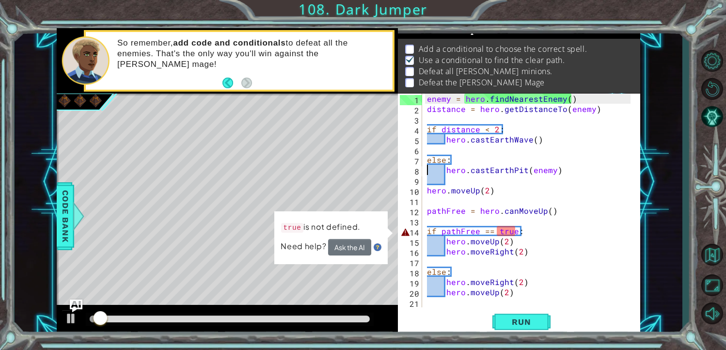
click at [72, 307] on img "Ask AI" at bounding box center [75, 306] width 13 height 13
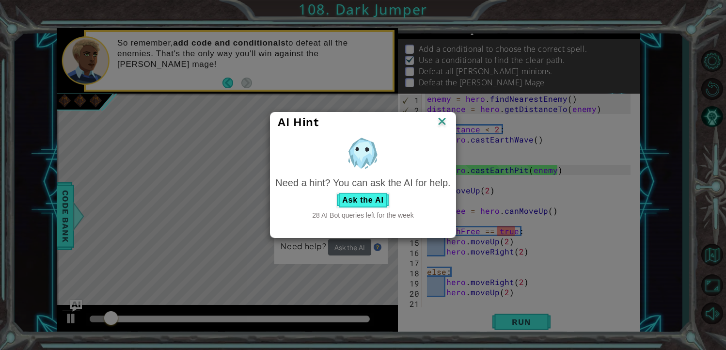
click at [439, 123] on img at bounding box center [442, 122] width 13 height 15
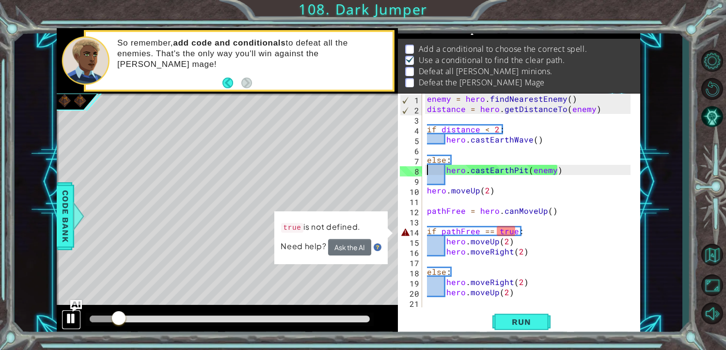
click at [70, 320] on div at bounding box center [71, 318] width 13 height 13
click at [360, 246] on button "Ask the AI" at bounding box center [349, 247] width 43 height 17
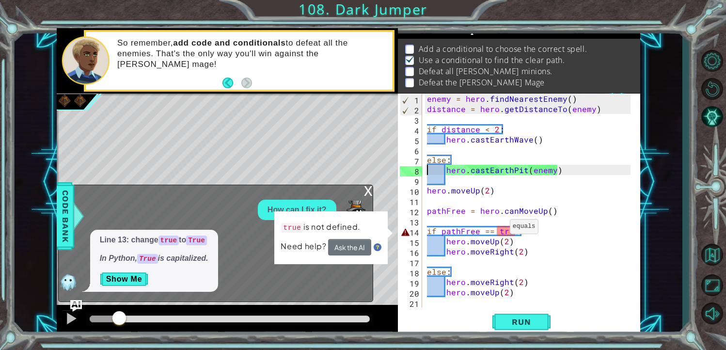
click at [498, 228] on div "enemy = hero . findNearestEnemy ( ) distance = hero . getDistanceTo ( enemy ) i…" at bounding box center [530, 211] width 211 height 234
click at [500, 229] on div "enemy = hero . findNearestEnemy ( ) distance = hero . getDistanceTo ( enemy ) i…" at bounding box center [530, 211] width 211 height 234
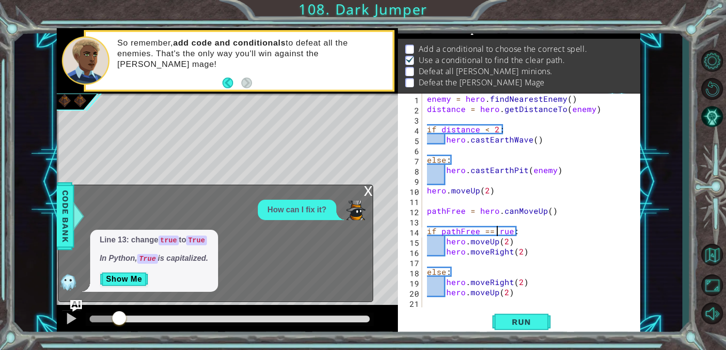
type textarea "if pathFree == True:"
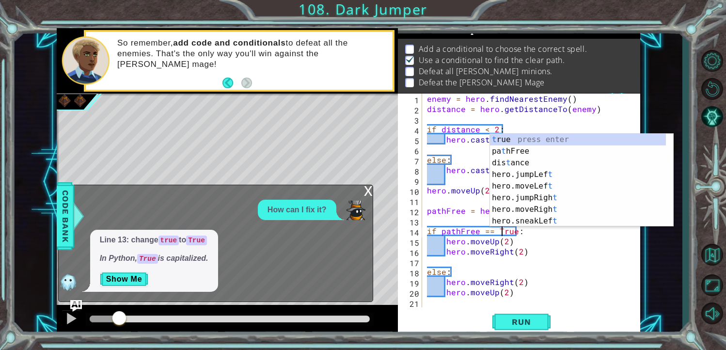
scroll to position [0, 4]
click at [539, 302] on div "enemy = hero . findNearestEnemy ( ) distance = hero . getDistanceTo ( enemy ) i…" at bounding box center [530, 211] width 211 height 234
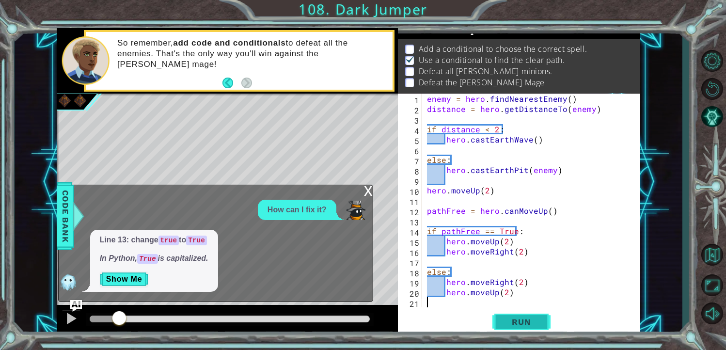
click at [518, 315] on button "Run" at bounding box center [522, 322] width 58 height 24
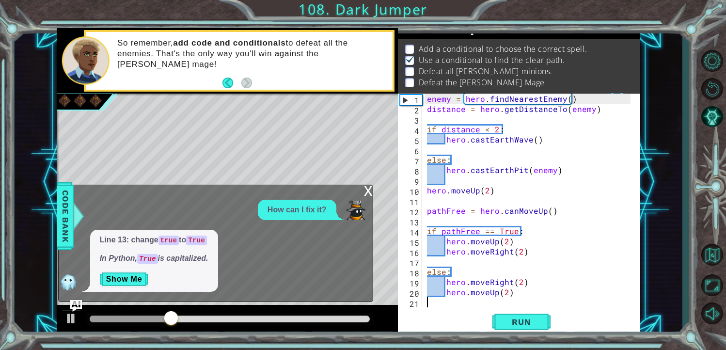
click at [368, 192] on div "x" at bounding box center [368, 190] width 9 height 10
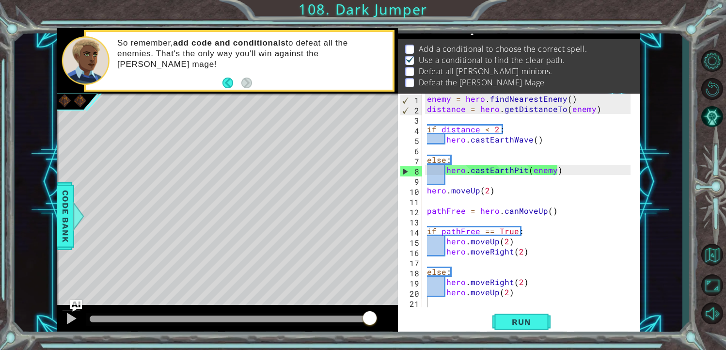
click at [447, 180] on div "enemy = hero . findNearestEnemy ( ) distance = hero . getDistanceTo ( enemy ) i…" at bounding box center [530, 211] width 211 height 234
click at [550, 139] on div "enemy = hero . findNearestEnemy ( ) distance = hero . getDistanceTo ( enemy ) i…" at bounding box center [530, 211] width 211 height 234
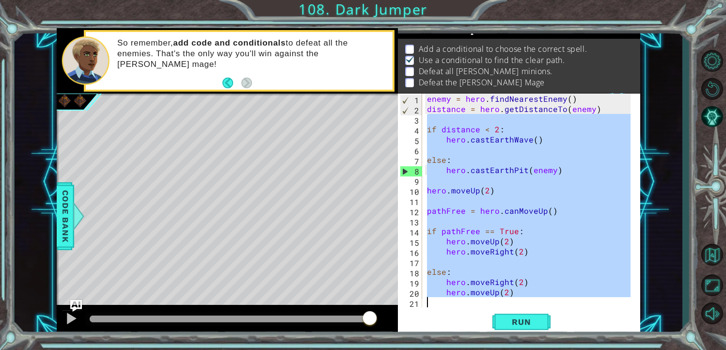
drag, startPoint x: 417, startPoint y: 116, endPoint x: 542, endPoint y: 306, distance: 227.2
click at [542, 306] on div "hero.[PERSON_NAME]() 1 2 3 4 5 6 7 8 9 10 11 12 13 14 15 16 17 18 19 20 21 22 e…" at bounding box center [518, 201] width 240 height 214
type textarea "hero.moveUp(2)"
click at [599, 314] on div "Run" at bounding box center [521, 322] width 243 height 24
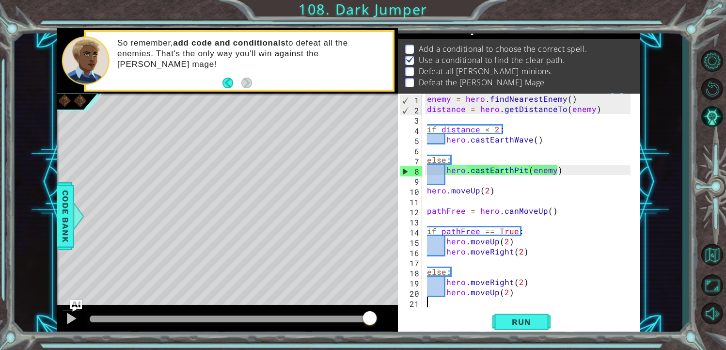
click at [447, 251] on div "enemy = hero . findNearestEnemy ( ) distance = hero . getDistanceTo ( enemy ) i…" at bounding box center [530, 211] width 211 height 234
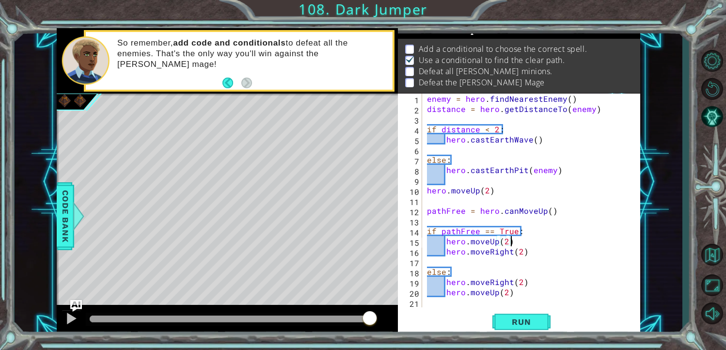
click at [509, 240] on div "enemy = hero . findNearestEnemy ( ) distance = hero . getDistanceTo ( enemy ) i…" at bounding box center [530, 211] width 211 height 234
type textarea "hero.moveUp(2)"
click at [514, 324] on span "Run" at bounding box center [521, 322] width 38 height 10
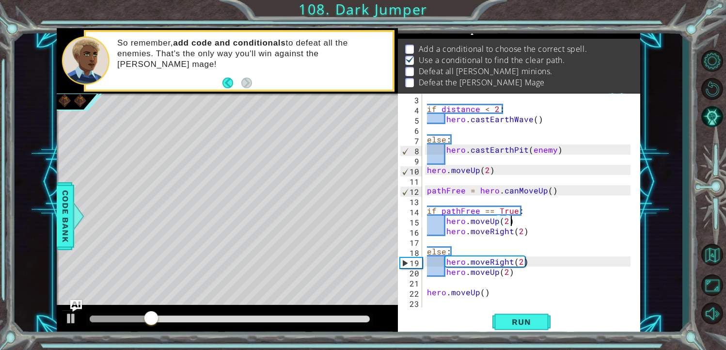
scroll to position [20, 0]
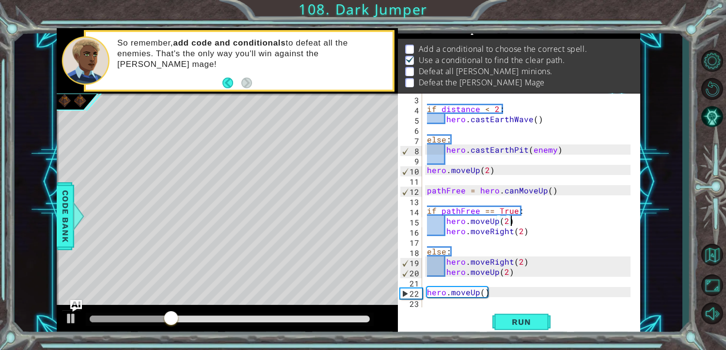
click at [498, 285] on div "if distance < 2 : hero . castEarthWave ( ) else : hero . castEarthPit ( enemy )…" at bounding box center [530, 211] width 211 height 234
click at [492, 292] on div "if distance < 2 : hero . castEarthWave ( ) else : hero . castEarthPit ( enemy )…" at bounding box center [530, 211] width 211 height 234
type textarea "hero.moveUp()"
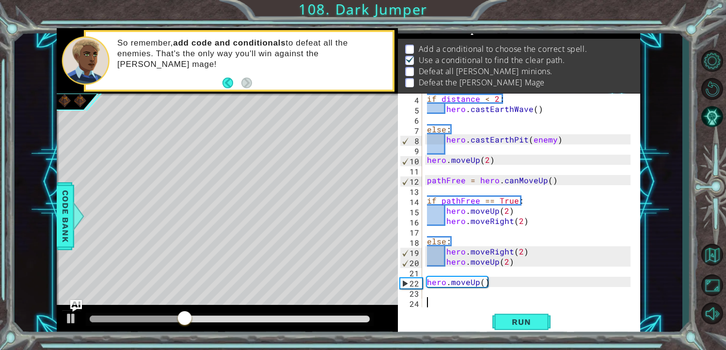
scroll to position [40, 0]
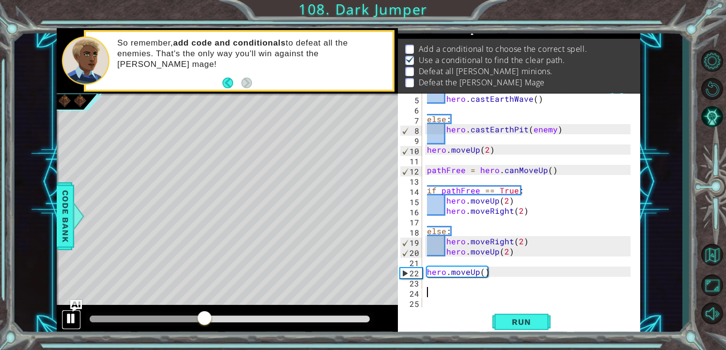
click at [66, 318] on div at bounding box center [71, 318] width 13 height 13
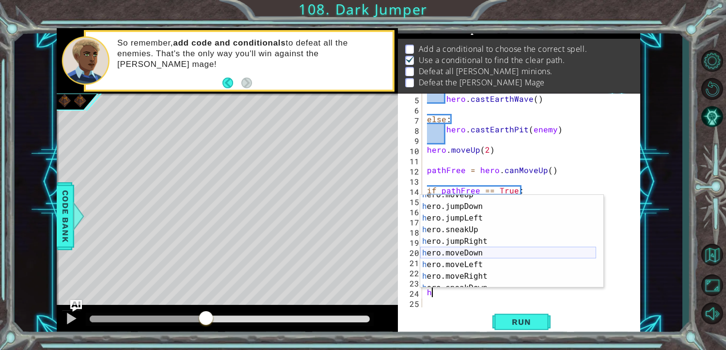
scroll to position [29, 0]
click at [480, 274] on div "h ero.moveUp press enter h ero.jumpDown press enter h ero.jumpLeft press enter …" at bounding box center [508, 247] width 176 height 116
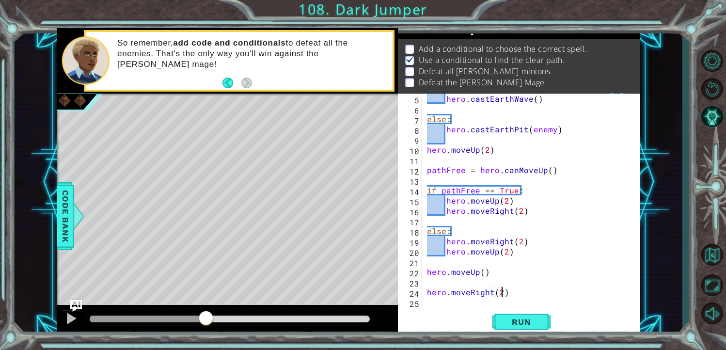
scroll to position [0, 3]
click at [538, 242] on div "hero . castEarthWave ( ) else : hero . castEarthPit ( enemy ) hero . moveUp ( 2…" at bounding box center [530, 211] width 211 height 234
click at [518, 315] on button "Run" at bounding box center [522, 322] width 58 height 24
drag, startPoint x: 514, startPoint y: 311, endPoint x: 504, endPoint y: 303, distance: 13.4
click at [507, 306] on div "hero.moveRight(2) 5 6 7 8 9 10 11 12 13 14 15 16 17 18 19 20 21 22 23 24 25 her…" at bounding box center [519, 215] width 243 height 242
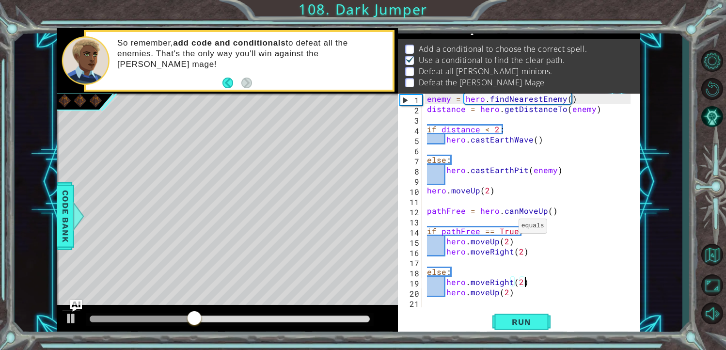
scroll to position [0, 0]
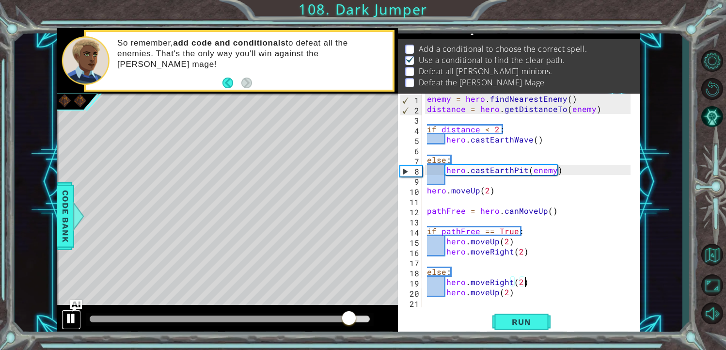
click at [75, 314] on div at bounding box center [71, 318] width 13 height 13
click at [497, 129] on div "enemy = hero . findNearestEnemy ( ) distance = hero . getDistanceTo ( enemy ) i…" at bounding box center [530, 211] width 211 height 234
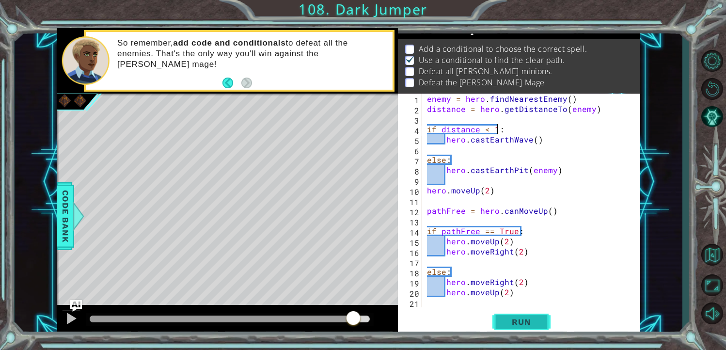
click at [509, 322] on span "Run" at bounding box center [521, 322] width 38 height 10
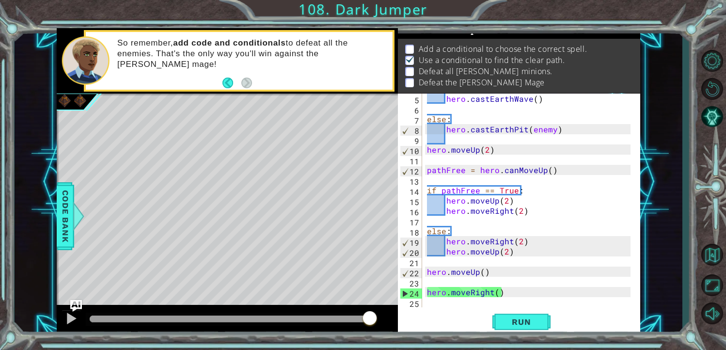
scroll to position [40, 0]
click at [502, 291] on div "hero . castEarthWave ( ) else : hero . castEarthPit ( enemy ) hero . moveUp ( 2…" at bounding box center [530, 211] width 211 height 234
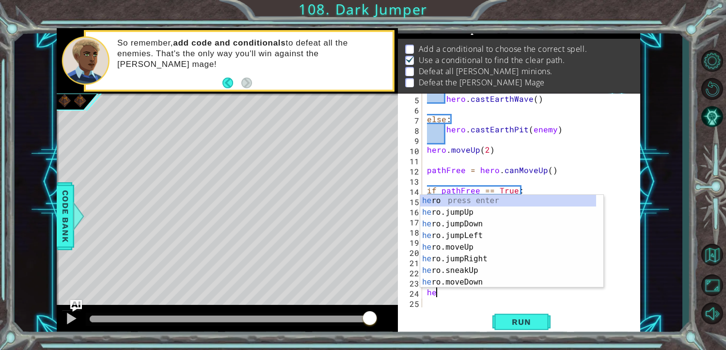
scroll to position [0, 0]
type textarea "h"
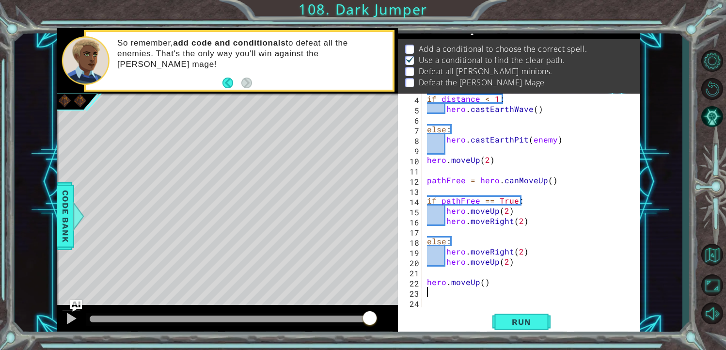
scroll to position [30, 0]
type textarea "h"
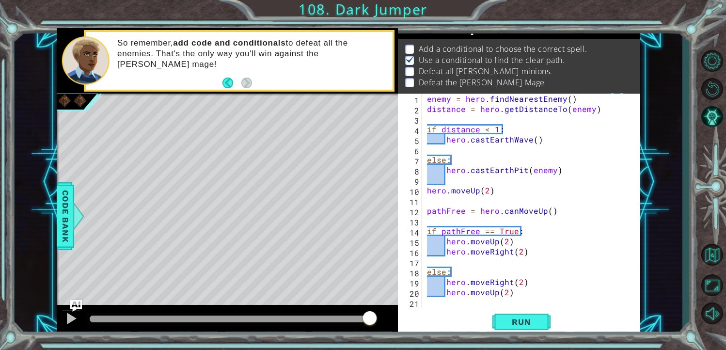
scroll to position [0, 0]
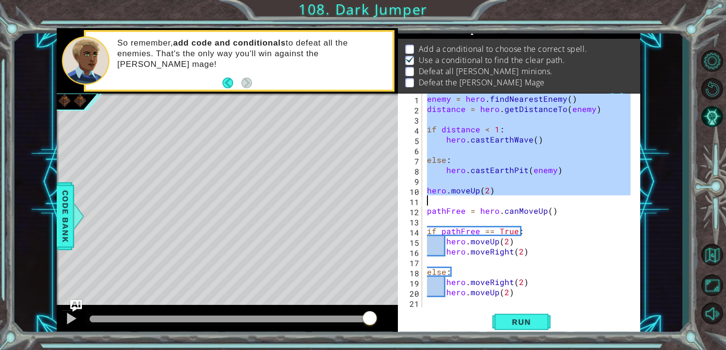
drag, startPoint x: 426, startPoint y: 96, endPoint x: 512, endPoint y: 200, distance: 134.9
click at [512, 200] on div "enemy = hero . findNearestEnemy ( ) distance = hero . getDistanceTo ( enemy ) i…" at bounding box center [530, 211] width 211 height 234
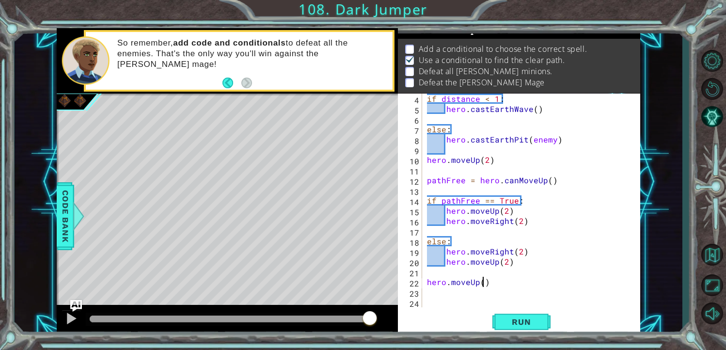
click at [481, 283] on div "if distance < 1 : hero . castEarthWave ( ) else : hero . castEarthPit ( enemy )…" at bounding box center [530, 211] width 211 height 234
type textarea "hero.moveUp()"
click at [442, 291] on div "if distance < 1 : hero . castEarthWave ( ) else : hero . castEarthPit ( enemy )…" at bounding box center [530, 211] width 211 height 234
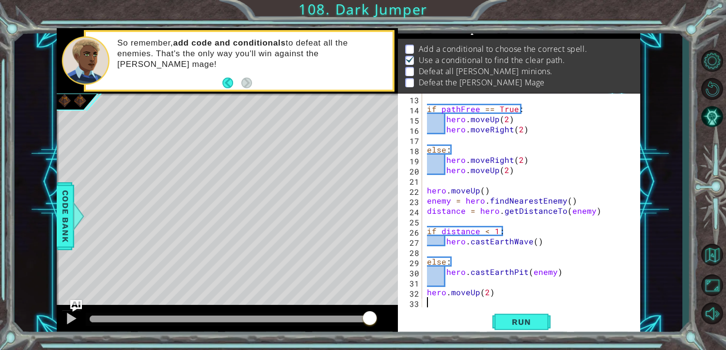
scroll to position [132, 0]
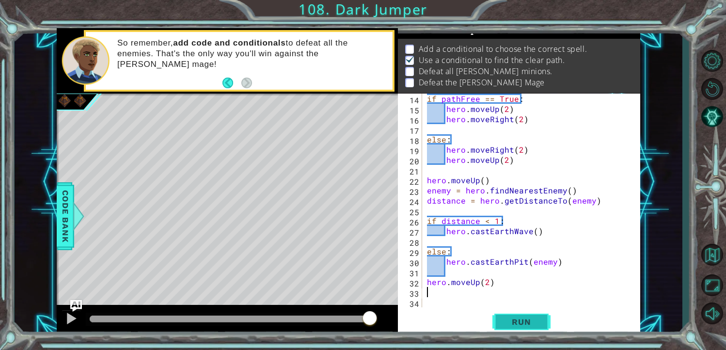
click at [524, 319] on span "Run" at bounding box center [521, 322] width 38 height 10
click at [518, 326] on span "Run" at bounding box center [521, 322] width 38 height 10
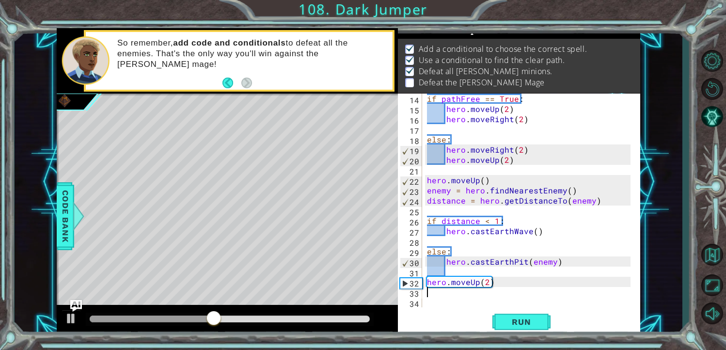
scroll to position [103, 0]
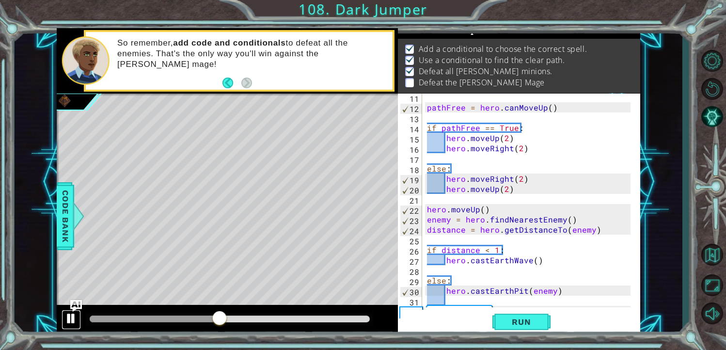
click at [62, 325] on button at bounding box center [71, 320] width 19 height 20
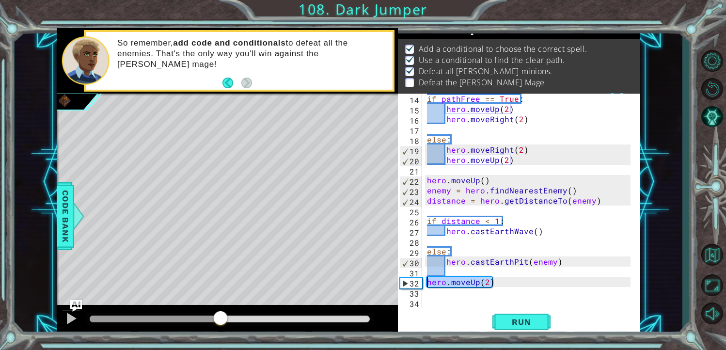
drag, startPoint x: 502, startPoint y: 278, endPoint x: 428, endPoint y: 281, distance: 74.2
click at [428, 281] on div "if pathFree == True : hero . moveUp ( 2 ) hero . moveRight ( 2 ) else : hero . …" at bounding box center [530, 211] width 211 height 234
type textarea "hero.moveUp(2)"
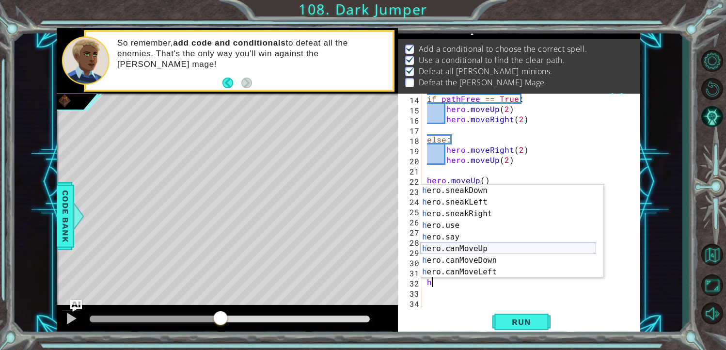
scroll to position [87, 0]
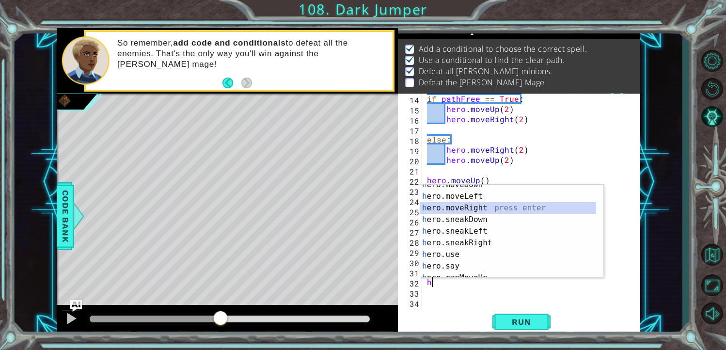
click at [468, 210] on div "h ero.moveDown press enter h ero.moveLeft press enter h ero.moveRight press ent…" at bounding box center [508, 237] width 176 height 116
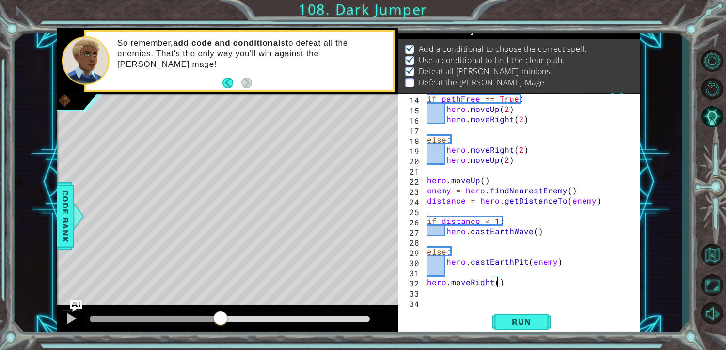
type textarea "hero.moveRight(4)"
click at [516, 278] on div "if pathFree == True : hero . moveUp ( 2 ) hero . moveRight ( 2 ) else : hero . …" at bounding box center [530, 211] width 211 height 234
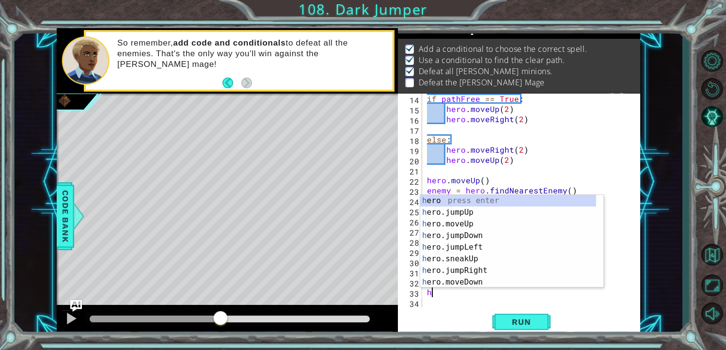
scroll to position [0, 0]
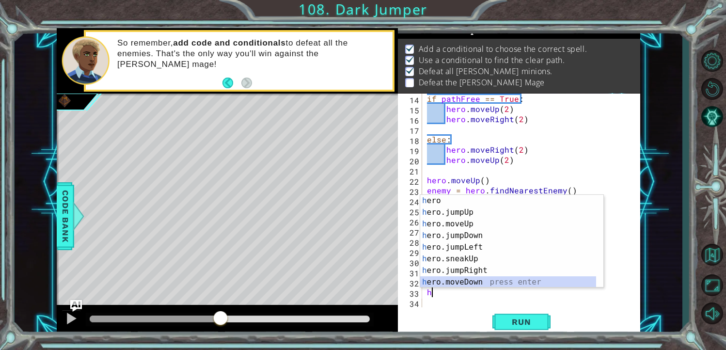
click at [475, 278] on div "h ero press enter h ero.jumpUp press enter h ero.moveUp press enter h ero.jumpD…" at bounding box center [508, 253] width 176 height 116
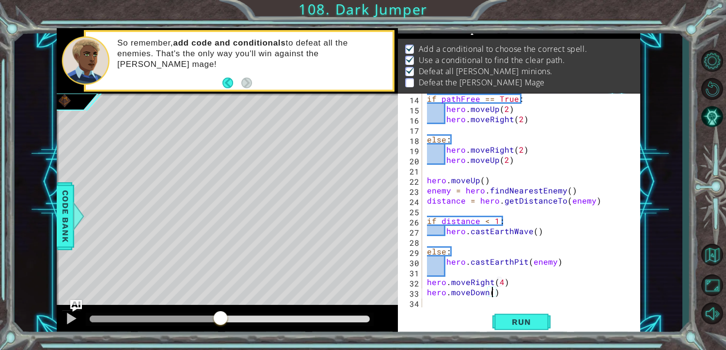
type textarea "hero.moveDown(2)"
click at [525, 297] on div "if pathFree == True : hero . moveUp ( 2 ) hero . moveRight ( 2 ) else : hero . …" at bounding box center [530, 211] width 211 height 234
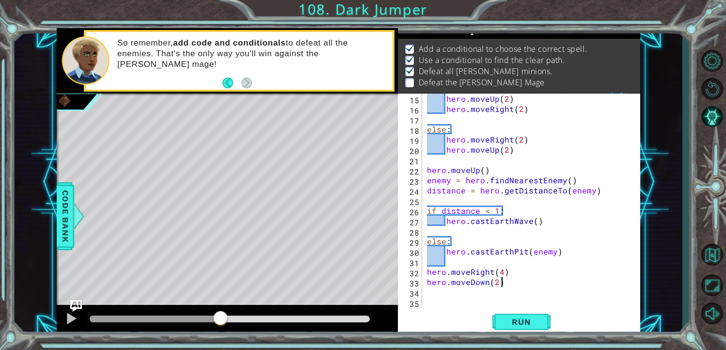
click at [414, 306] on div "35" at bounding box center [411, 304] width 22 height 10
paste textarea "hero.moveUp(2)"
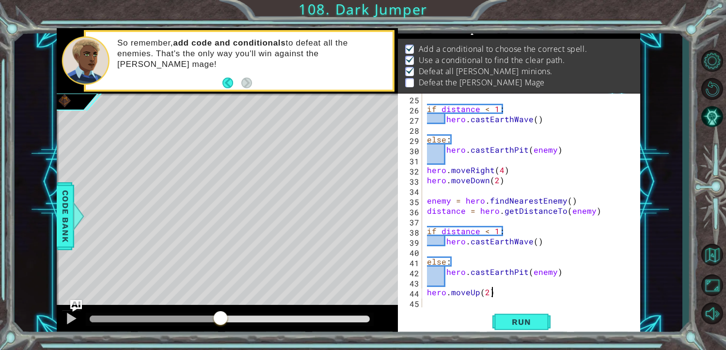
click at [498, 297] on div "if distance < 1 : hero . castEarthWave ( ) else : hero . castEarthPit ( enemy )…" at bounding box center [530, 211] width 211 height 234
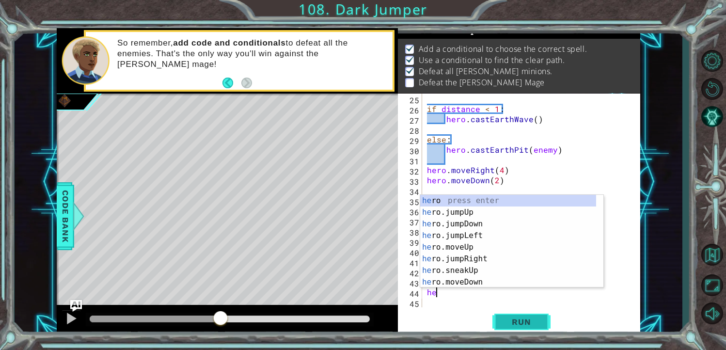
type textarea "h"
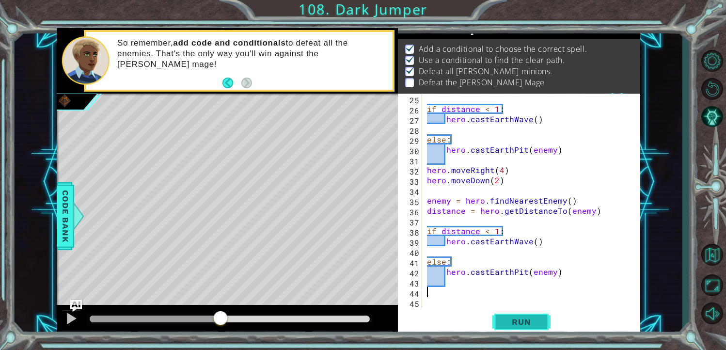
click at [536, 315] on button "Run" at bounding box center [522, 322] width 58 height 24
click at [525, 316] on button "Run" at bounding box center [522, 322] width 58 height 24
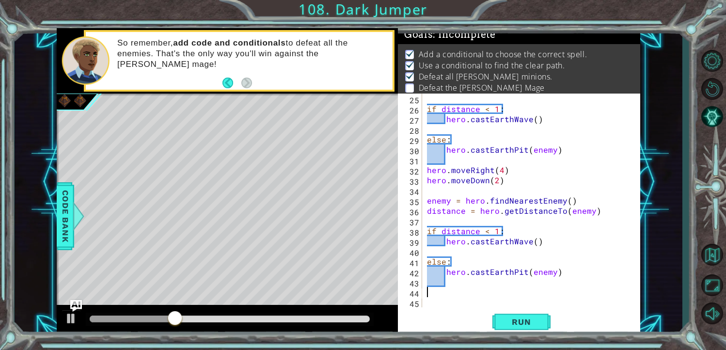
scroll to position [0, 0]
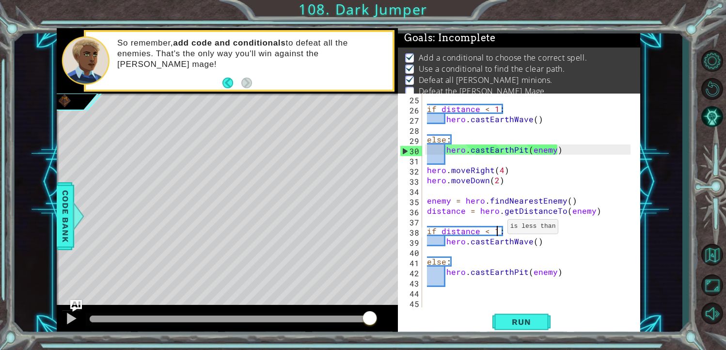
click at [495, 228] on div "if distance < 1 : hero . castEarthWave ( ) else : hero . castEarthPit ( enemy )…" at bounding box center [530, 211] width 211 height 234
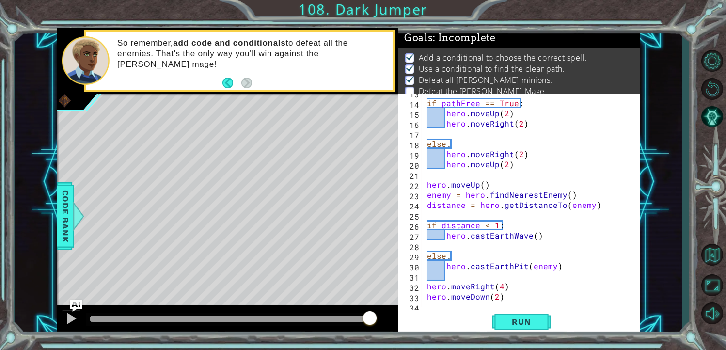
scroll to position [157, 0]
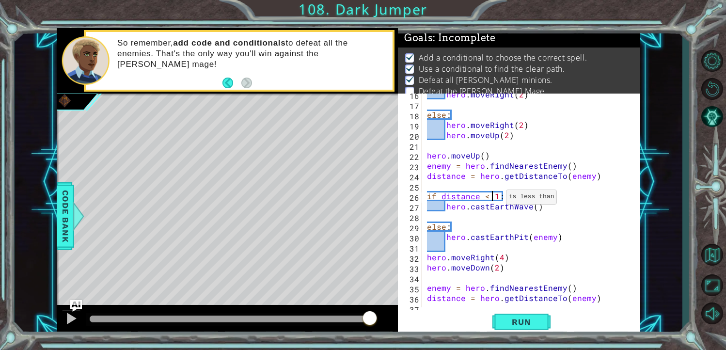
click at [494, 195] on div "hero . moveRight ( 2 ) else : hero . moveRight ( 2 ) hero . moveUp ( 2 ) hero .…" at bounding box center [530, 206] width 211 height 234
click at [497, 196] on div "hero . moveRight ( 2 ) else : hero . moveRight ( 2 ) hero . moveUp ( 2 ) hero .…" at bounding box center [530, 206] width 211 height 234
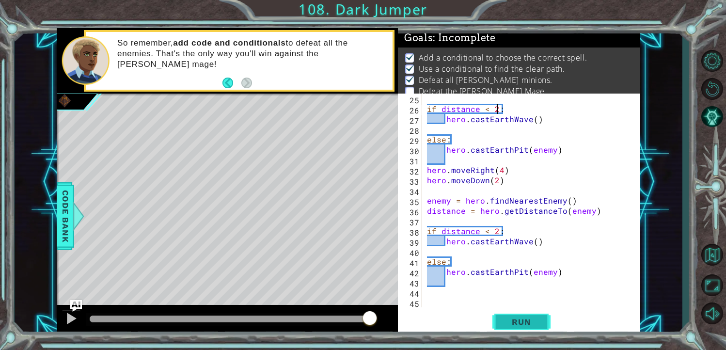
type textarea "if distance < 2:"
click at [529, 315] on button "Run" at bounding box center [522, 322] width 58 height 24
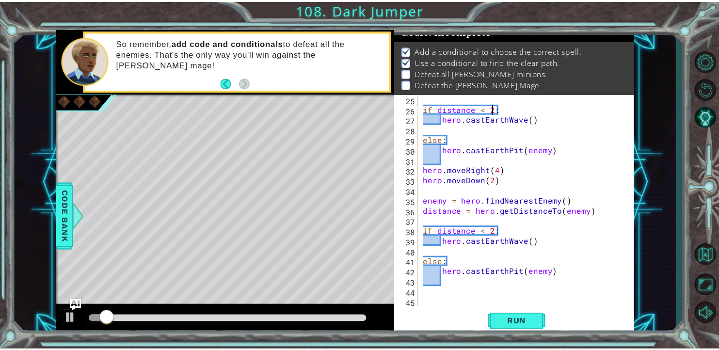
scroll to position [10, 0]
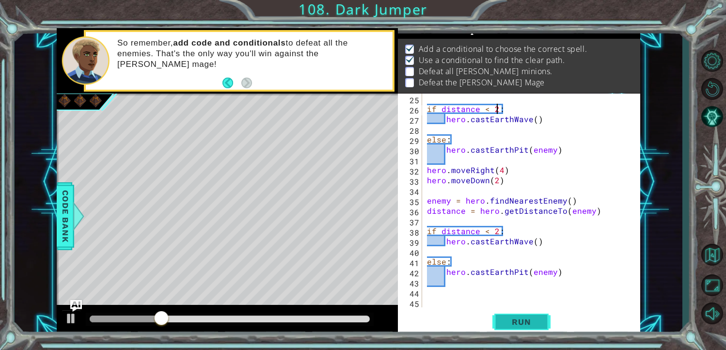
click at [531, 323] on span "Run" at bounding box center [521, 322] width 38 height 10
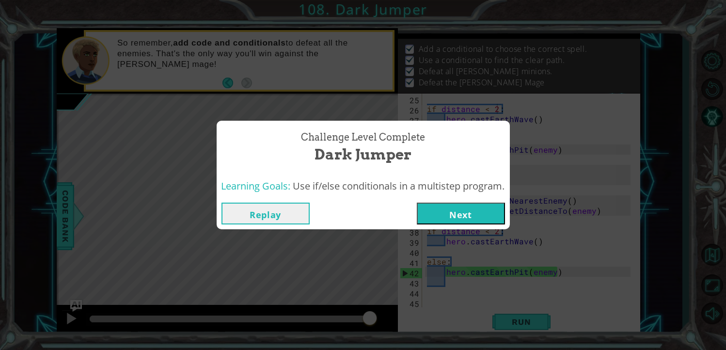
click at [424, 218] on button "Next" at bounding box center [461, 214] width 88 height 22
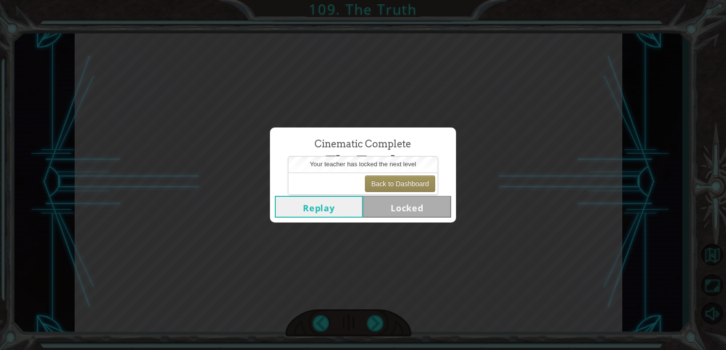
click at [338, 204] on button "Replay" at bounding box center [319, 207] width 88 height 22
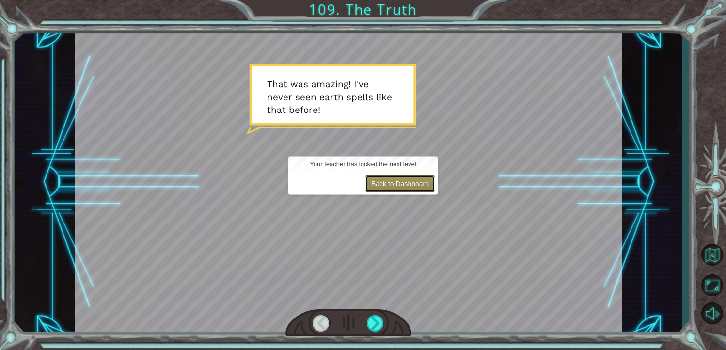
click at [429, 182] on button "Back to Dashboard" at bounding box center [400, 183] width 70 height 16
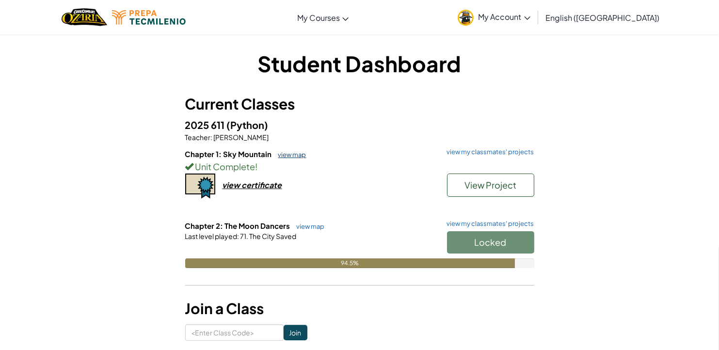
click at [298, 156] on link "view map" at bounding box center [289, 155] width 33 height 8
click at [306, 225] on link "view map" at bounding box center [308, 227] width 33 height 8
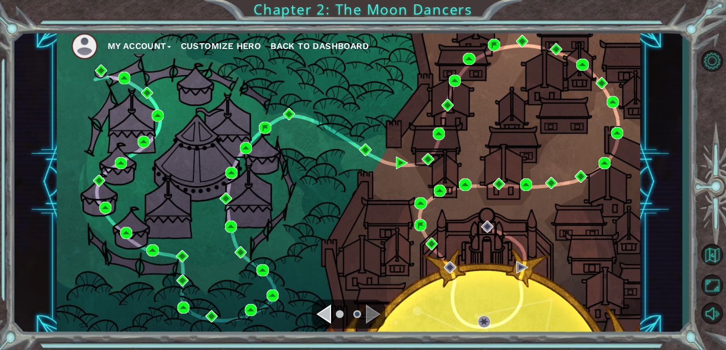
click at [319, 314] on div "Navigate to the previous page" at bounding box center [324, 313] width 15 height 19
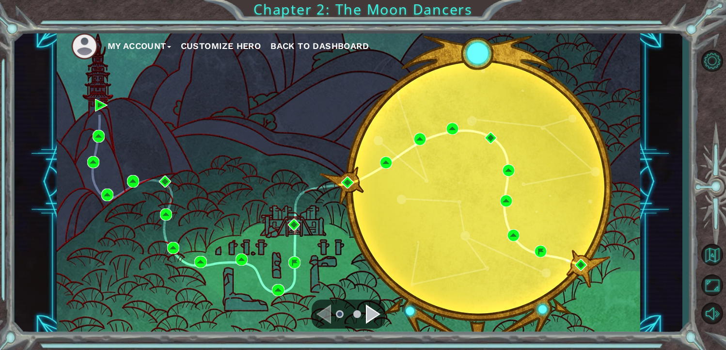
click at [377, 310] on div "Navigate to the next page" at bounding box center [373, 313] width 15 height 19
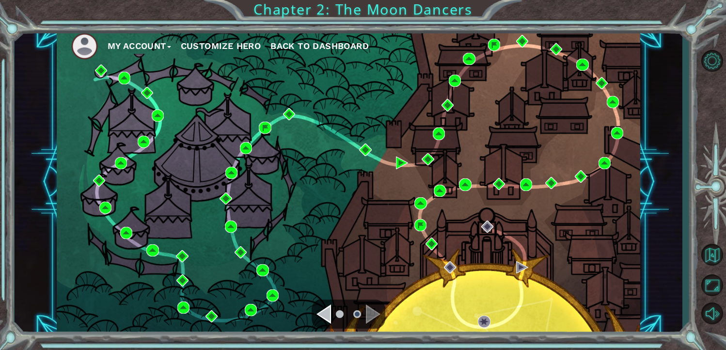
click at [241, 40] on button "Customize Hero" at bounding box center [221, 46] width 80 height 15
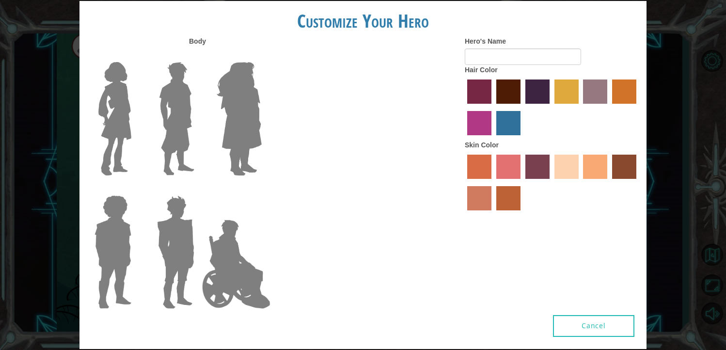
type input "Jaimito"
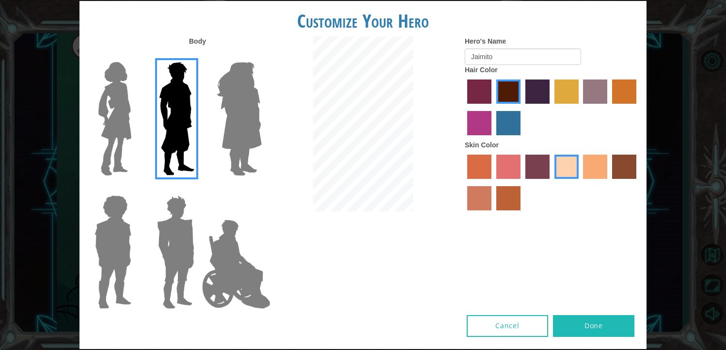
click at [237, 235] on img at bounding box center [236, 264] width 76 height 97
click at [261, 189] on input "Hero Jamie" at bounding box center [261, 189] width 0 height 0
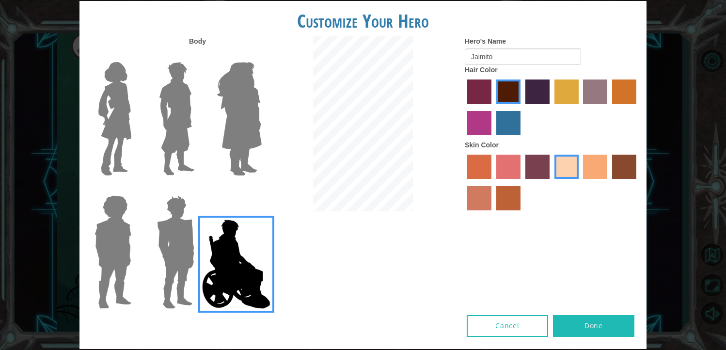
drag, startPoint x: 526, startPoint y: 325, endPoint x: 440, endPoint y: 315, distance: 85.9
click at [441, 315] on div "Cancel Done" at bounding box center [363, 332] width 567 height 34
drag, startPoint x: 599, startPoint y: 298, endPoint x: 591, endPoint y: 299, distance: 8.4
click at [598, 299] on div "Body Hero's Name [PERSON_NAME] Hair Color Skin Color" at bounding box center [363, 175] width 567 height 279
drag, startPoint x: 565, startPoint y: 337, endPoint x: 585, endPoint y: 343, distance: 20.1
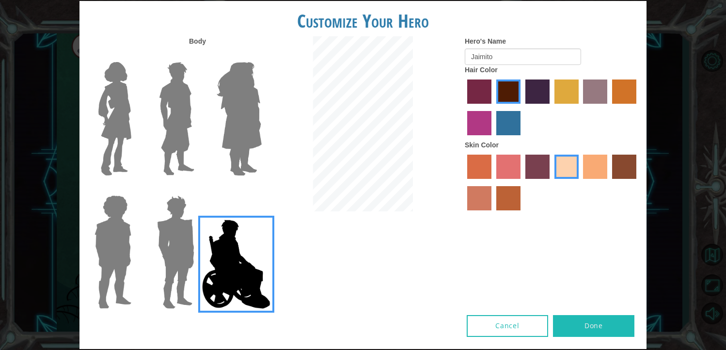
click at [576, 340] on div "Cancel Done" at bounding box center [363, 332] width 567 height 34
drag, startPoint x: 510, startPoint y: 320, endPoint x: 551, endPoint y: 326, distance: 42.2
click at [517, 321] on button "Cancel" at bounding box center [507, 326] width 81 height 22
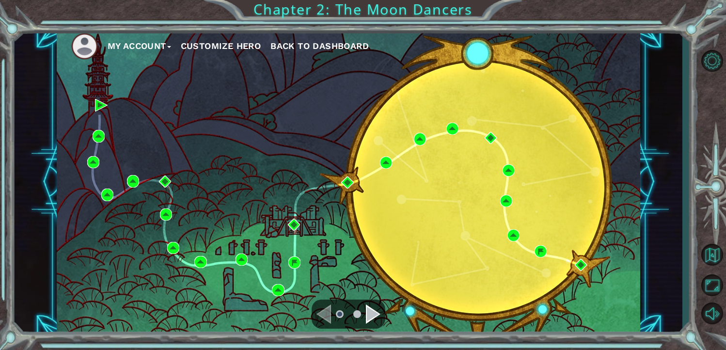
click at [282, 45] on span "Back to Dashboard" at bounding box center [320, 46] width 98 height 10
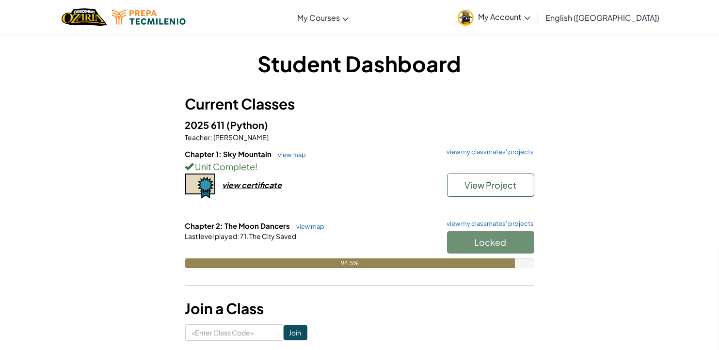
click at [535, 24] on link "My Account" at bounding box center [494, 17] width 82 height 31
